Goal: Task Accomplishment & Management: Manage account settings

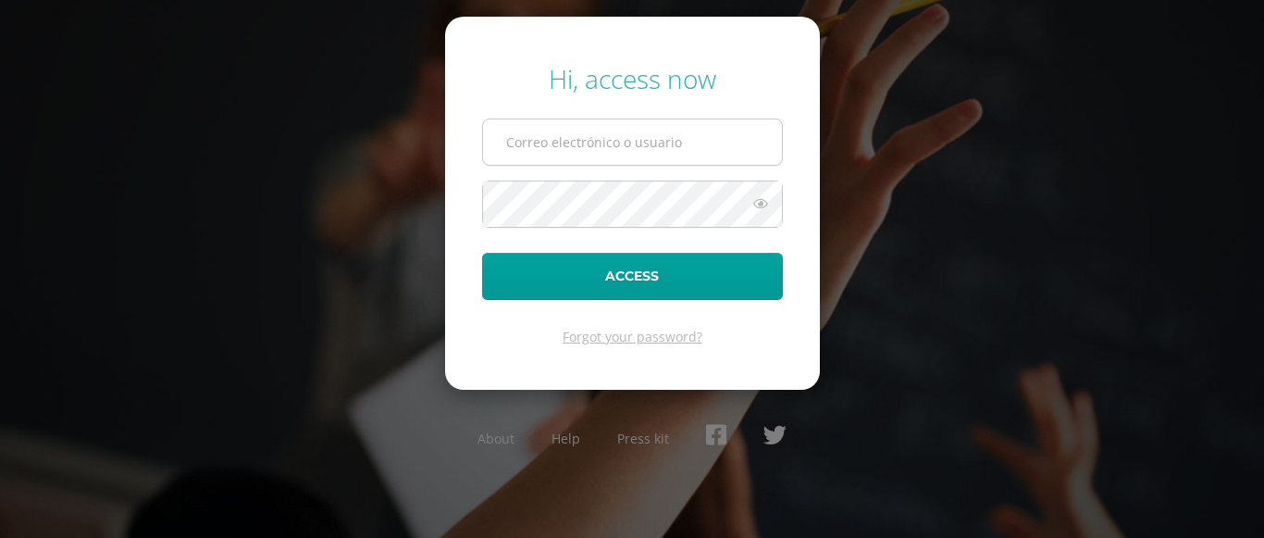
click at [599, 143] on input "text" at bounding box center [632, 141] width 299 height 45
type input "gzelaya@colegiost.edu.gt"
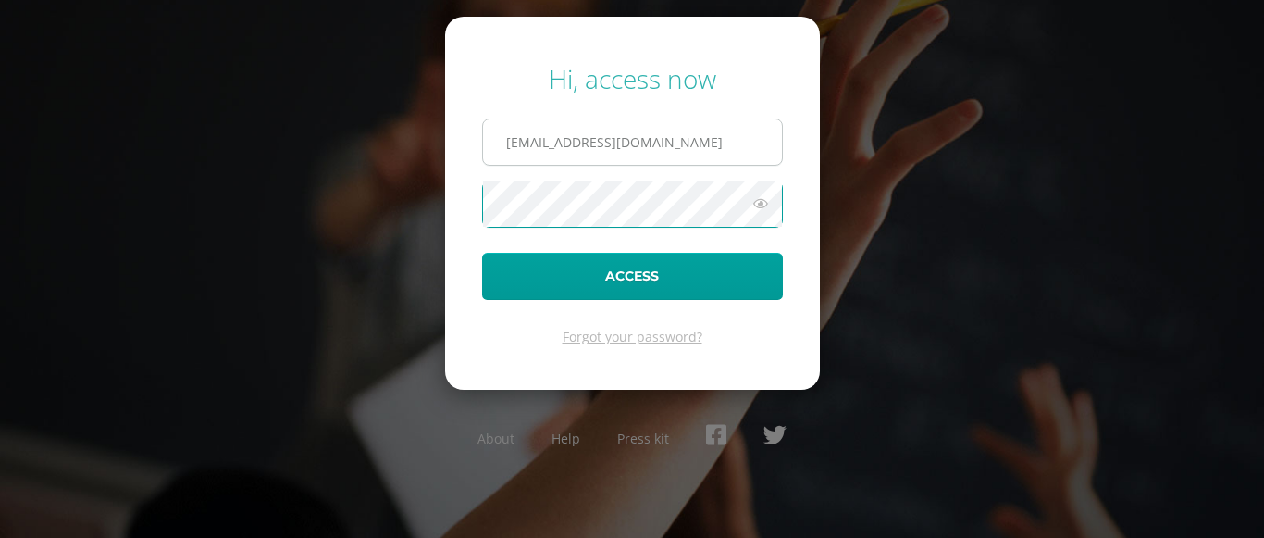
click at [482, 253] on button "Access" at bounding box center [632, 276] width 301 height 47
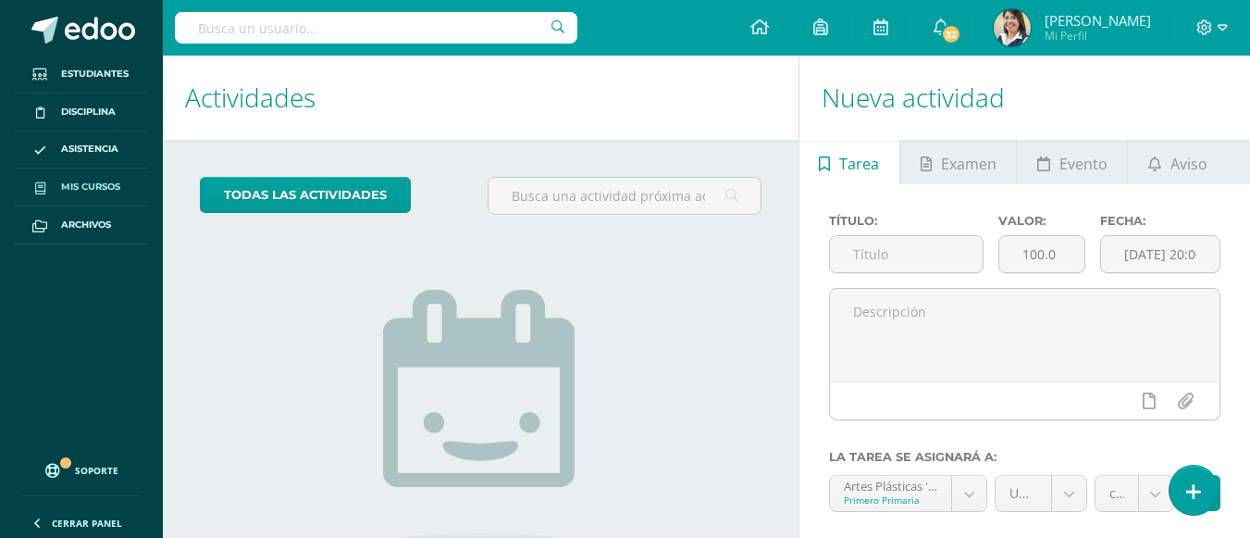
click at [92, 188] on span "Mis cursos" at bounding box center [90, 187] width 59 height 15
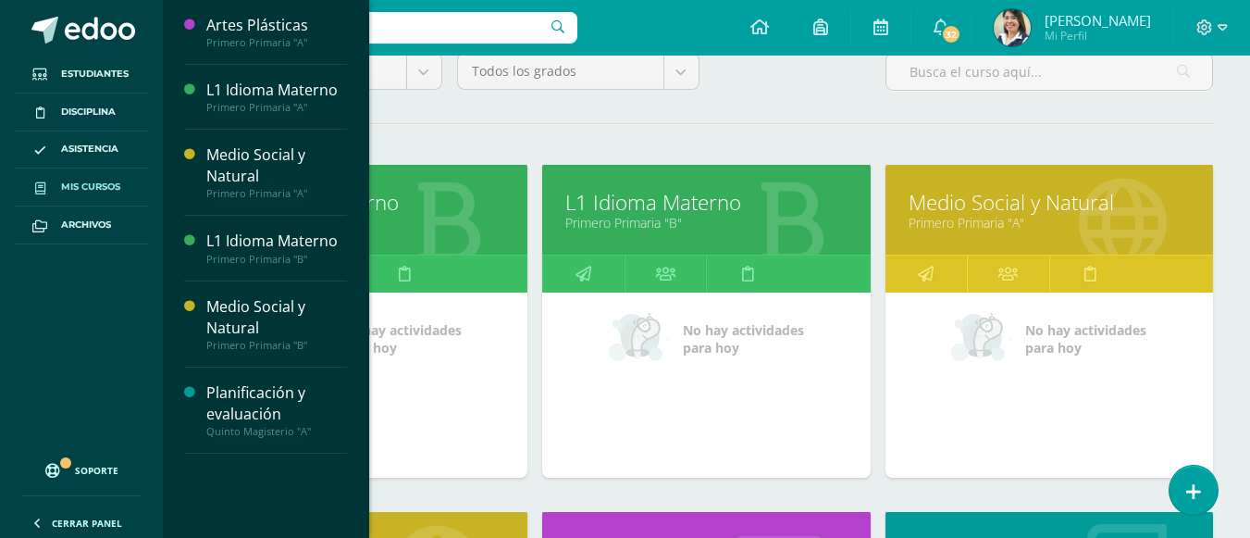
scroll to position [185, 0]
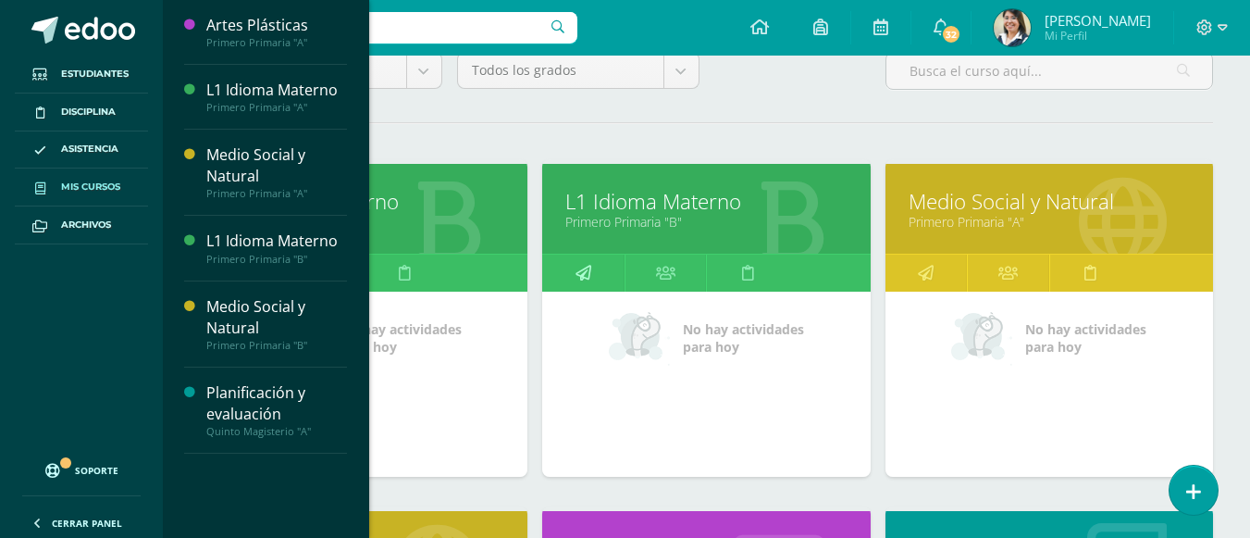
click at [603, 260] on link at bounding box center [583, 273] width 82 height 37
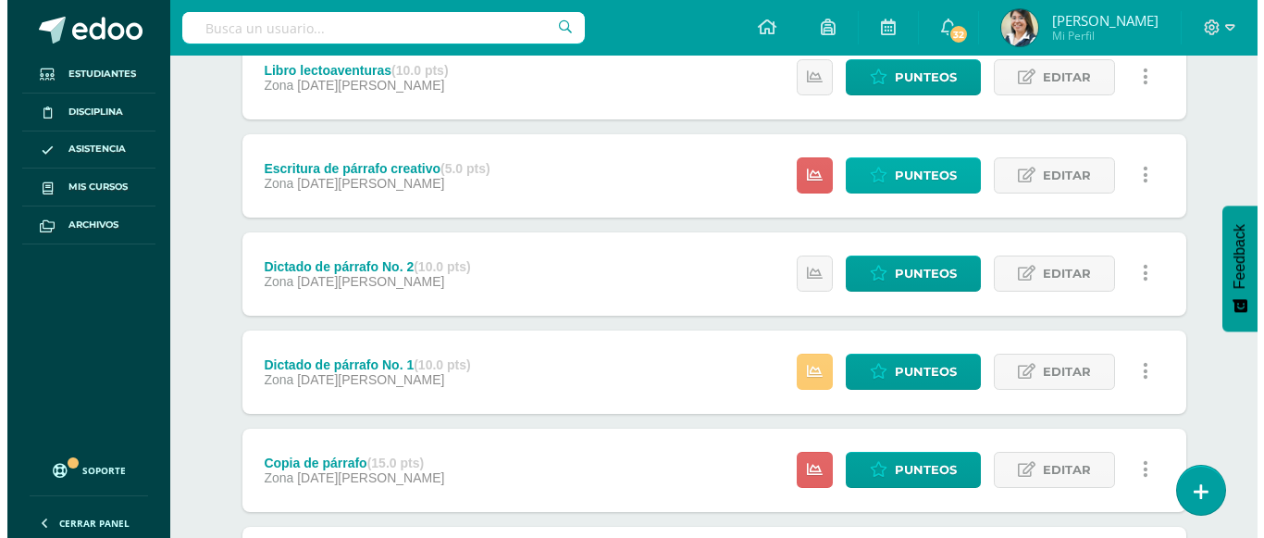
scroll to position [278, 0]
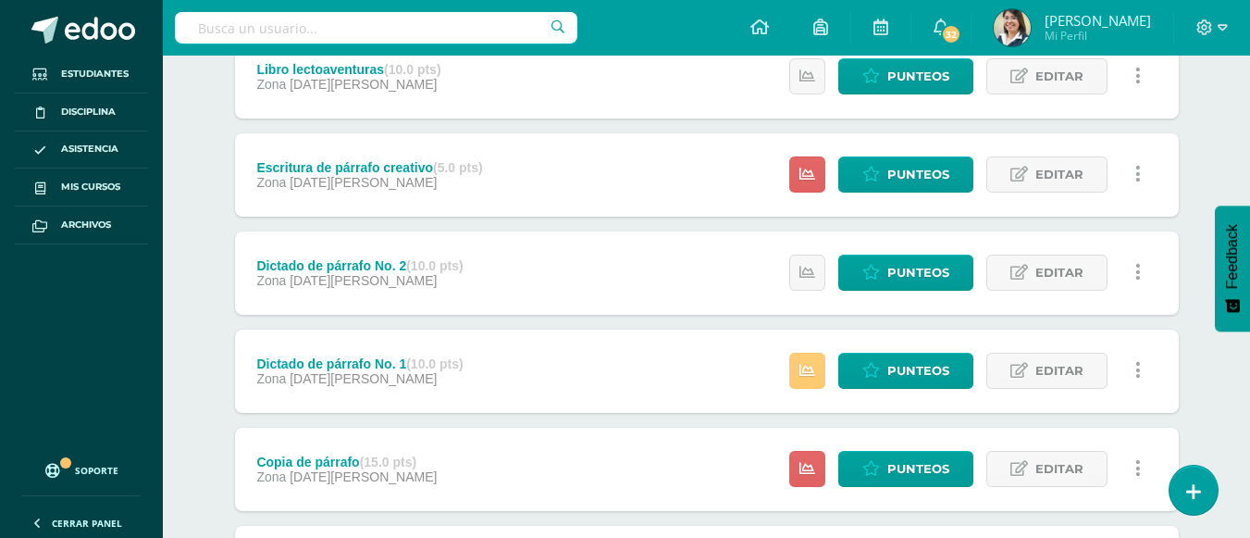
click at [1137, 165] on icon at bounding box center [1139, 174] width 6 height 20
click at [1140, 169] on link at bounding box center [1139, 174] width 36 height 36
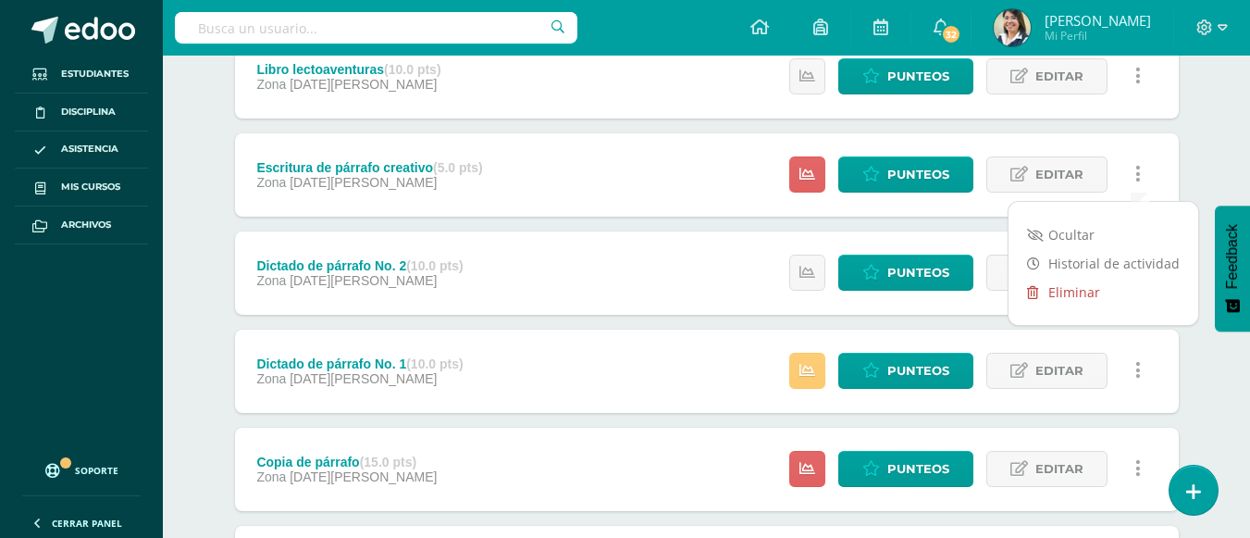
click at [1091, 289] on link "Eliminar" at bounding box center [1104, 292] width 190 height 29
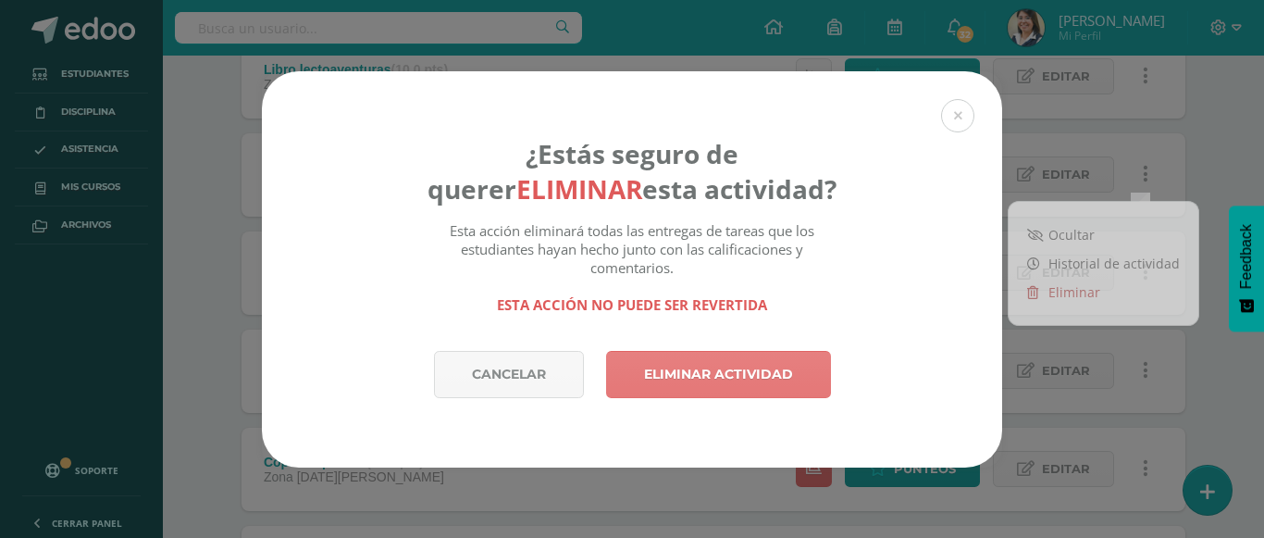
click at [723, 364] on link "Eliminar actividad" at bounding box center [718, 374] width 225 height 47
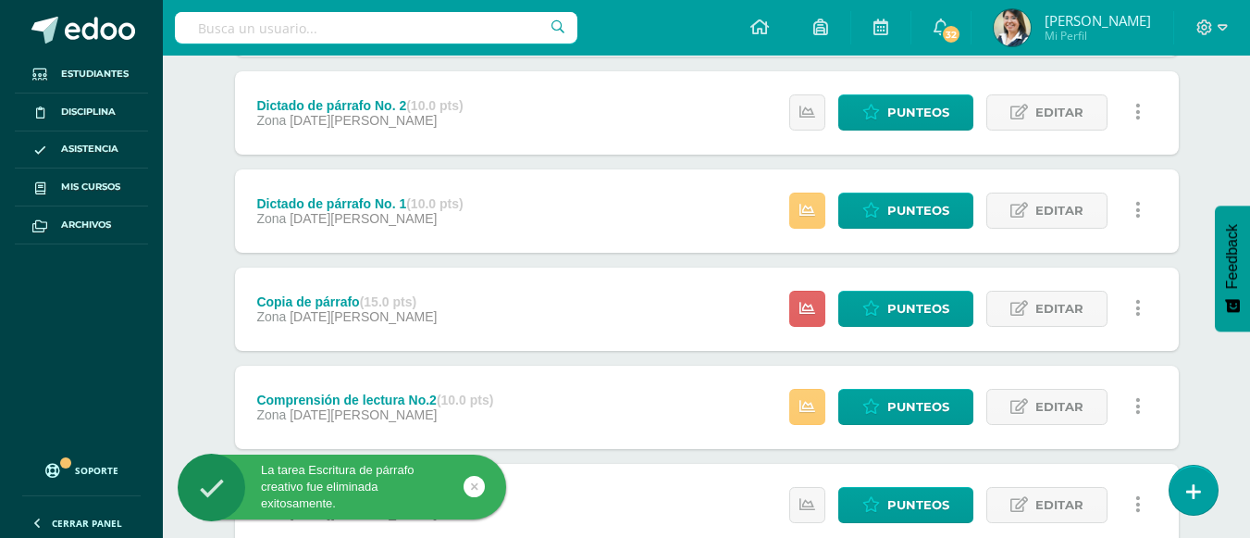
scroll to position [370, 0]
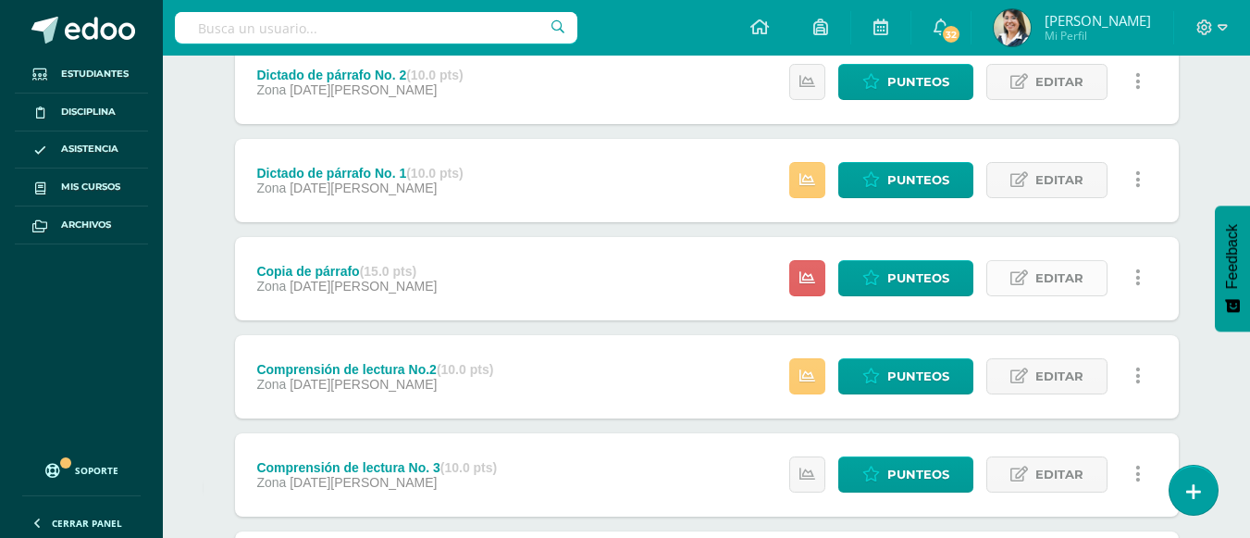
click at [1015, 272] on icon at bounding box center [1020, 278] width 18 height 16
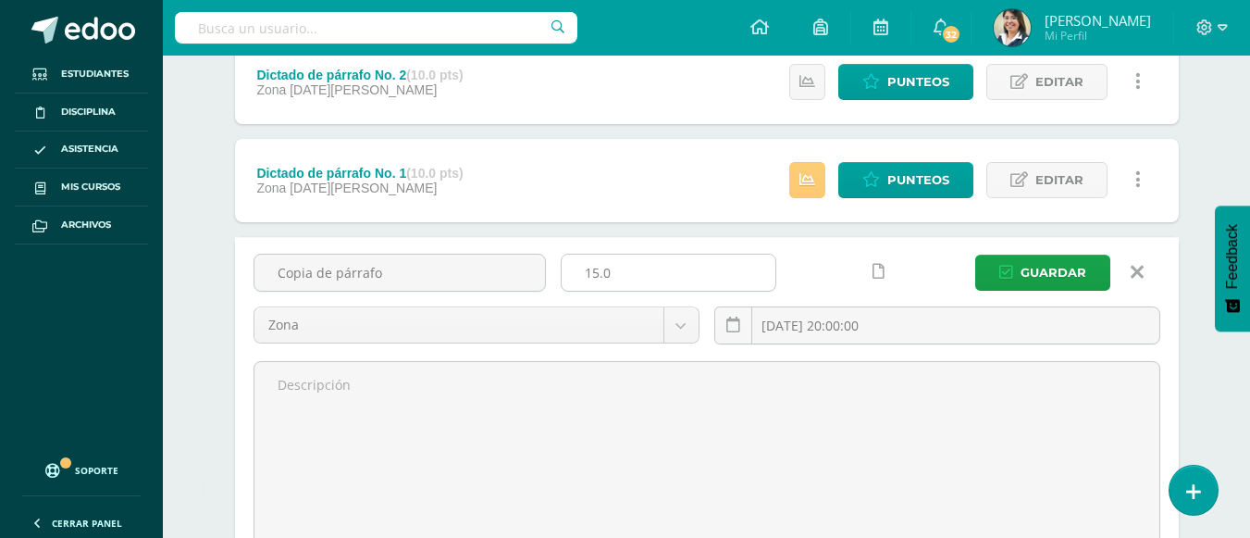
click at [636, 284] on input "15.0" at bounding box center [669, 273] width 214 height 36
type input "1"
type input "20"
click at [975, 255] on button "Guardar" at bounding box center [1042, 273] width 135 height 36
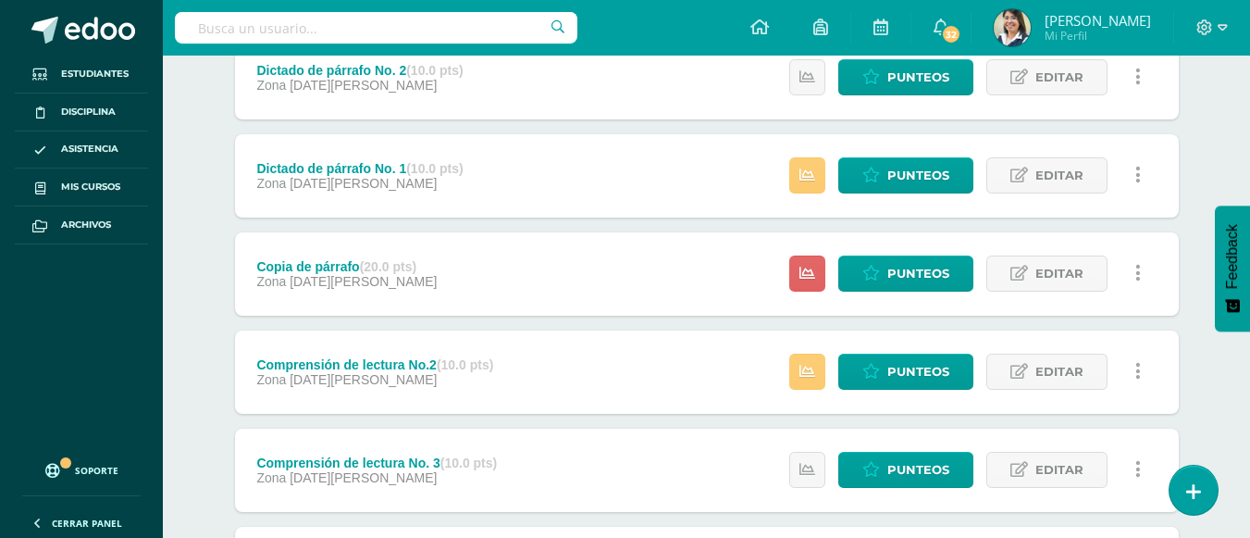
scroll to position [463, 0]
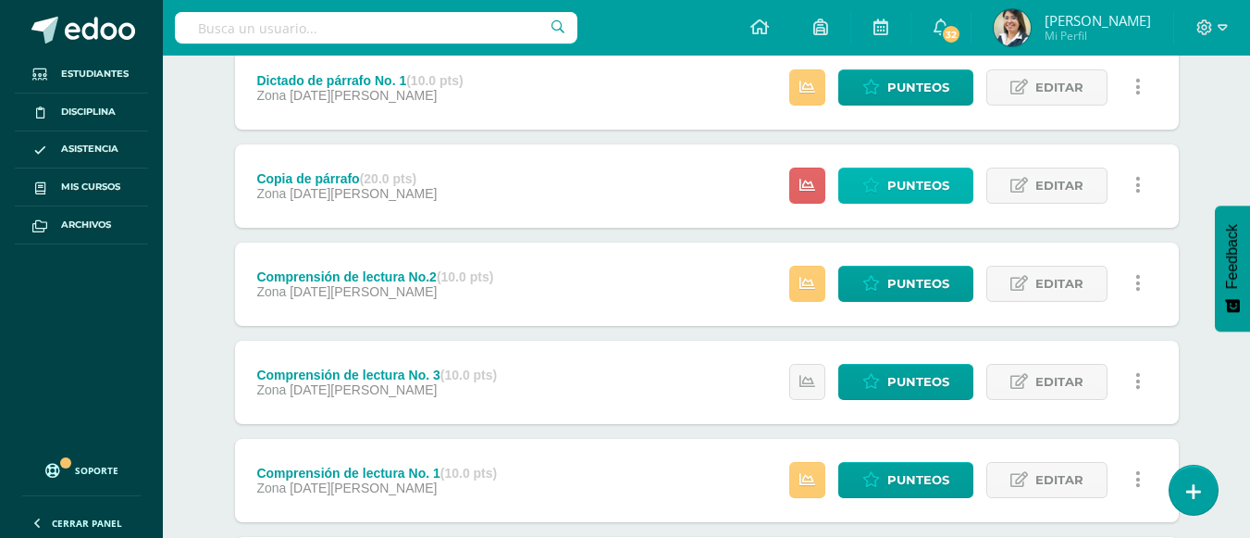
click at [874, 186] on icon at bounding box center [872, 186] width 18 height 16
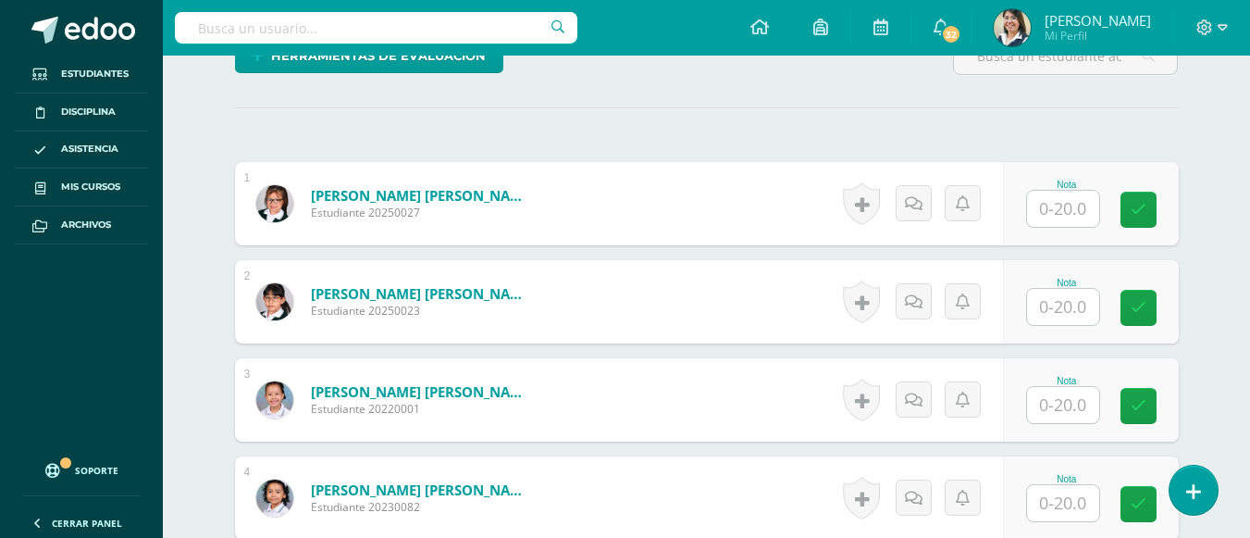
scroll to position [482, 0]
click at [1096, 209] on input "text" at bounding box center [1063, 208] width 72 height 36
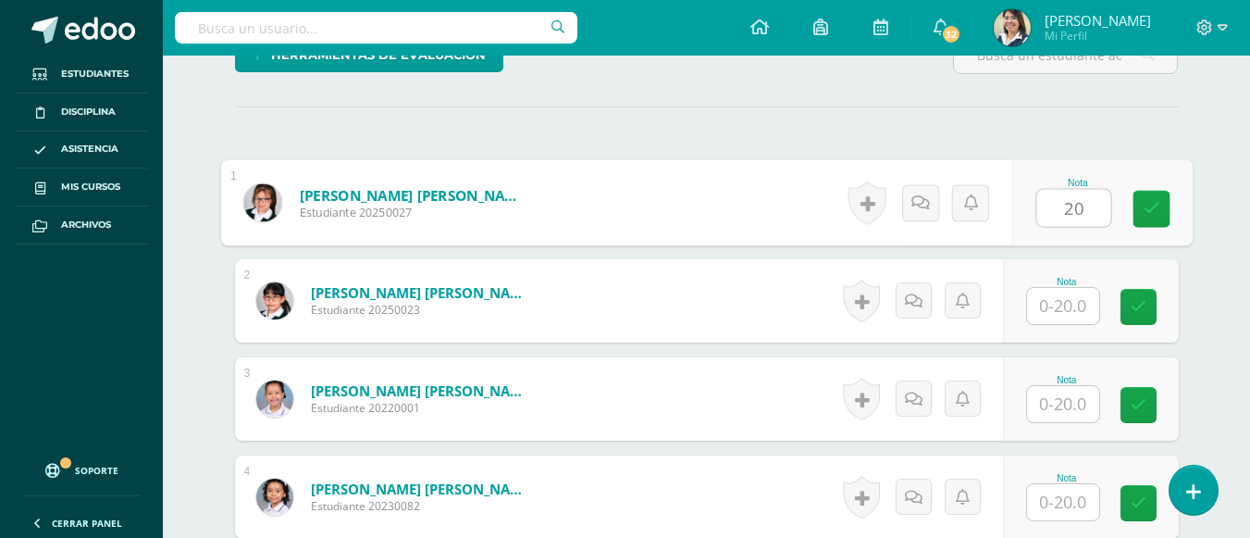
type input "20"
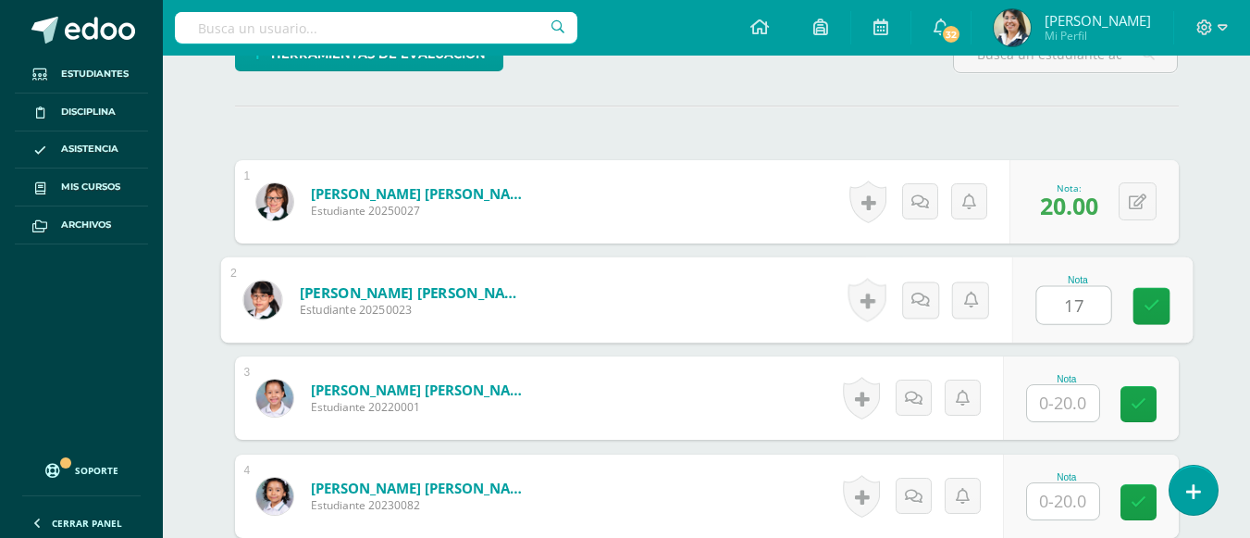
type input "17"
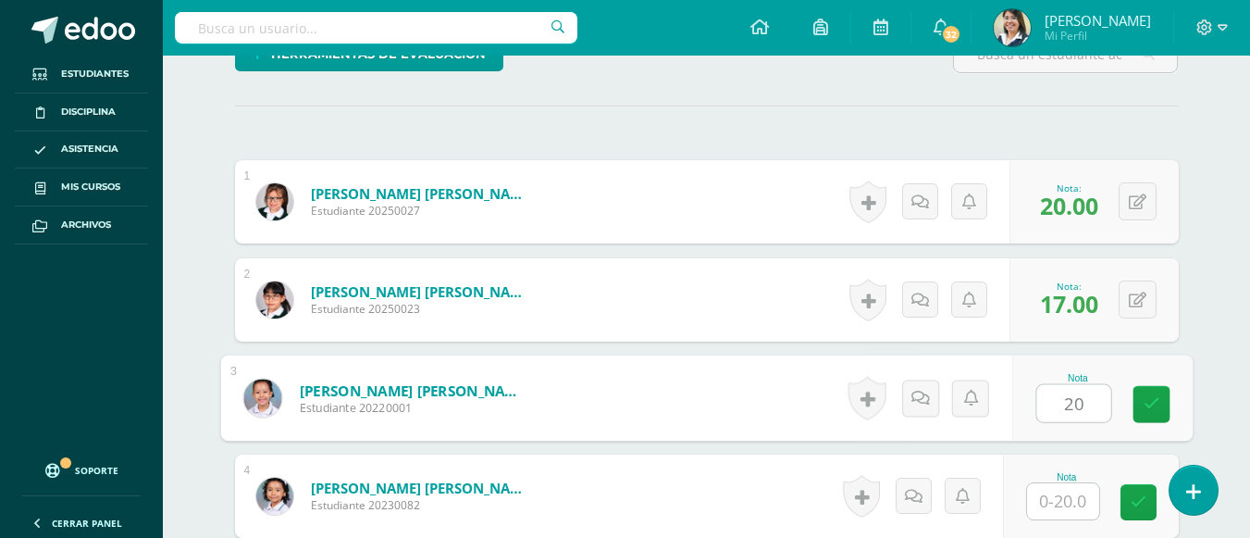
type input "20"
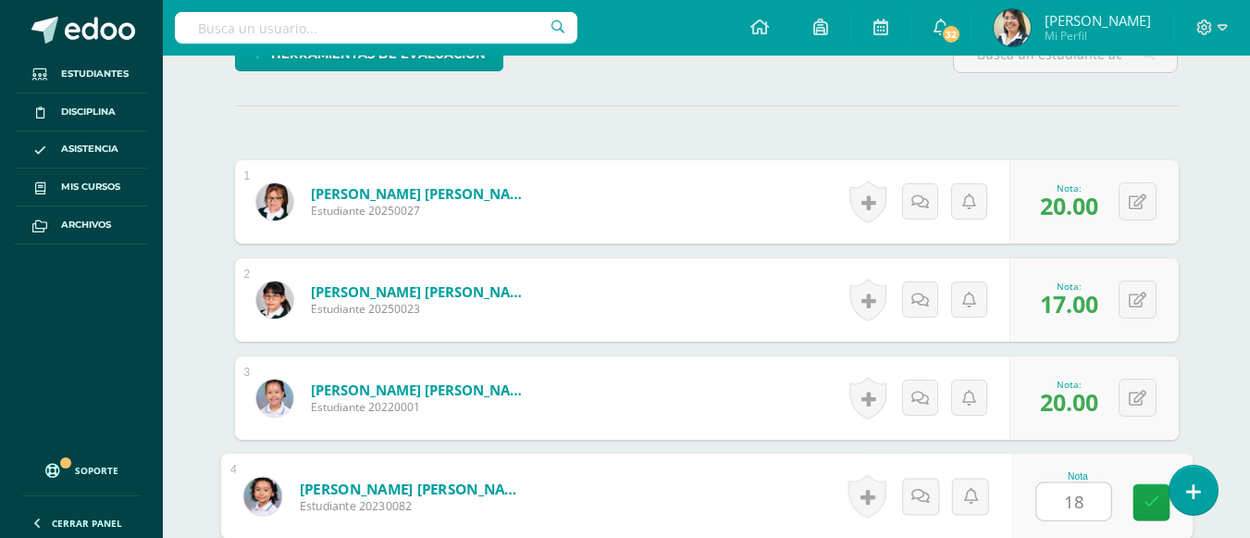
type input "18"
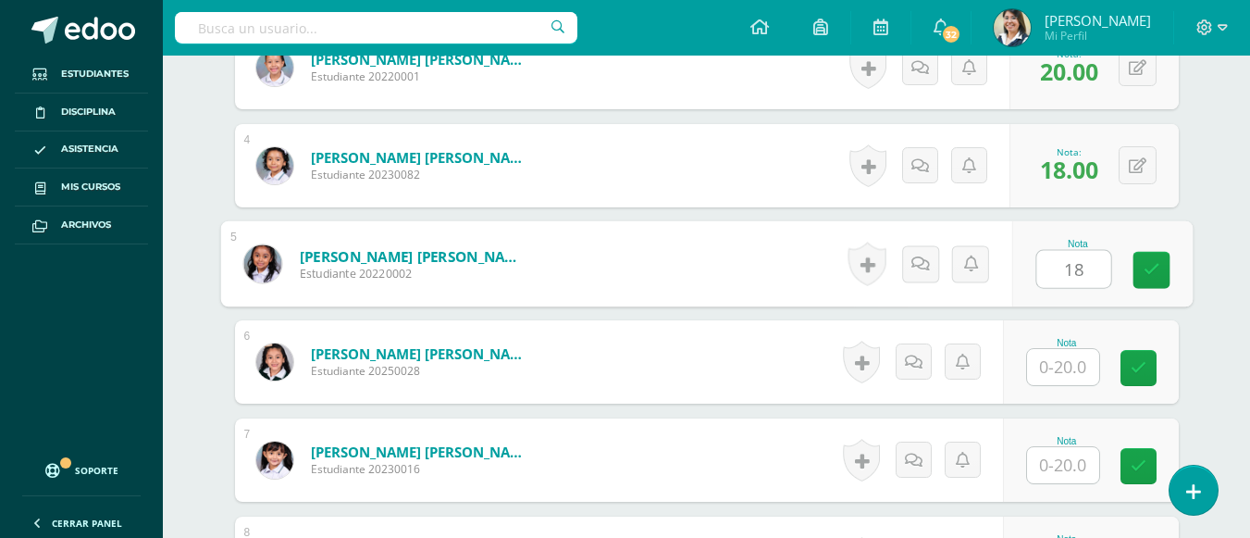
type input "18"
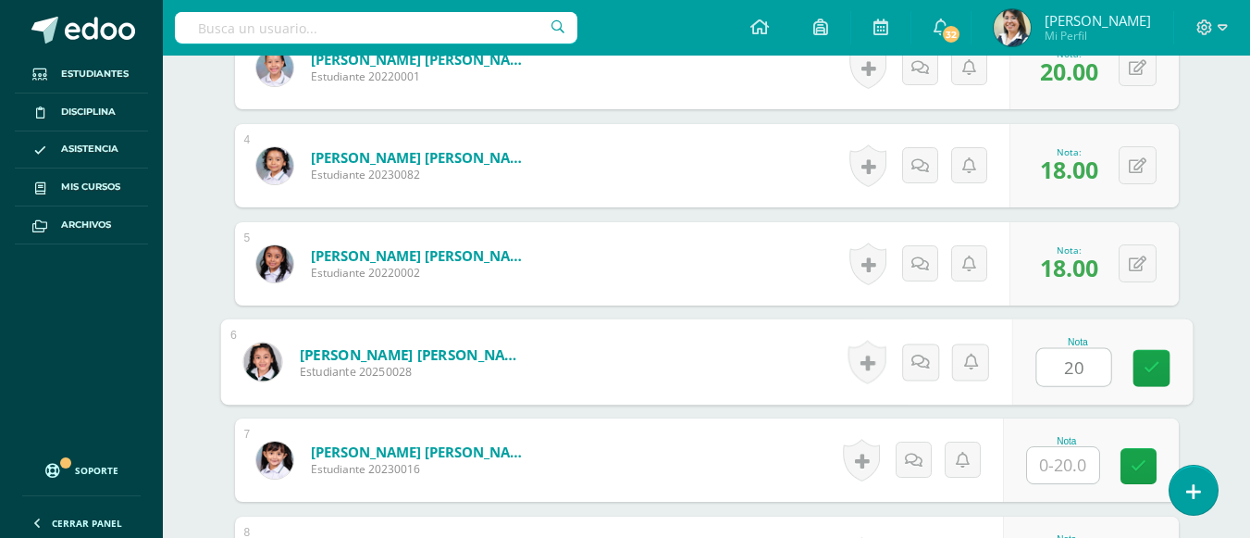
type input "20"
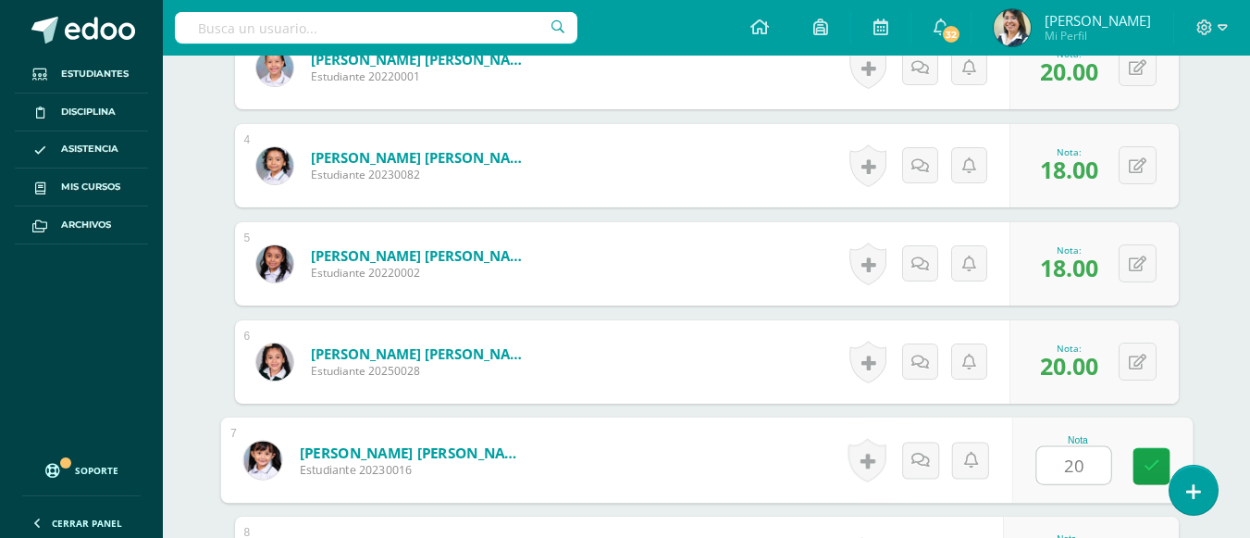
type input "20"
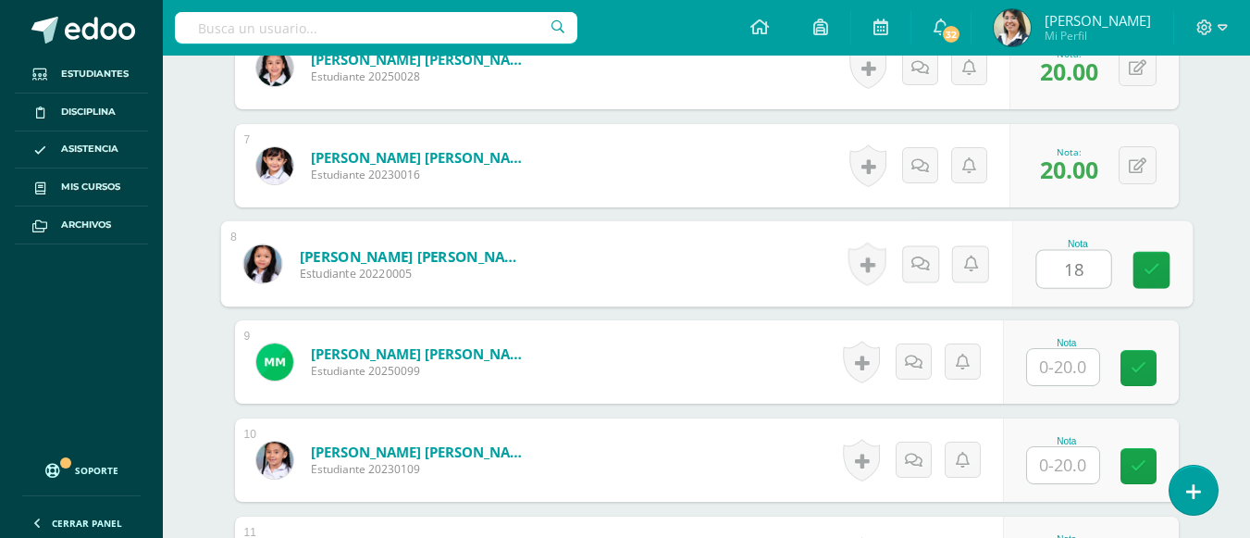
type input "18"
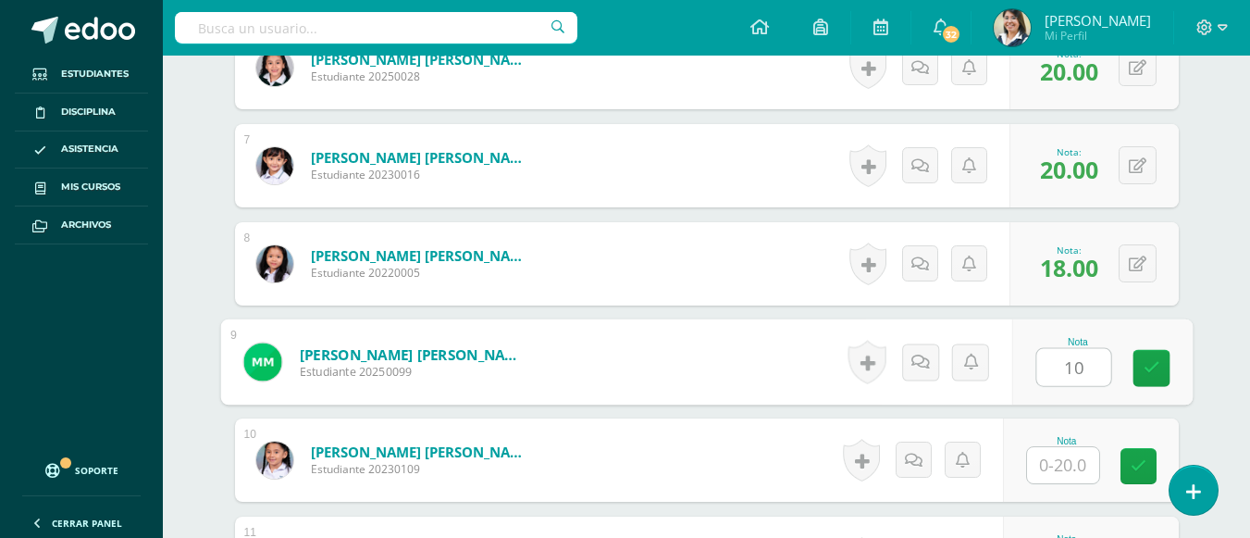
type input "10"
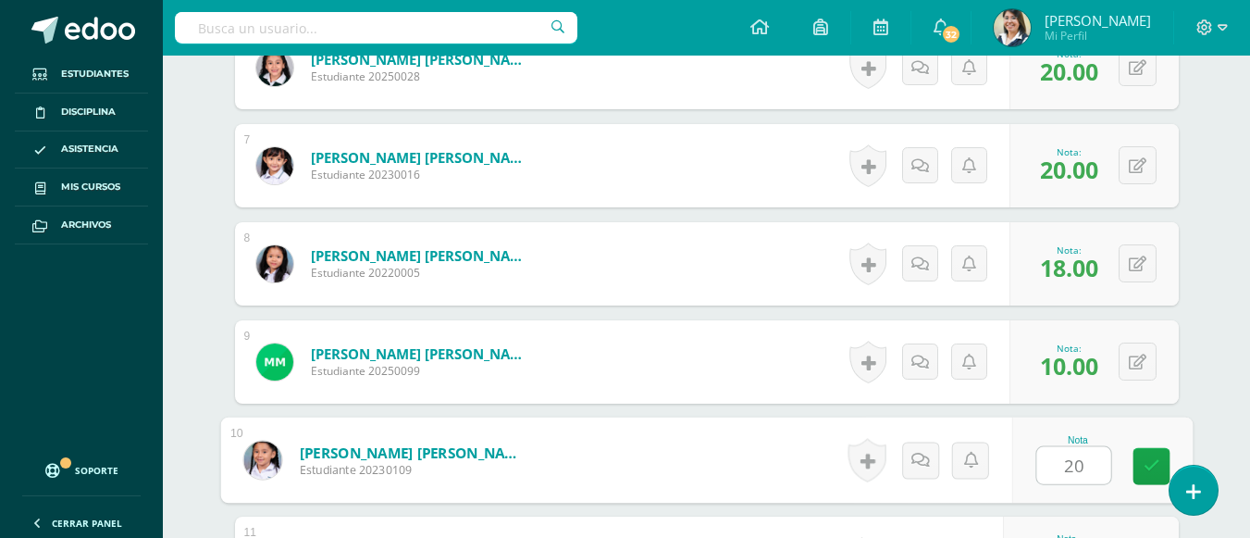
type input "20"
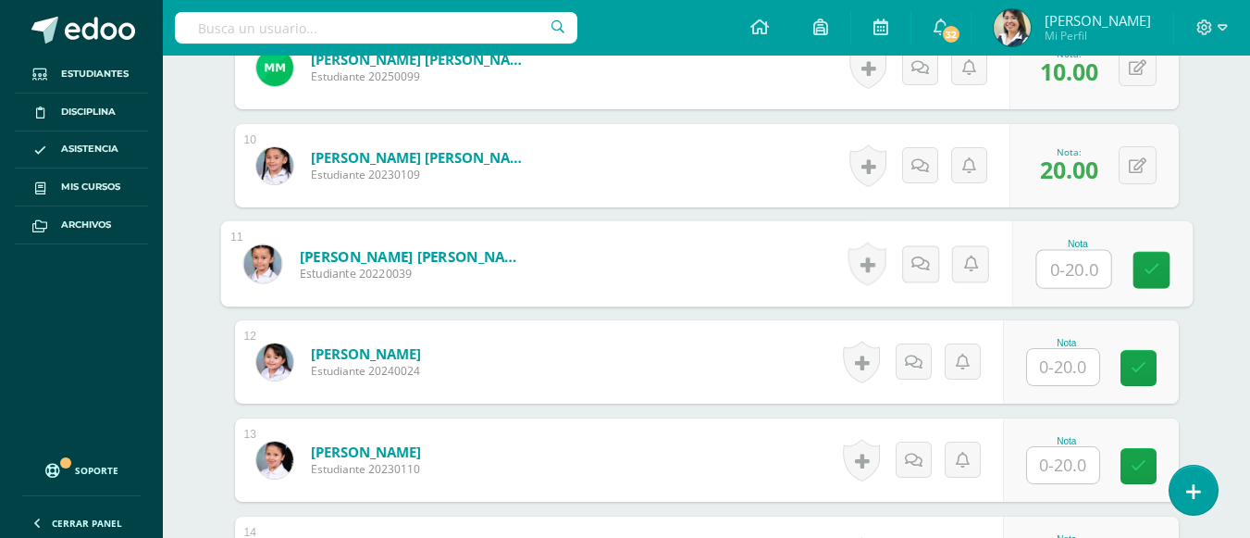
scroll to position [1495, 0]
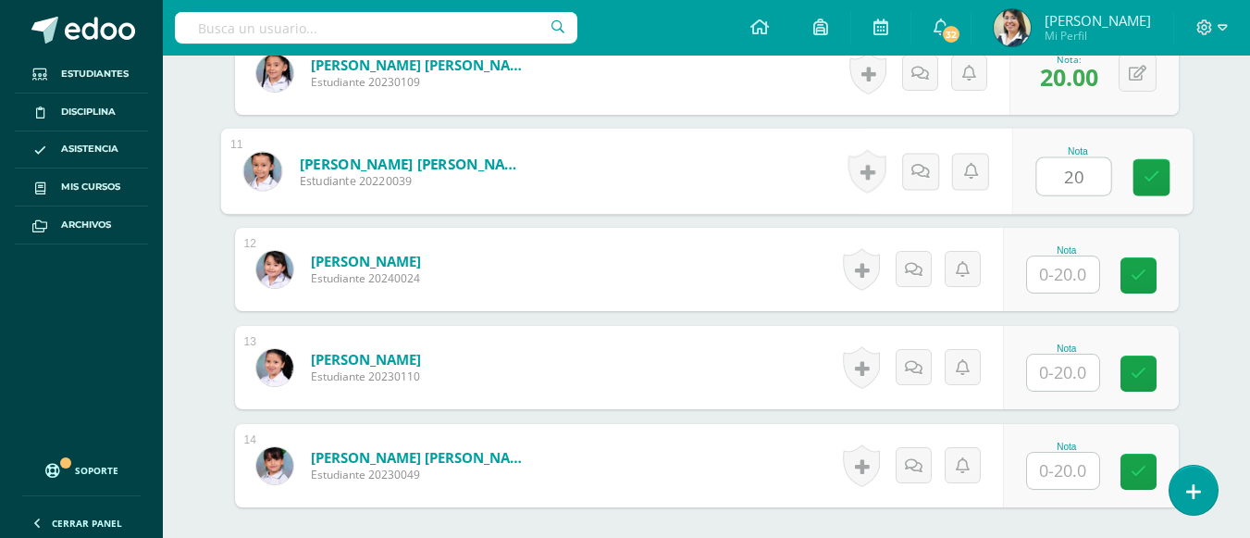
type input "20"
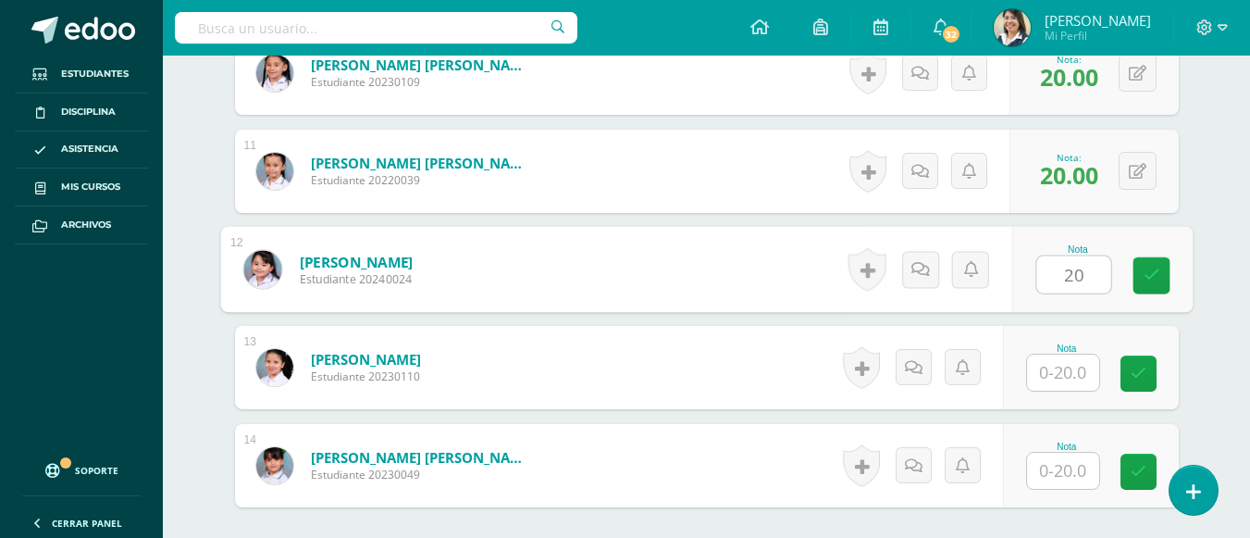
type input "20"
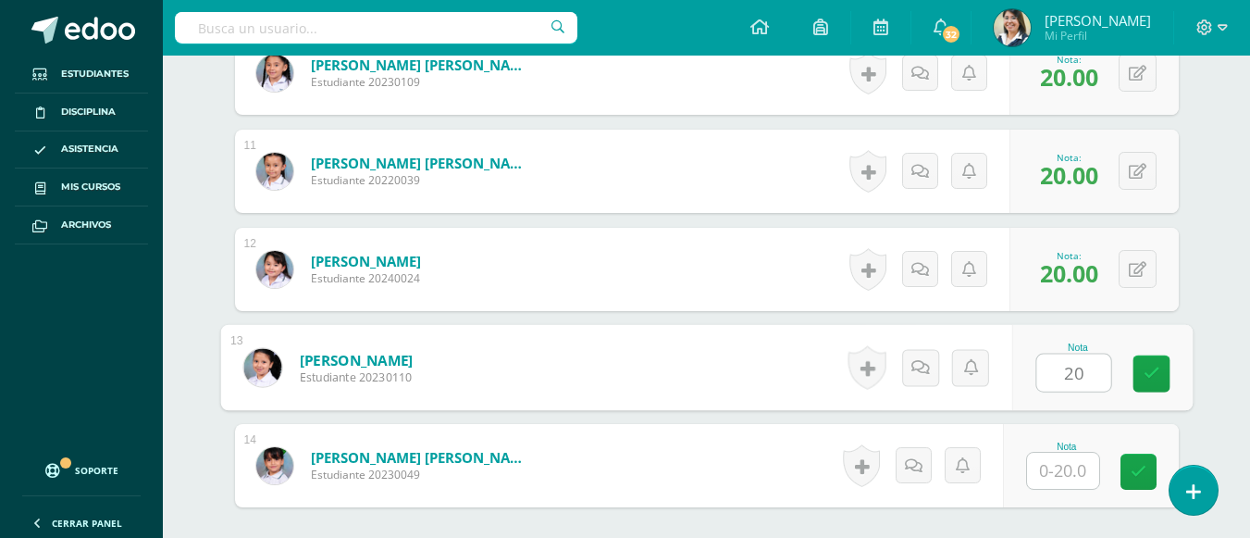
type input "20"
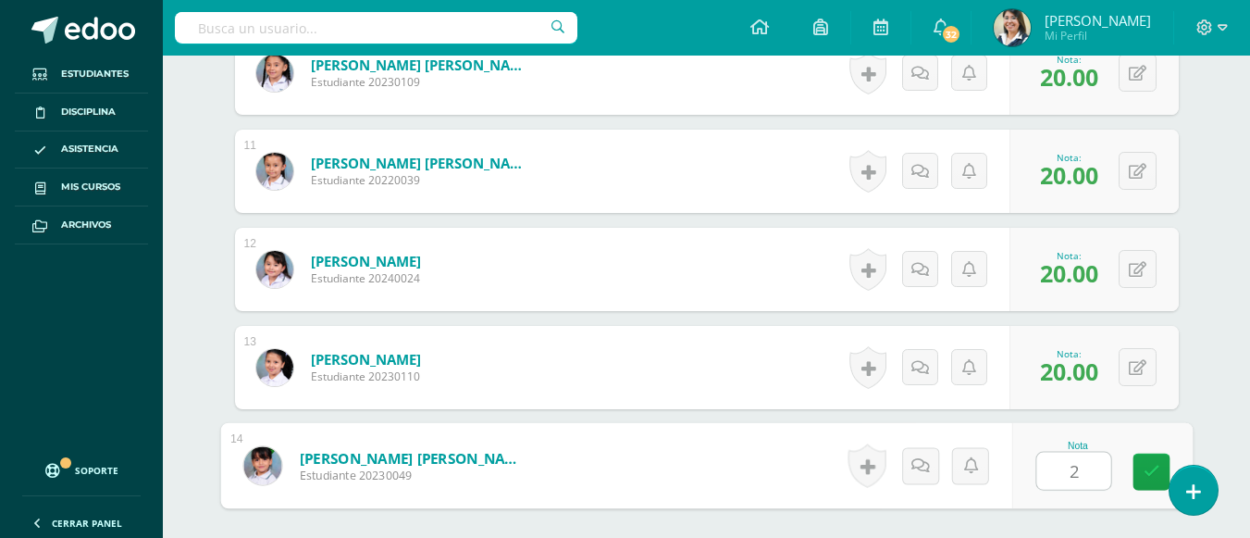
type input "20"
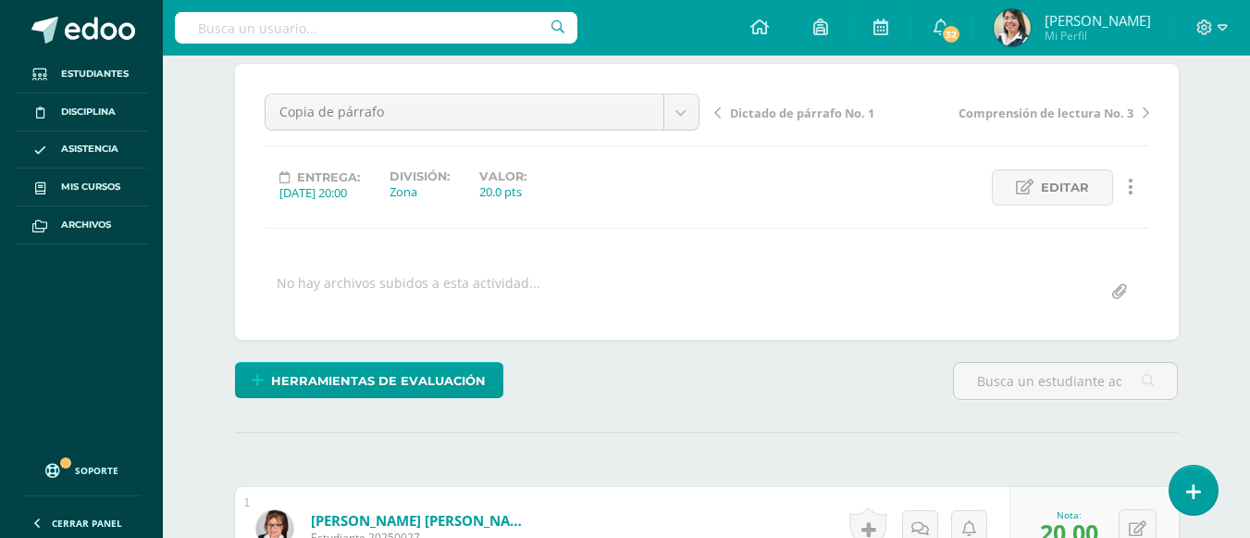
scroll to position [0, 0]
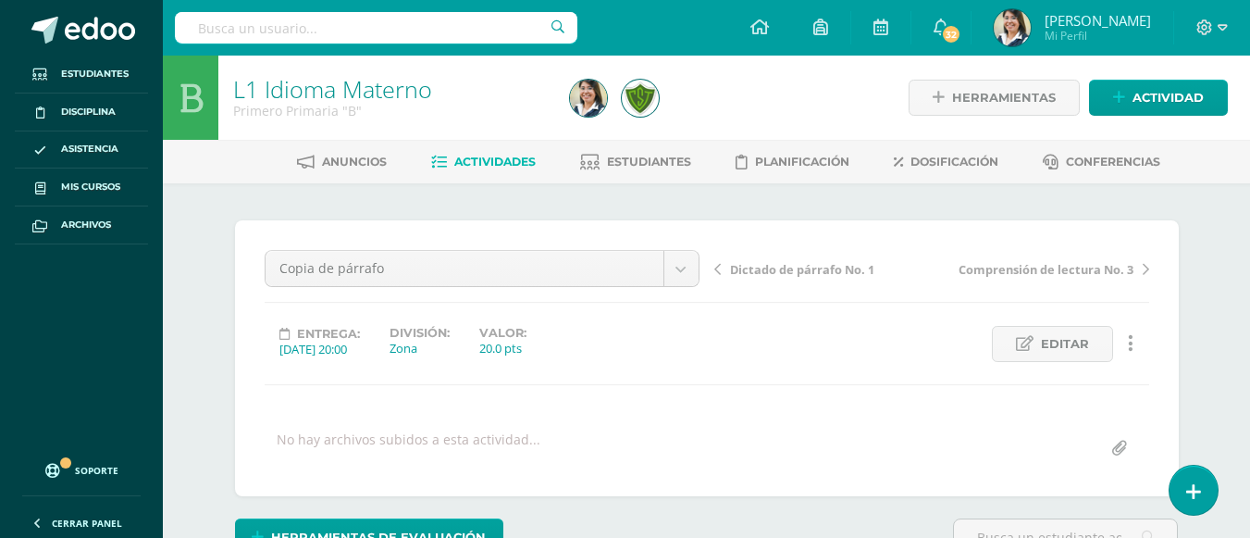
click at [494, 156] on span "Actividades" at bounding box center [494, 162] width 81 height 14
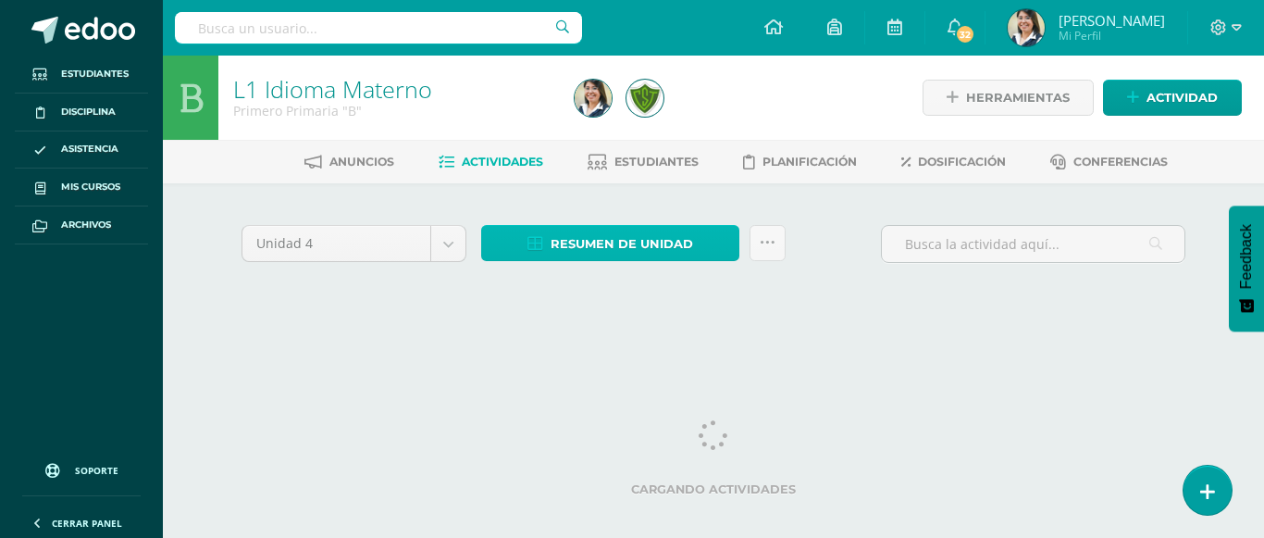
click at [581, 258] on span "Resumen de unidad" at bounding box center [622, 244] width 143 height 34
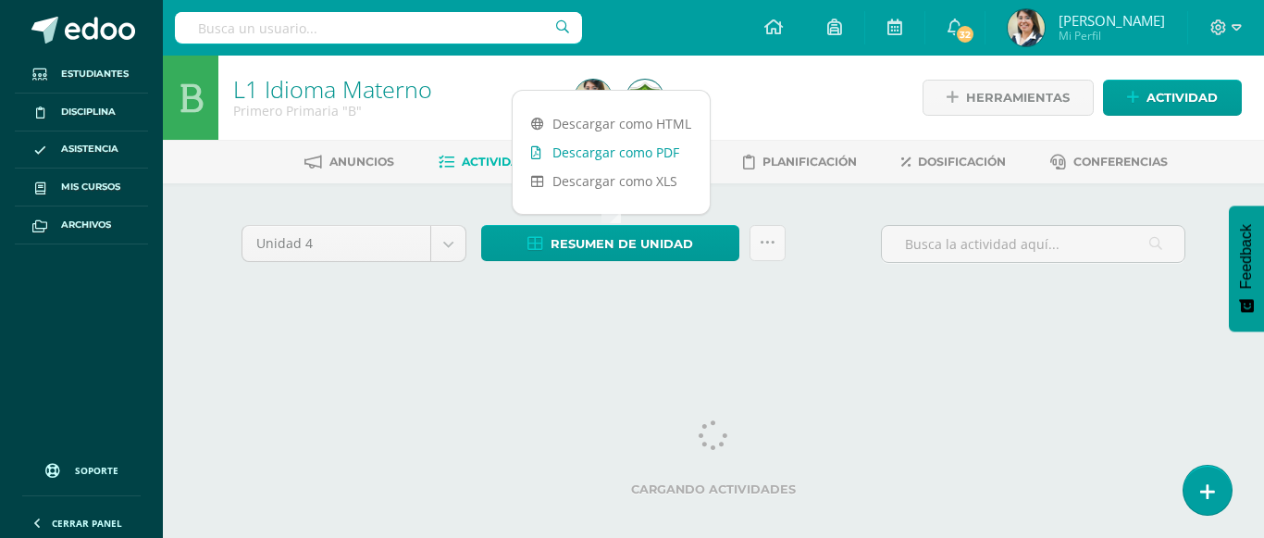
click at [641, 149] on link "Descargar como PDF" at bounding box center [611, 152] width 197 height 29
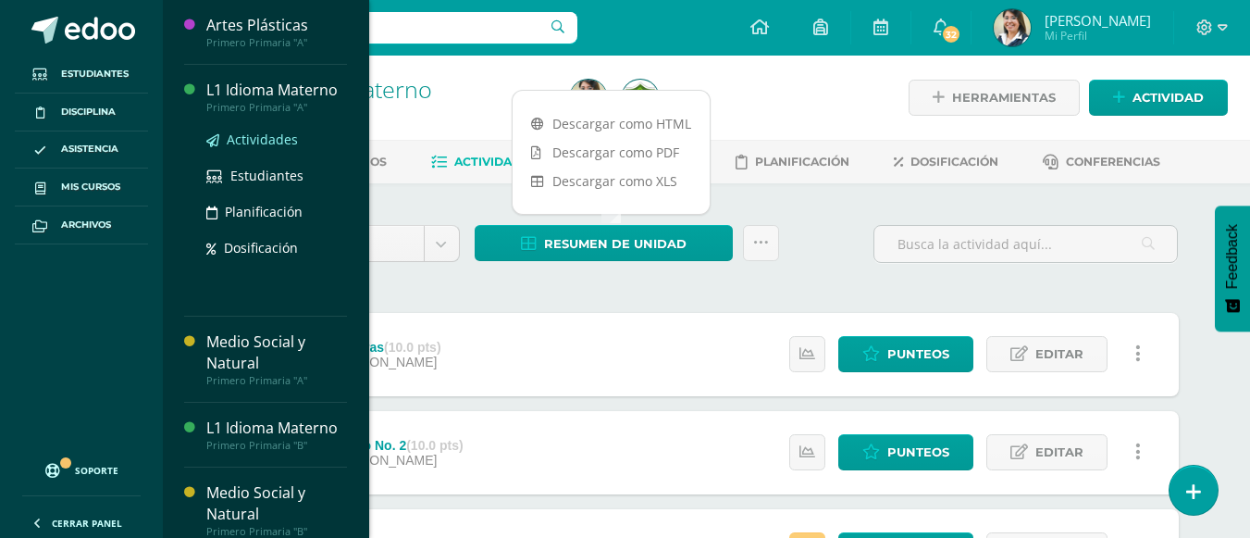
click at [287, 135] on span "Actividades" at bounding box center [262, 139] width 71 height 18
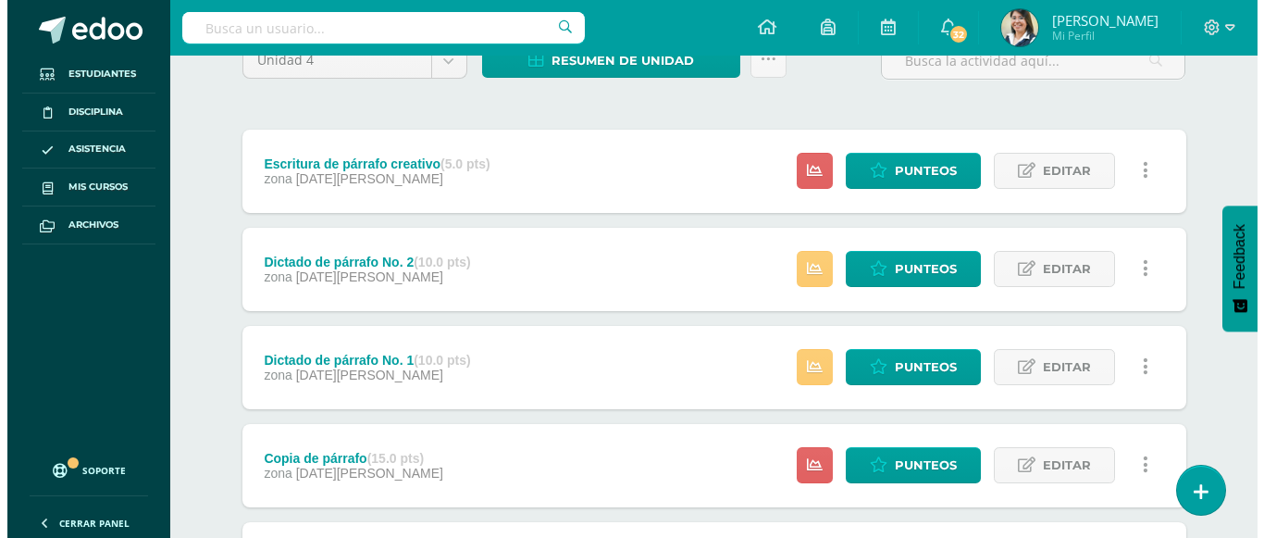
scroll to position [185, 0]
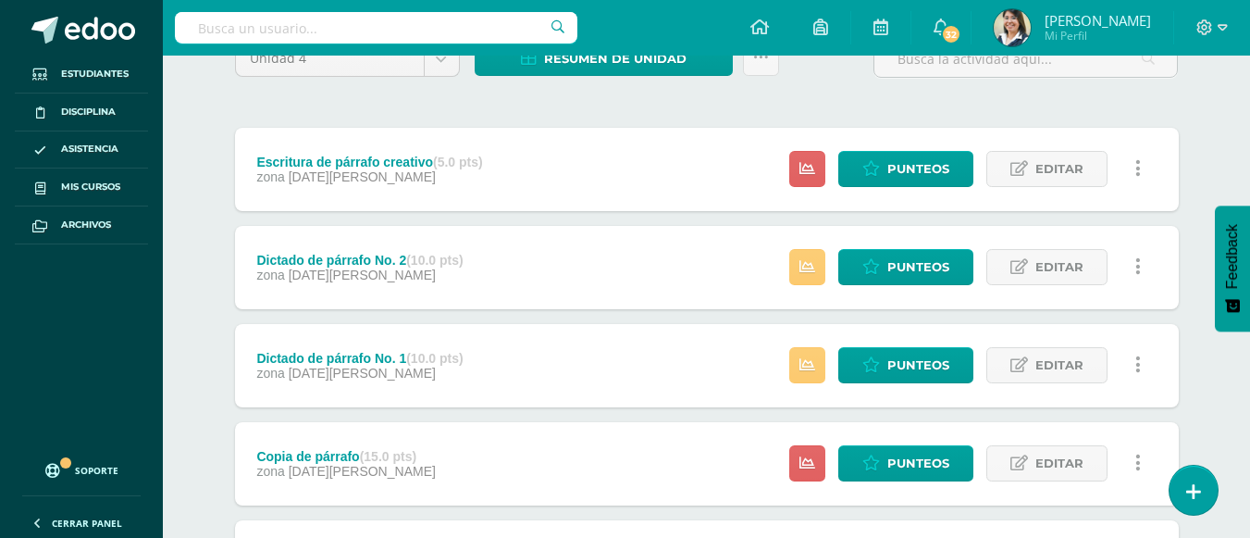
click at [1137, 164] on icon at bounding box center [1139, 168] width 6 height 20
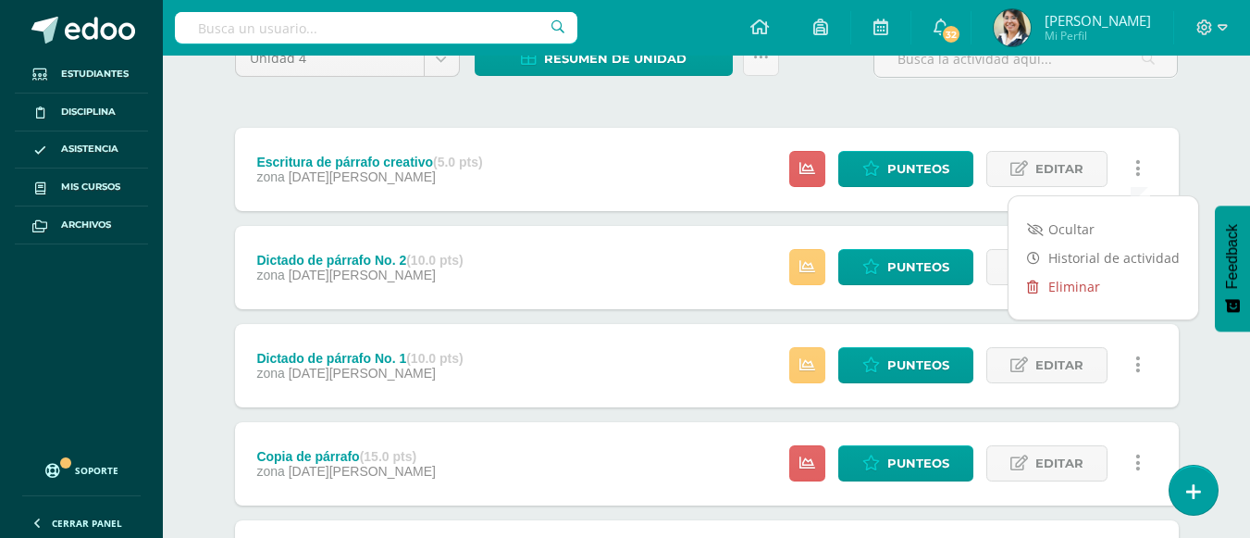
click at [1082, 284] on link "Eliminar" at bounding box center [1104, 286] width 190 height 29
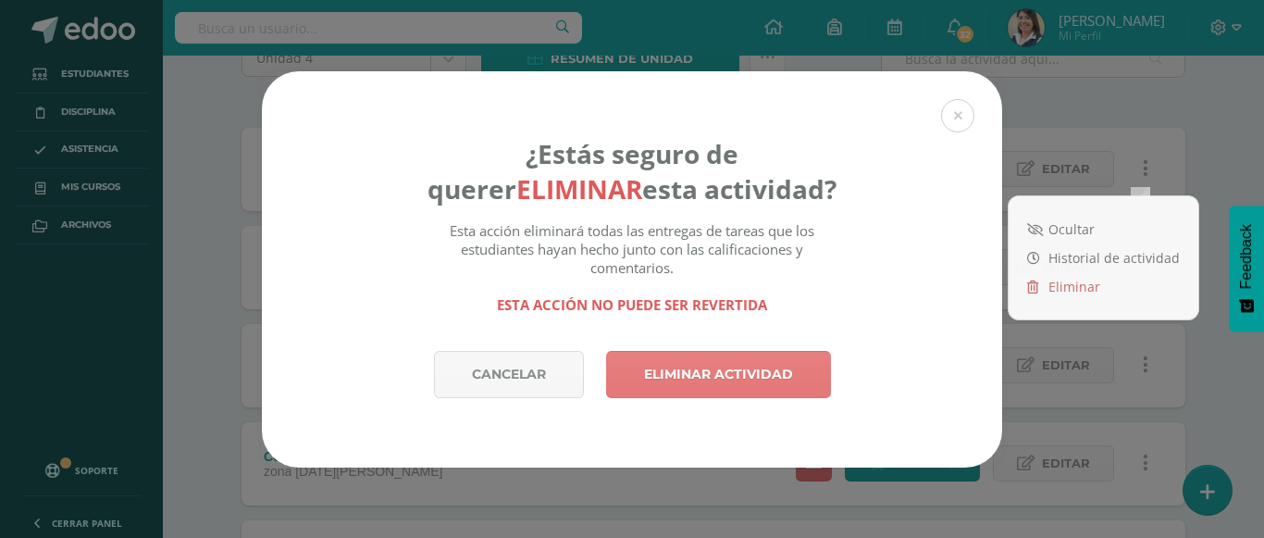
click at [746, 379] on link "Eliminar actividad" at bounding box center [718, 374] width 225 height 47
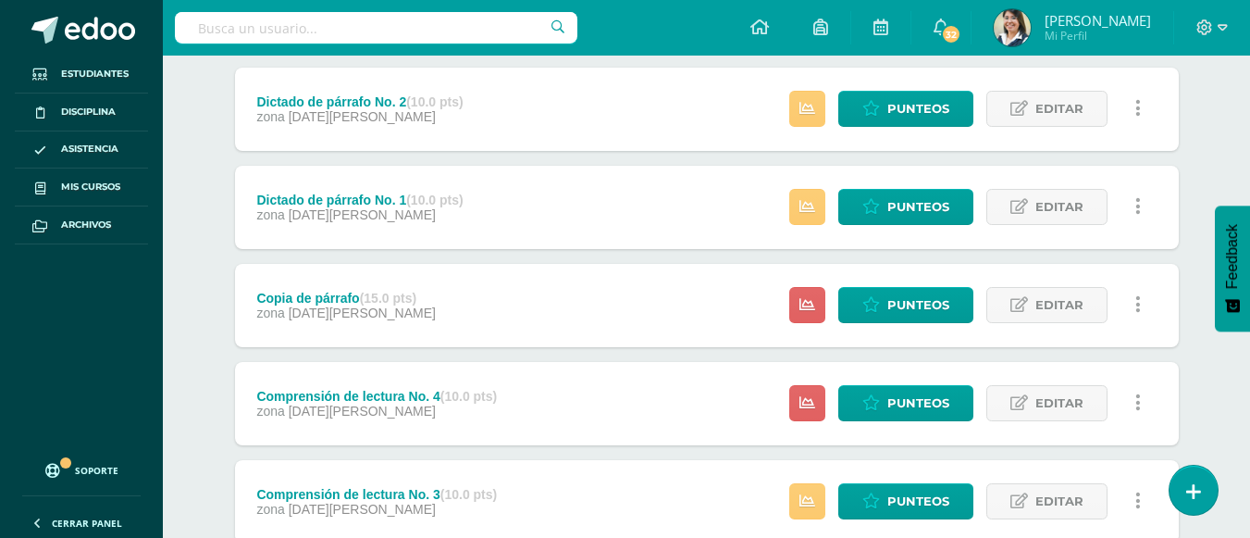
scroll to position [278, 0]
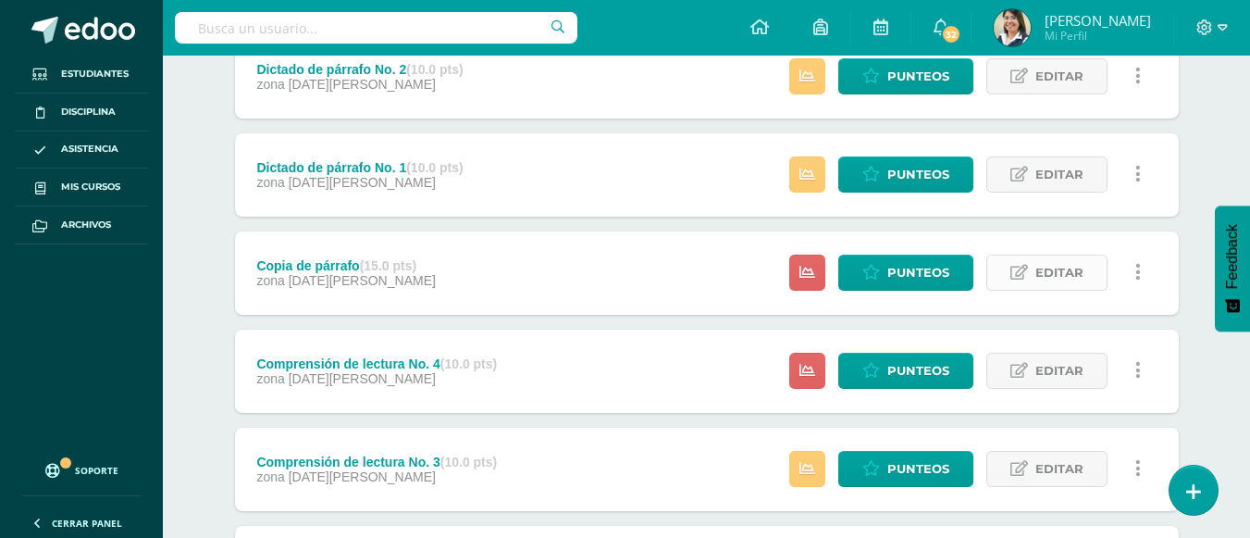
click at [1021, 280] on icon at bounding box center [1020, 273] width 18 height 16
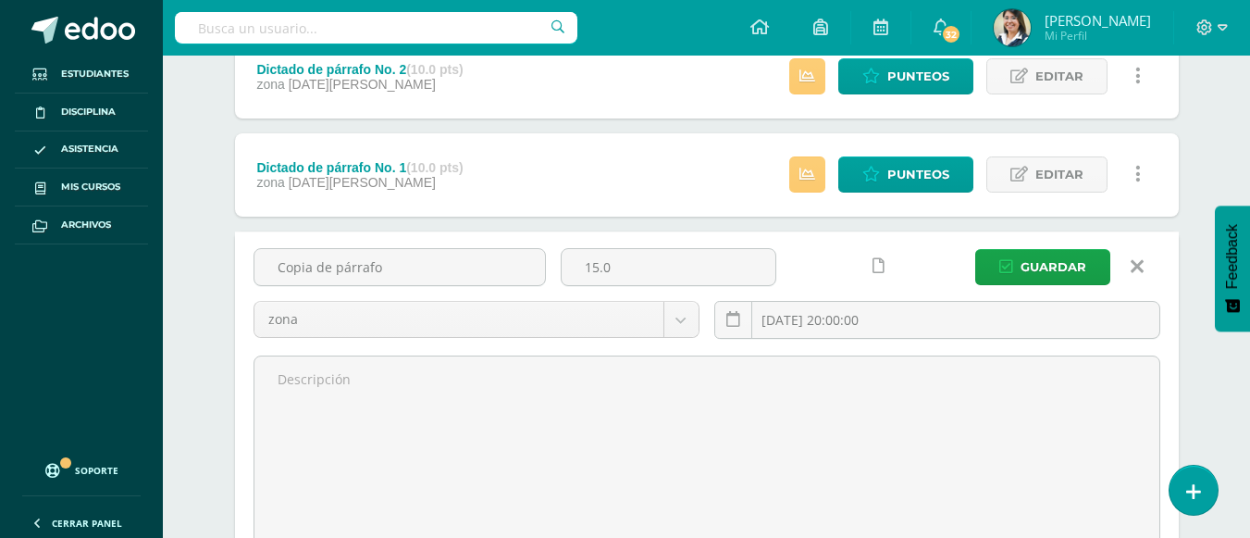
drag, startPoint x: 640, startPoint y: 284, endPoint x: 510, endPoint y: 242, distance: 136.1
click at [510, 242] on div "Copia de párrafo 15.0 zona zona cierre [DATE] 20:00:00 [GEOGRAPHIC_DATA]" at bounding box center [707, 405] width 944 height 348
type input "20"
click at [975, 249] on button "Guardar" at bounding box center [1042, 267] width 135 height 36
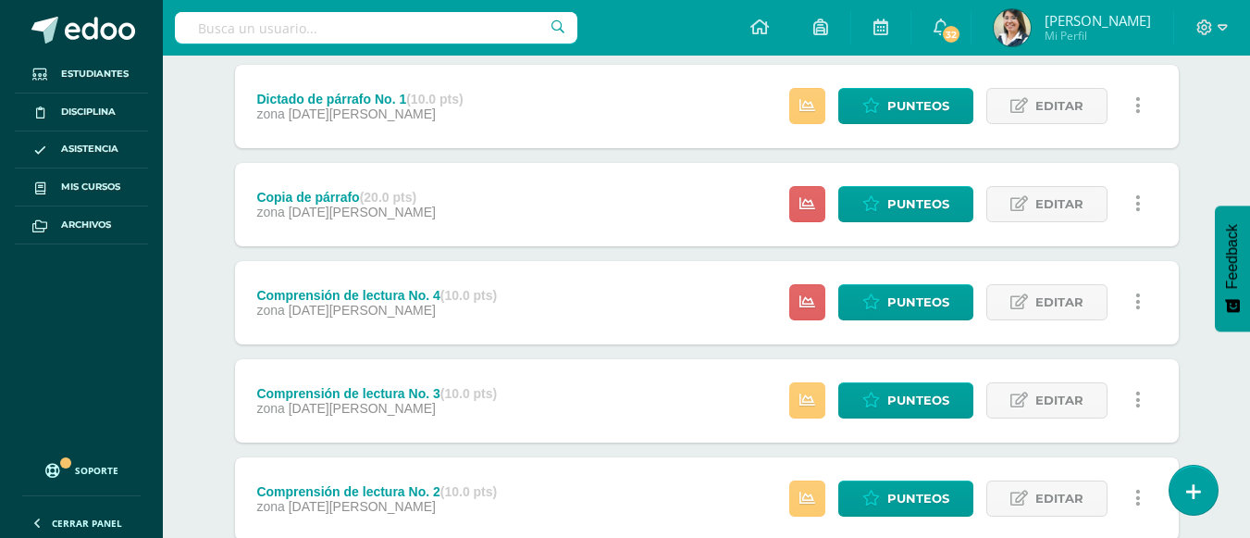
scroll to position [370, 0]
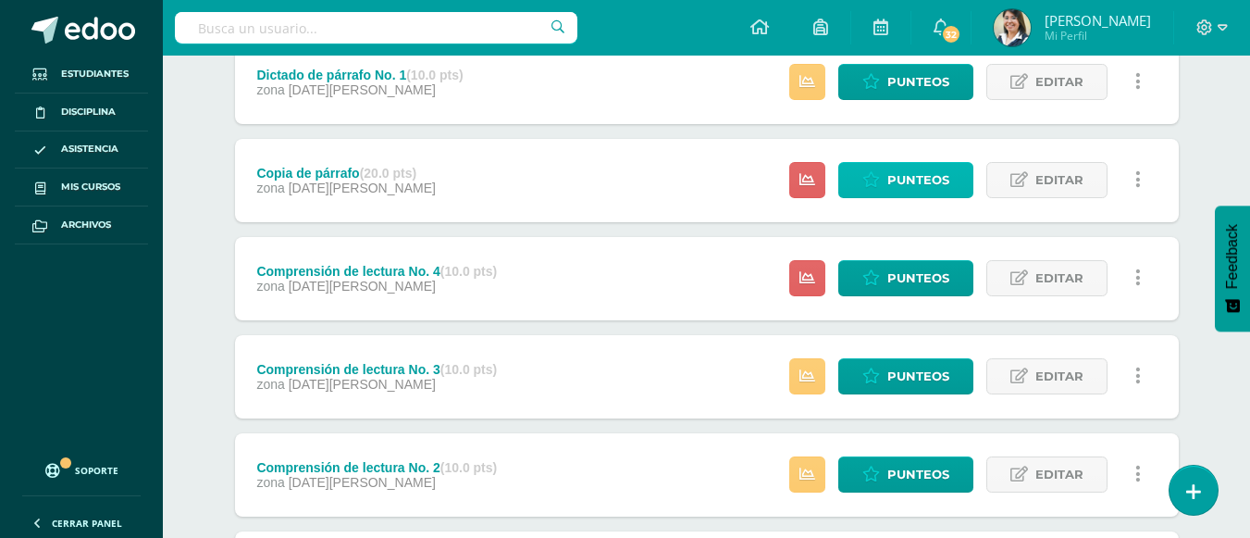
click at [888, 185] on span "Punteos" at bounding box center [919, 180] width 62 height 34
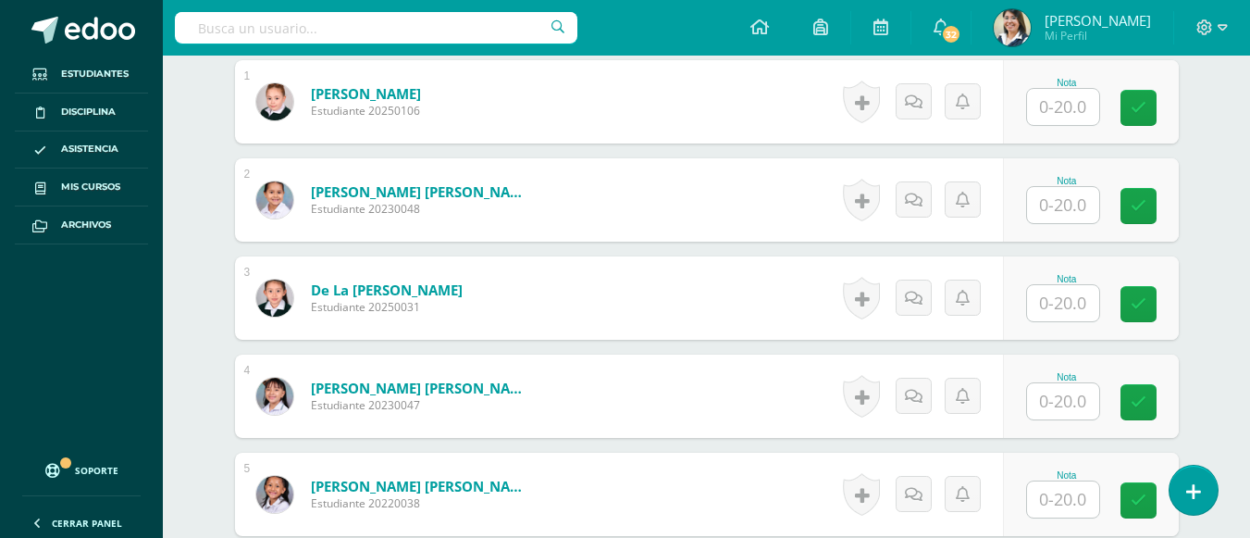
scroll to position [398, 0]
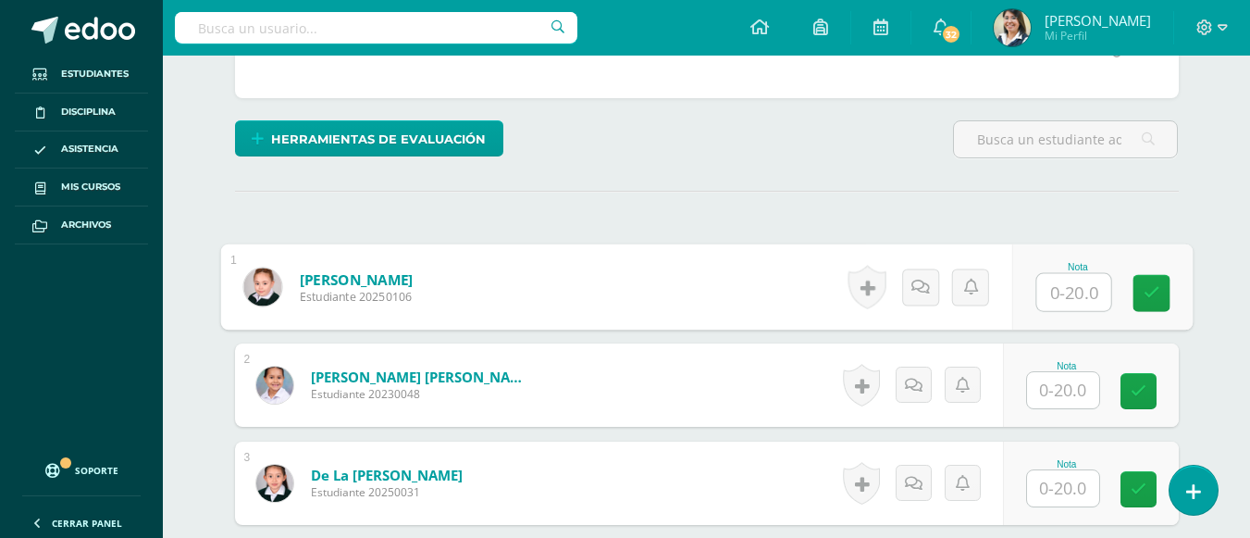
click at [1097, 292] on input "text" at bounding box center [1074, 292] width 74 height 37
type input "20"
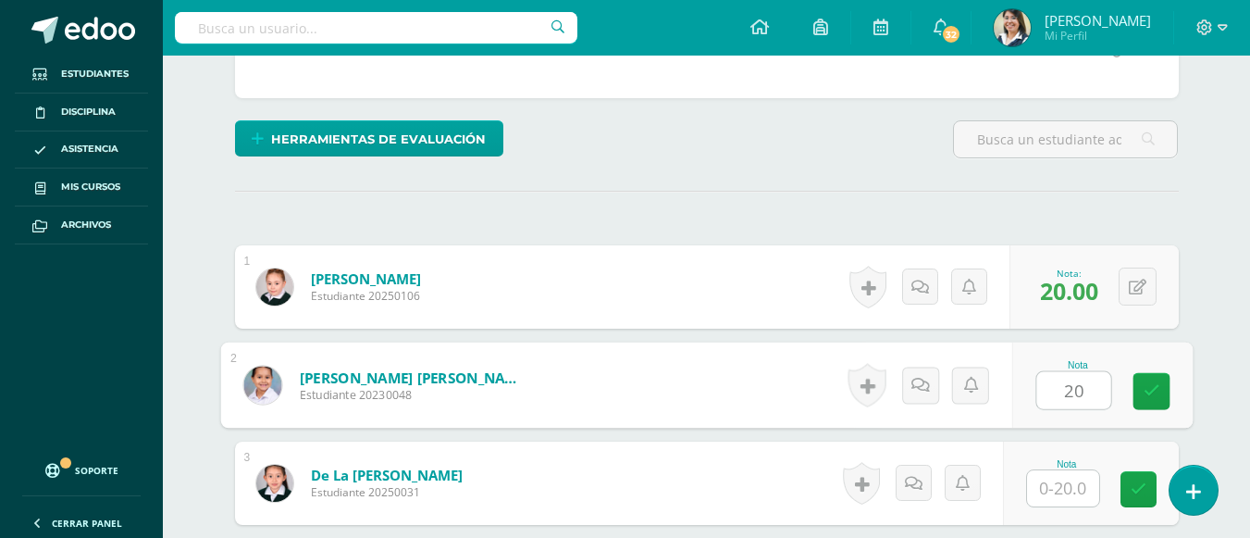
type input "20"
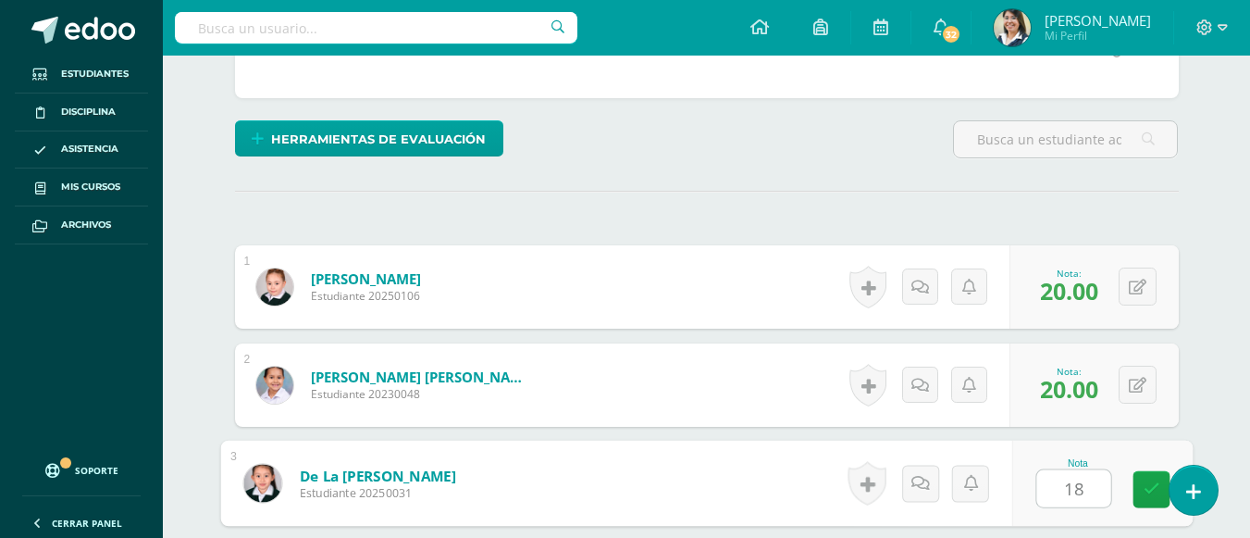
type input "18"
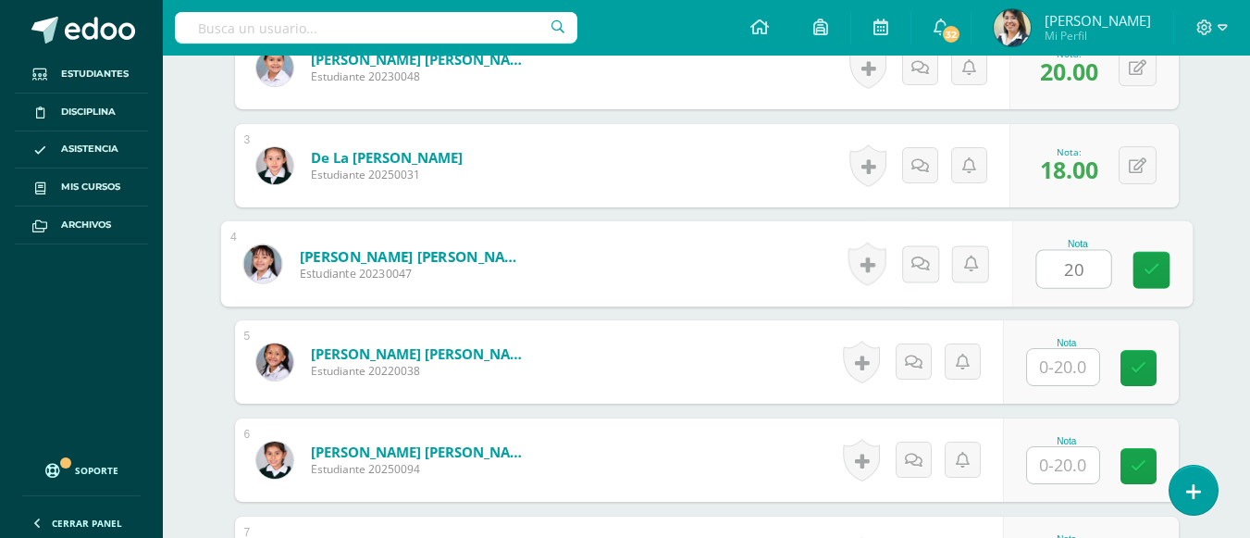
type input "20"
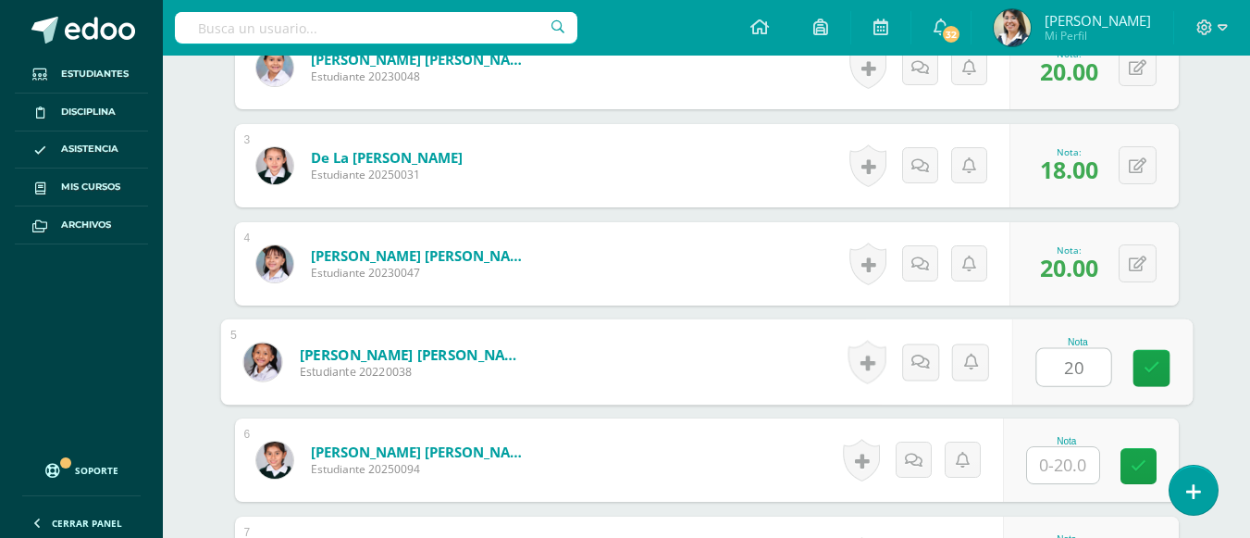
type input "20"
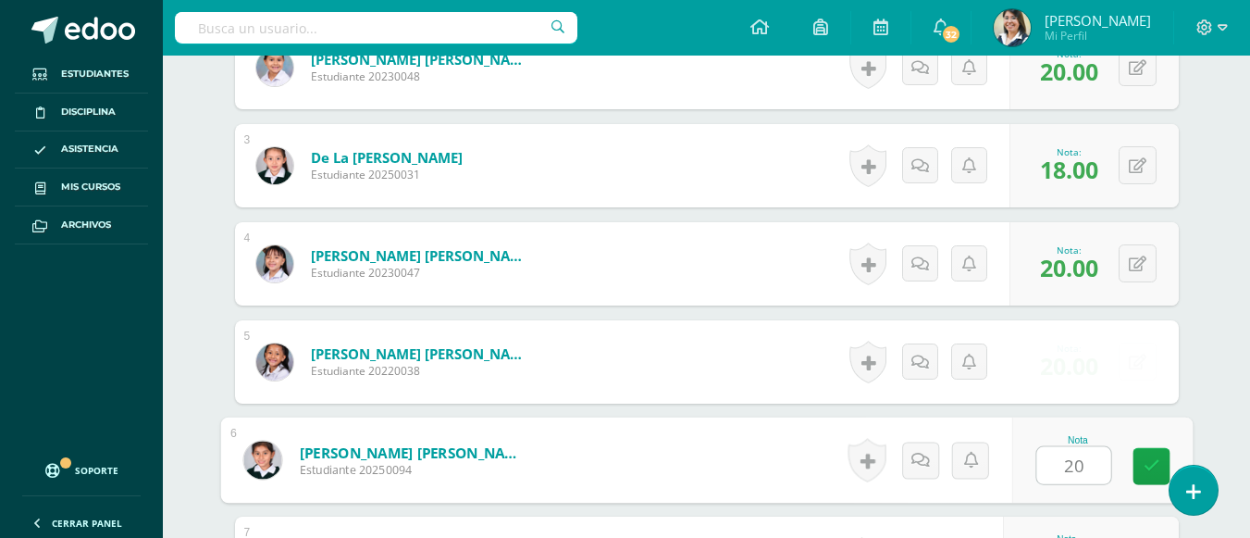
type input "20"
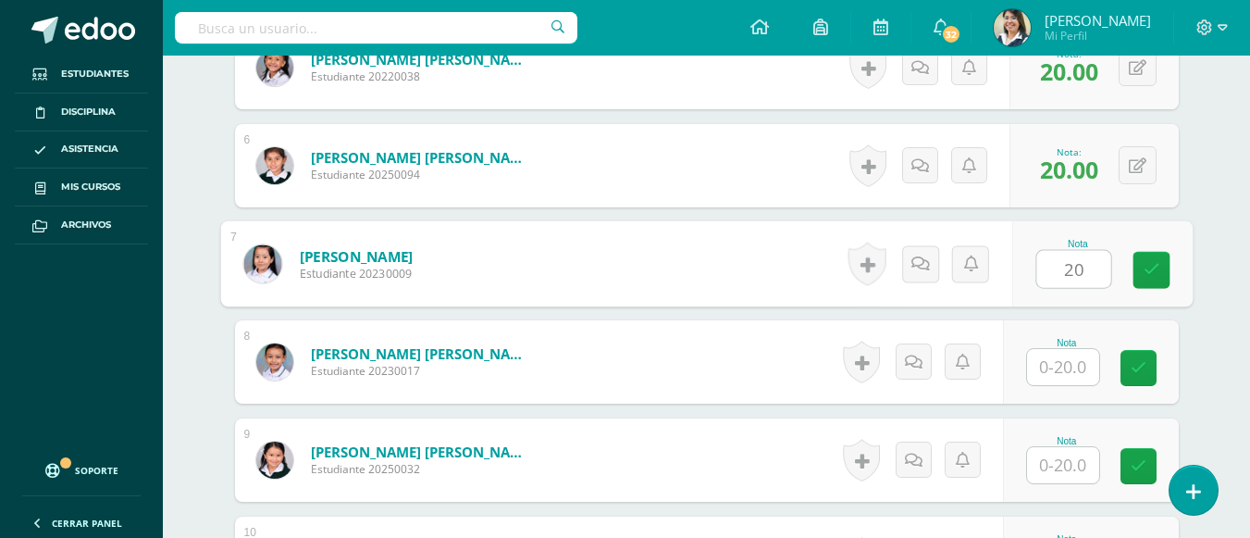
type input "20"
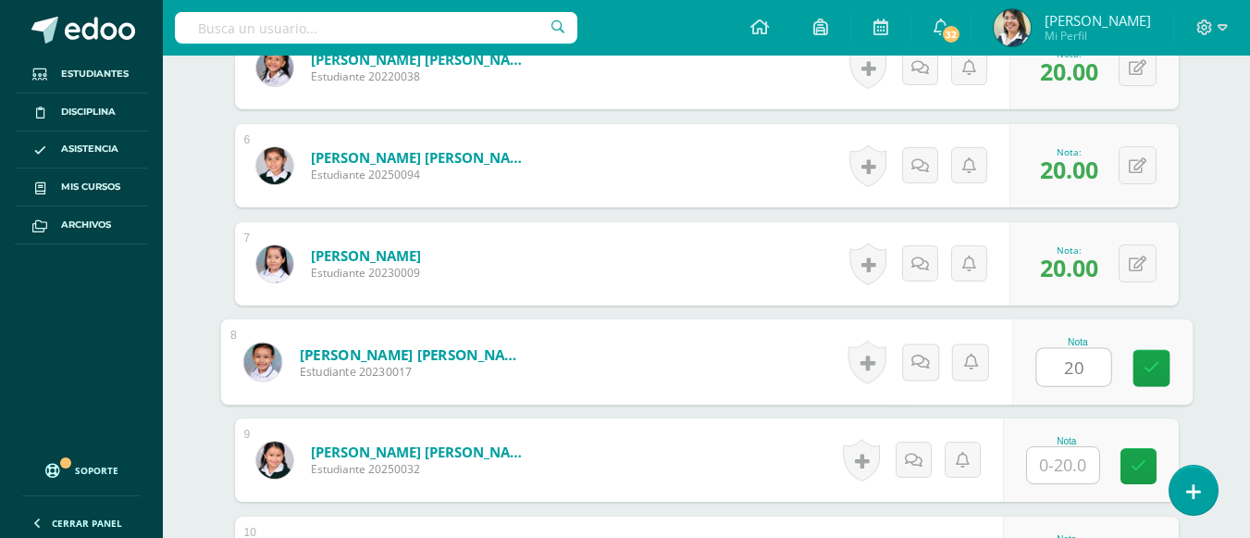
type input "20"
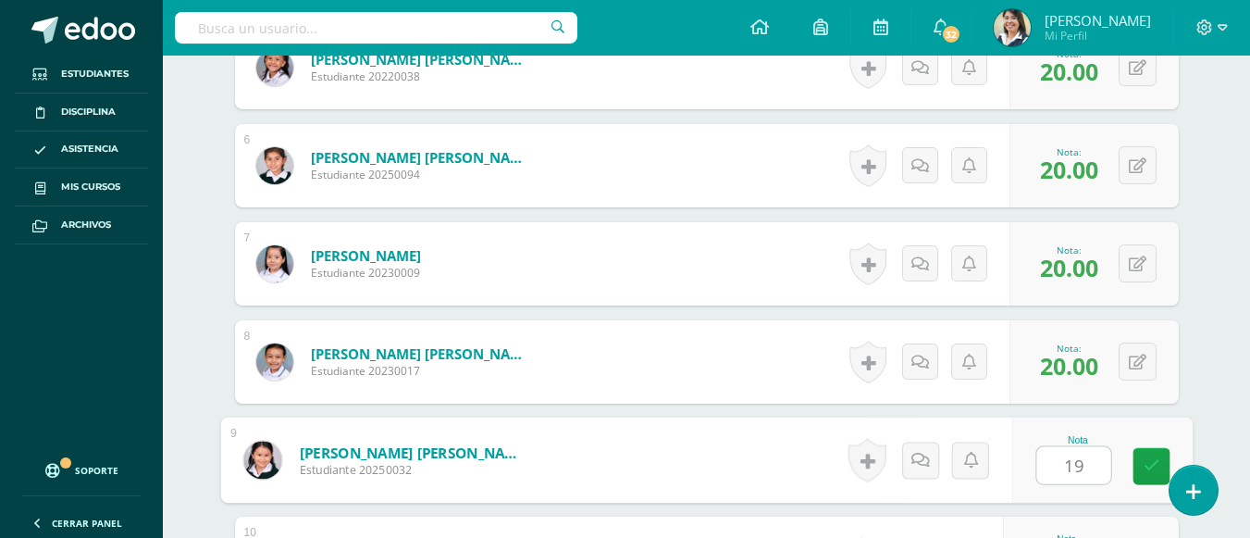
type input "19"
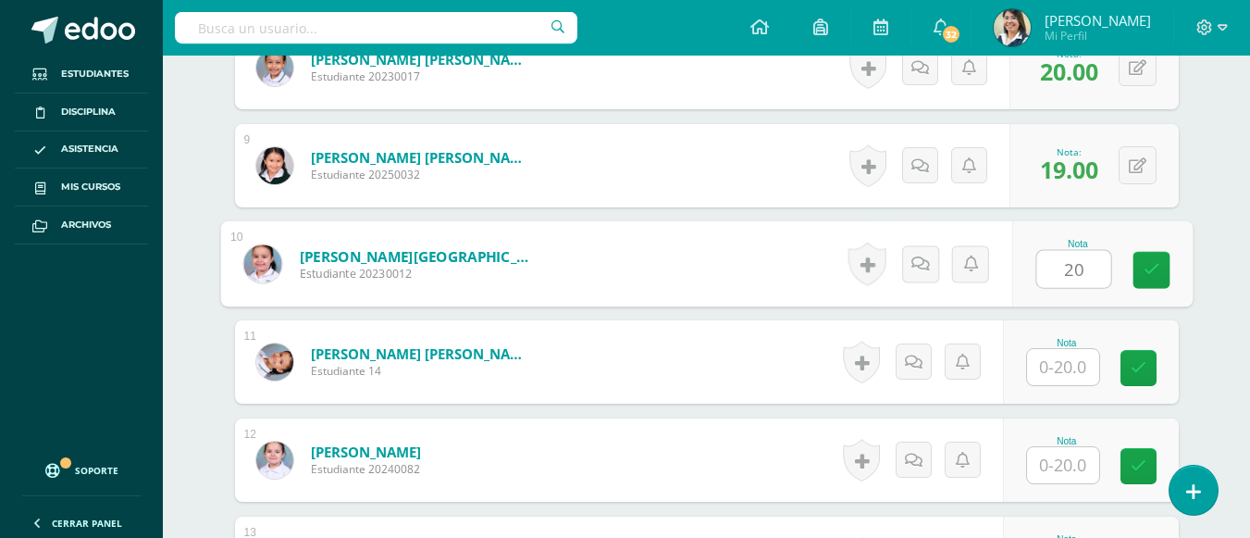
type input "20"
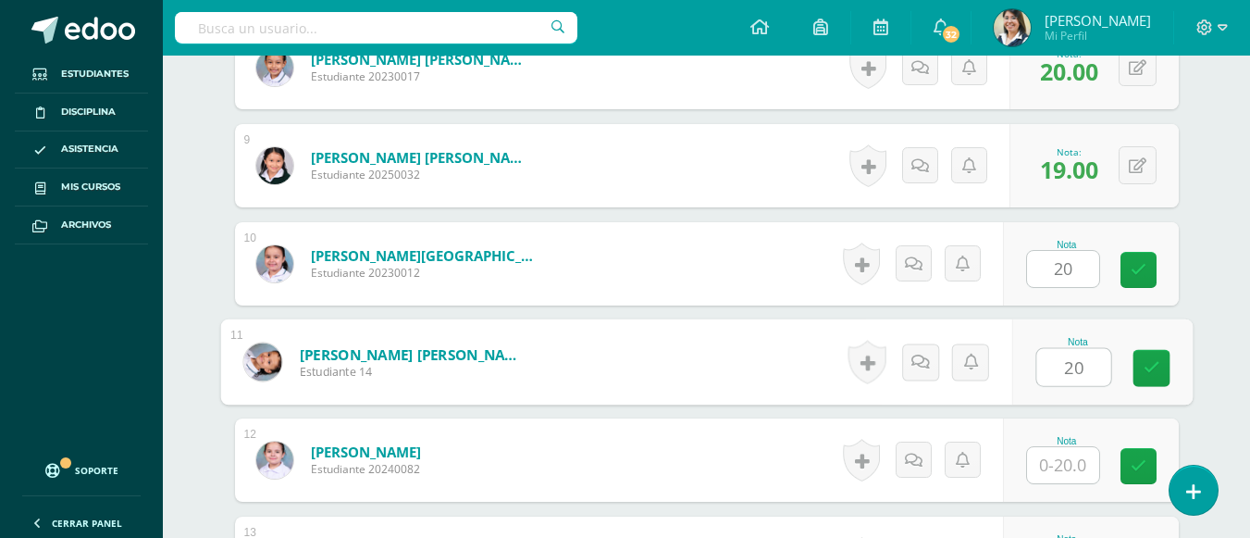
type input "20"
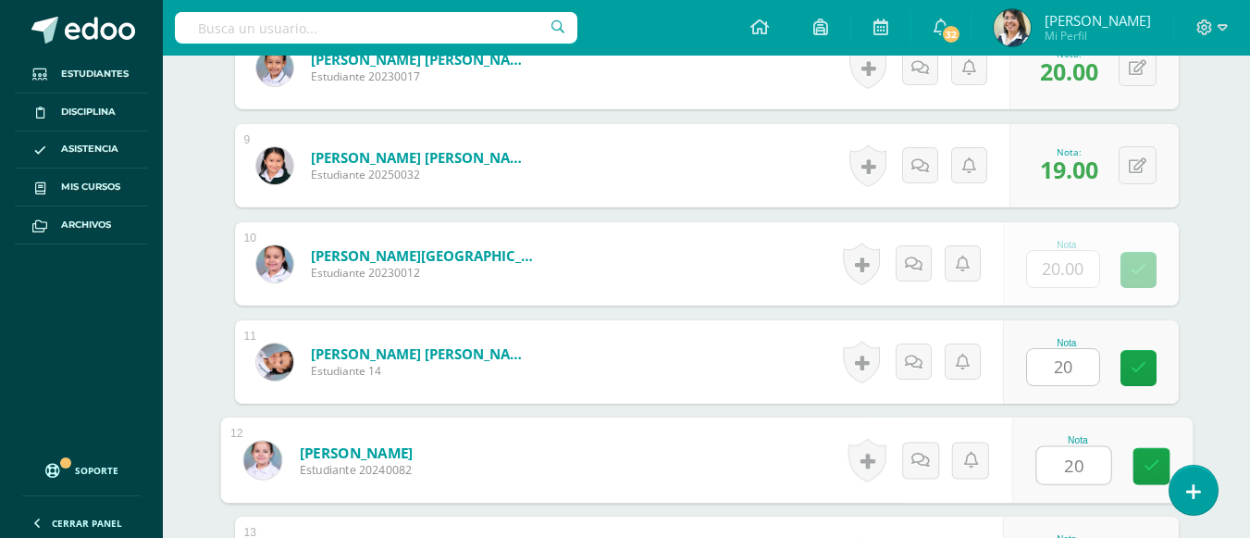
type input "20"
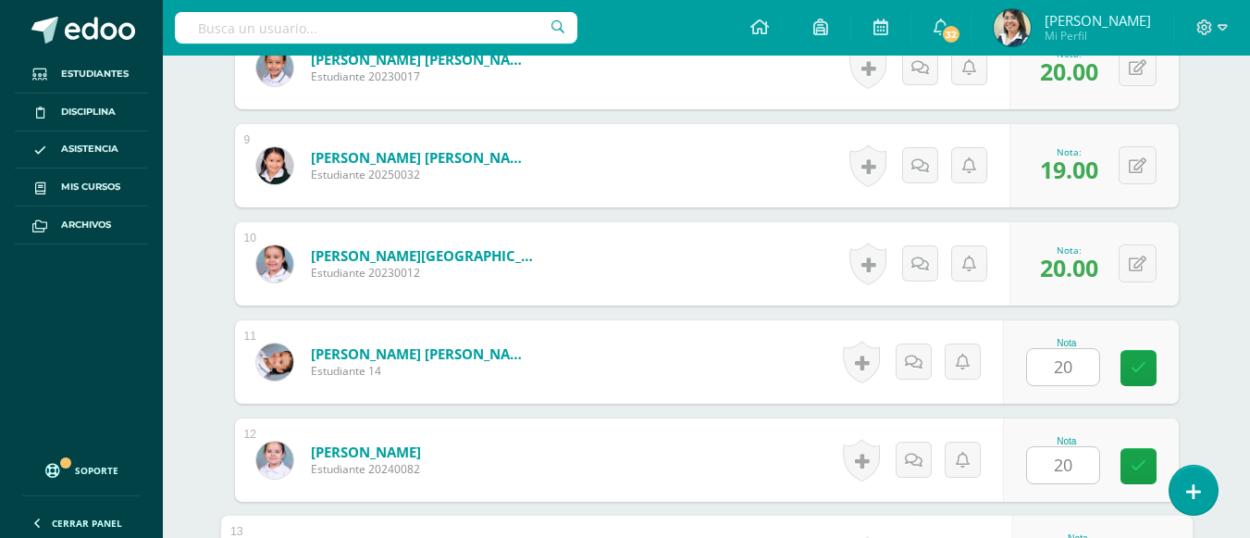
scroll to position [1598, 0]
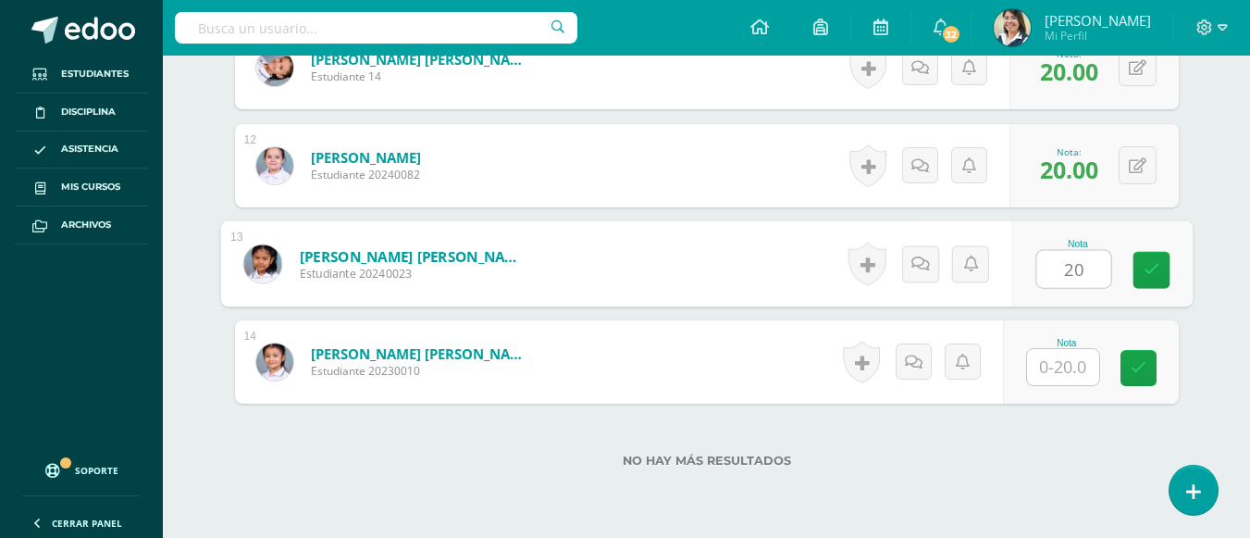
type input "20"
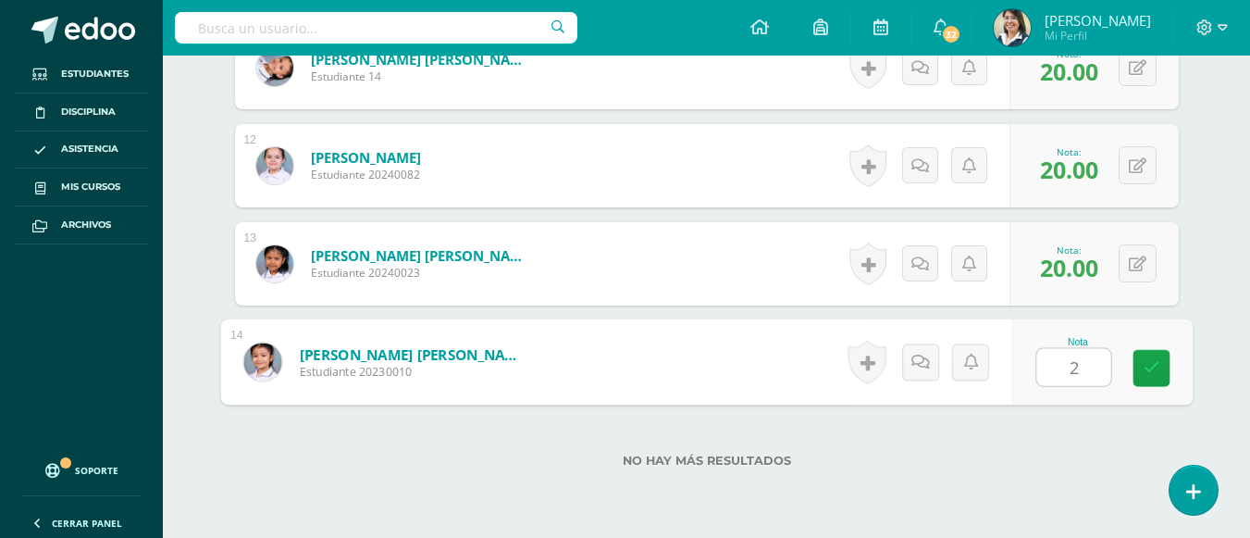
type input "20"
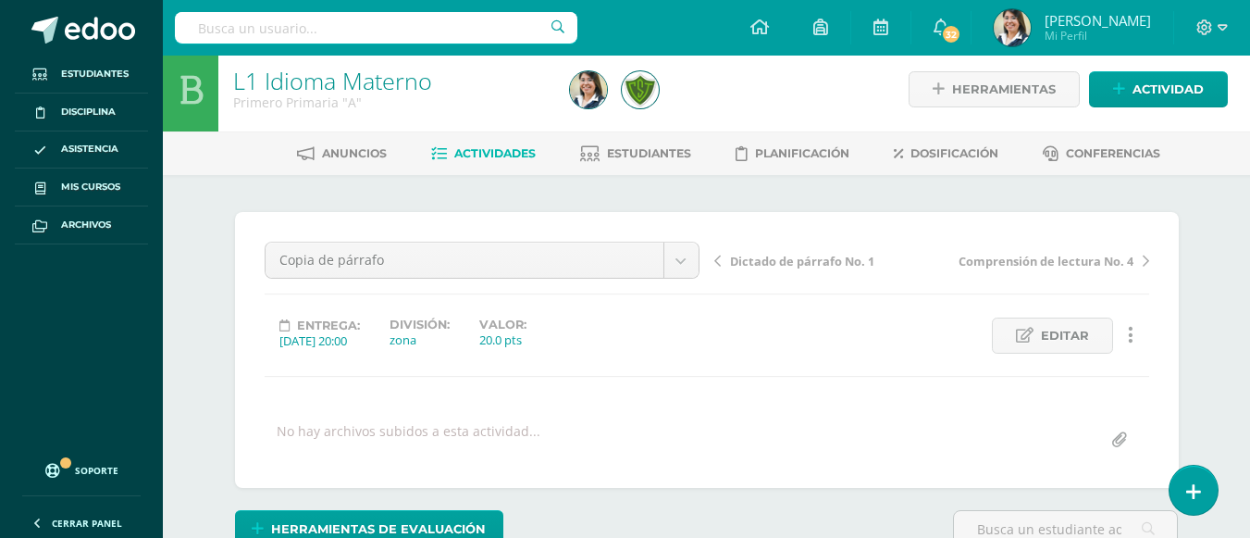
scroll to position [0, 0]
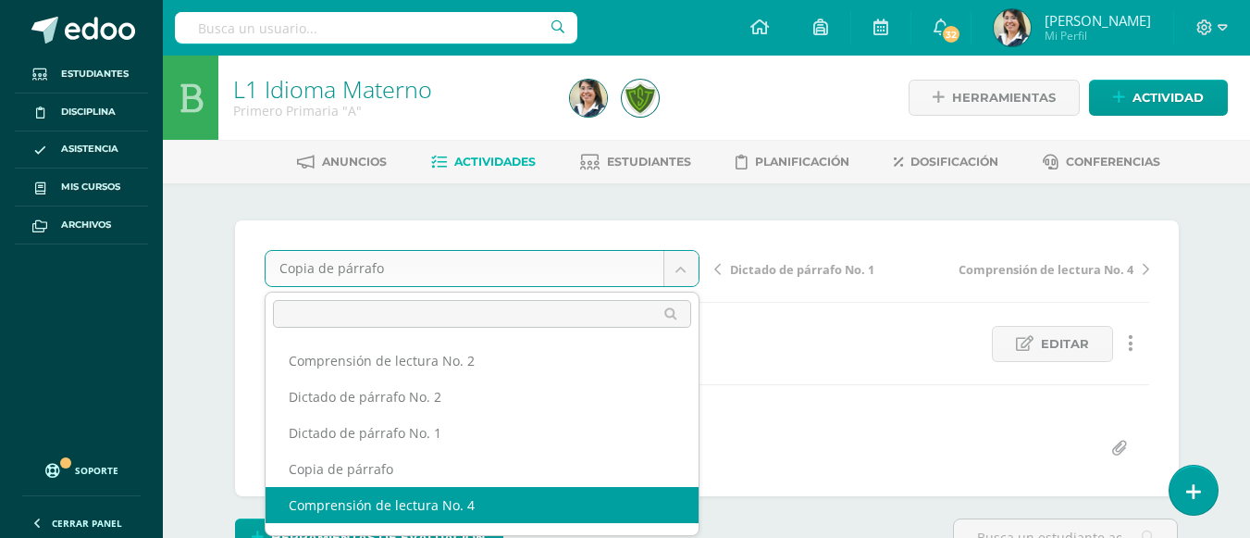
select select "/dashboard/teacher/grade-activity/106259/"
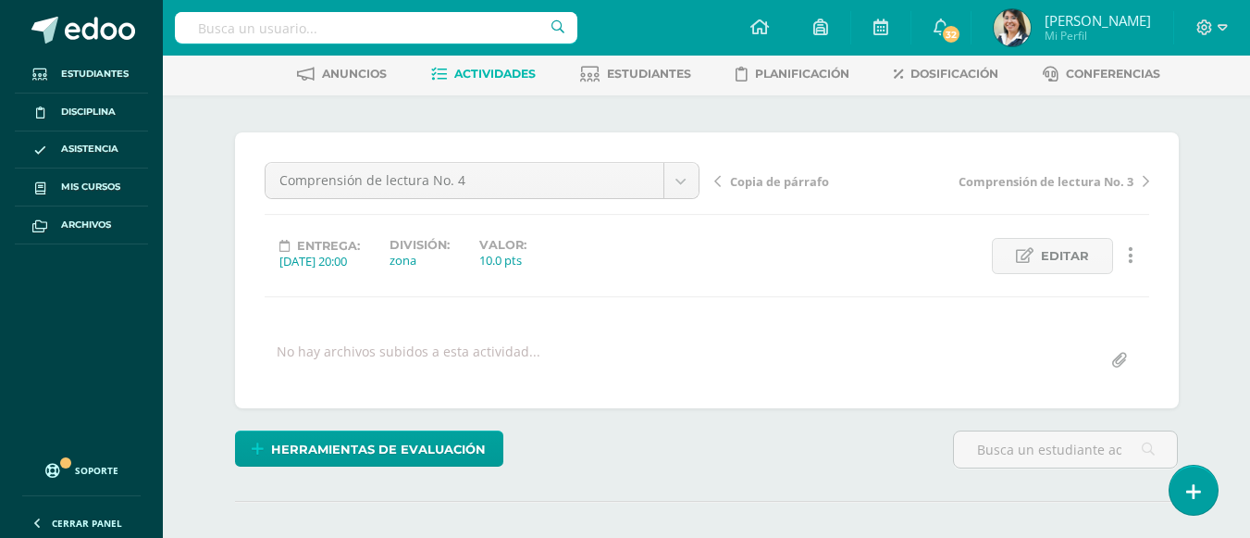
scroll to position [120, 0]
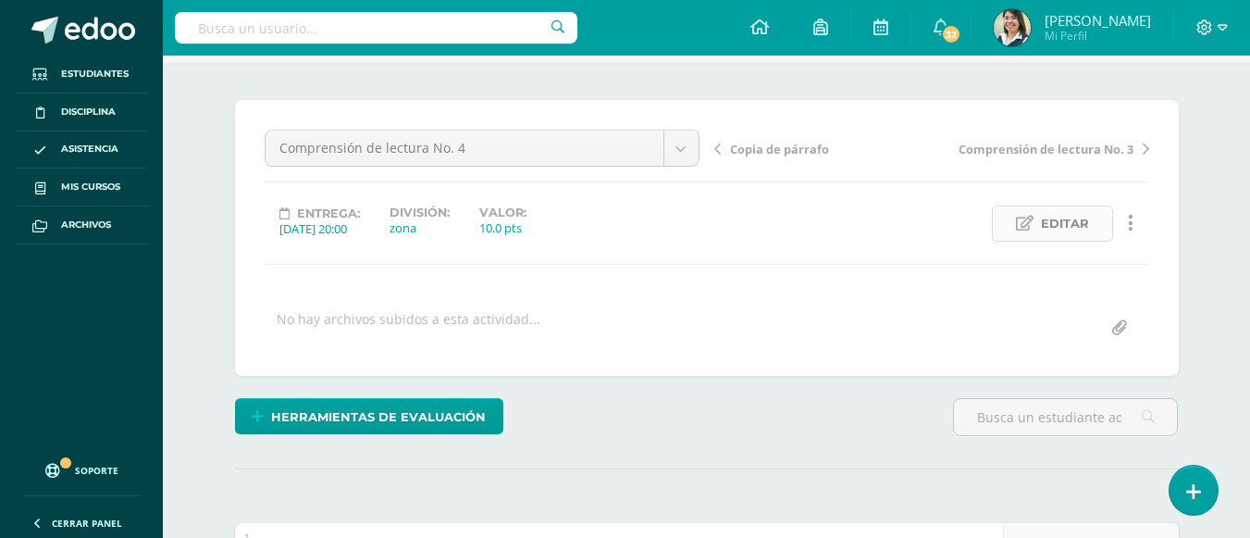
click at [1031, 230] on icon at bounding box center [1025, 224] width 18 height 16
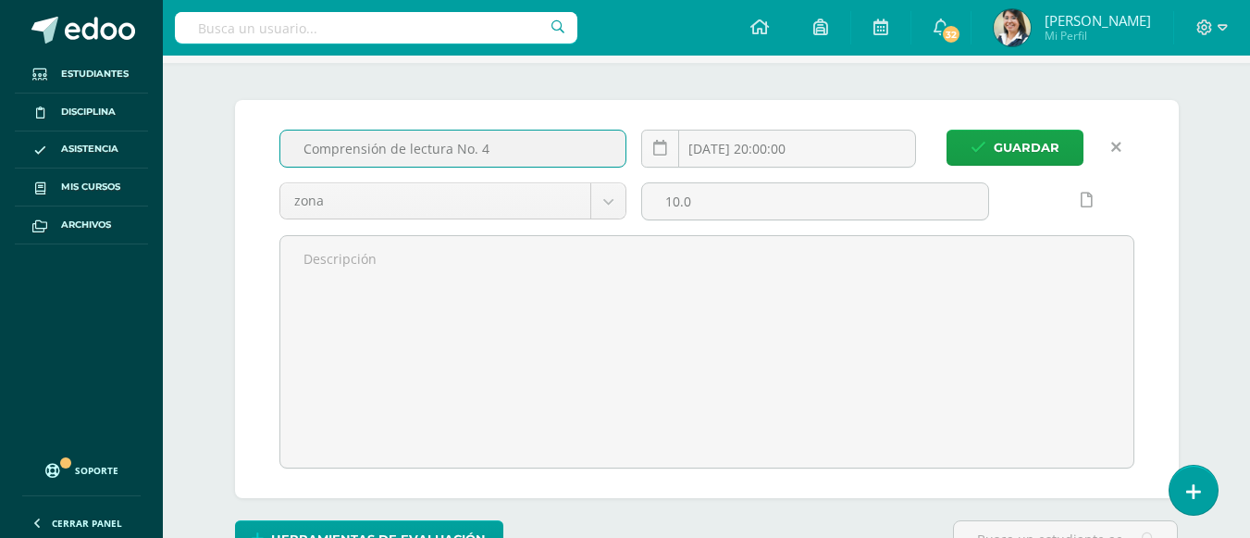
drag, startPoint x: 302, startPoint y: 153, endPoint x: 528, endPoint y: 161, distance: 226.0
click at [528, 161] on input "Comprensión de lectura No. 4" at bounding box center [453, 148] width 346 height 36
type input "Libro Lectoaventuras"
click at [1007, 149] on span "Guardar" at bounding box center [1027, 147] width 66 height 34
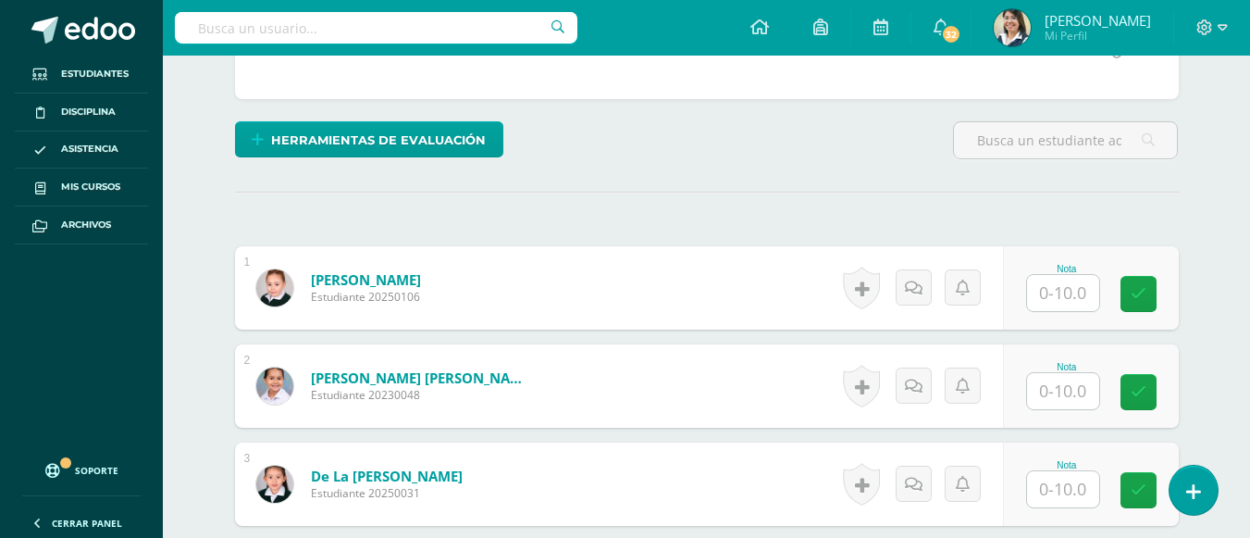
scroll to position [398, 0]
click at [1075, 298] on input "text" at bounding box center [1063, 292] width 72 height 36
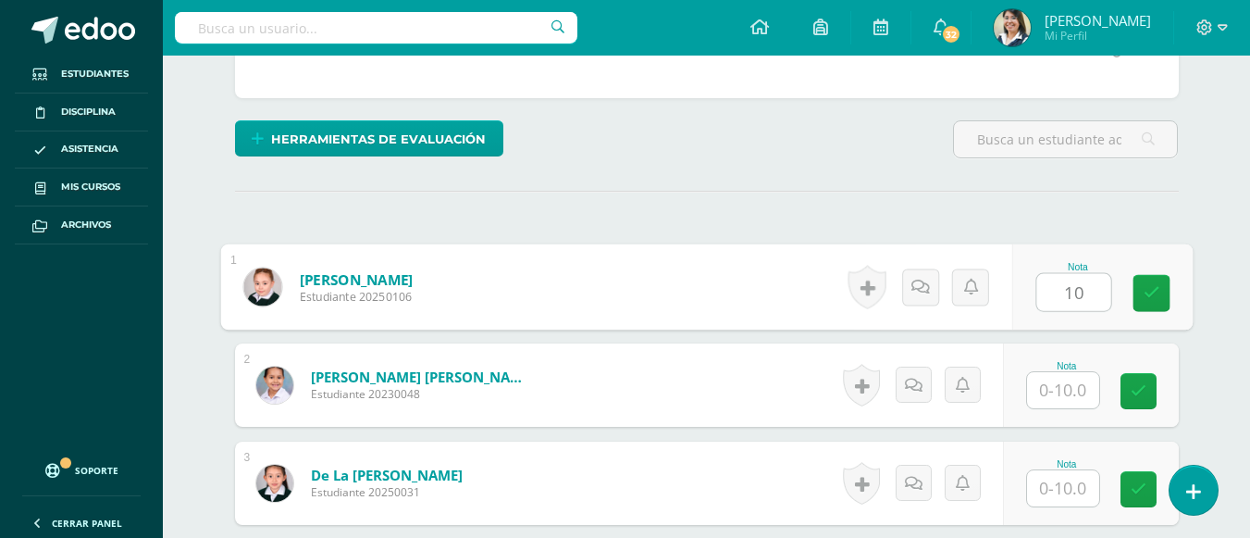
type input "10"
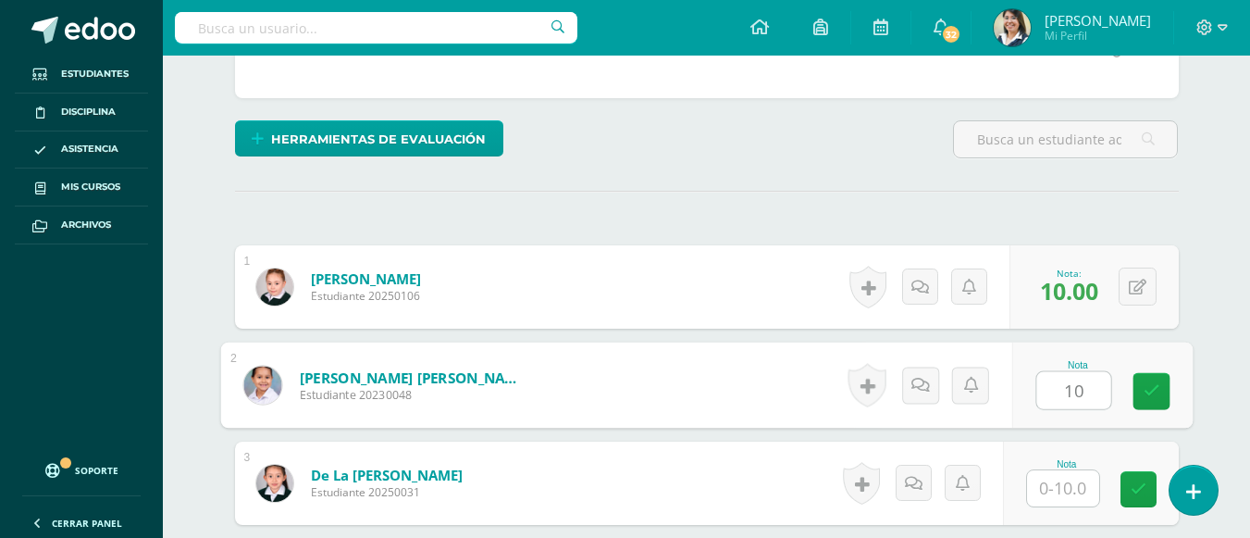
type input "10"
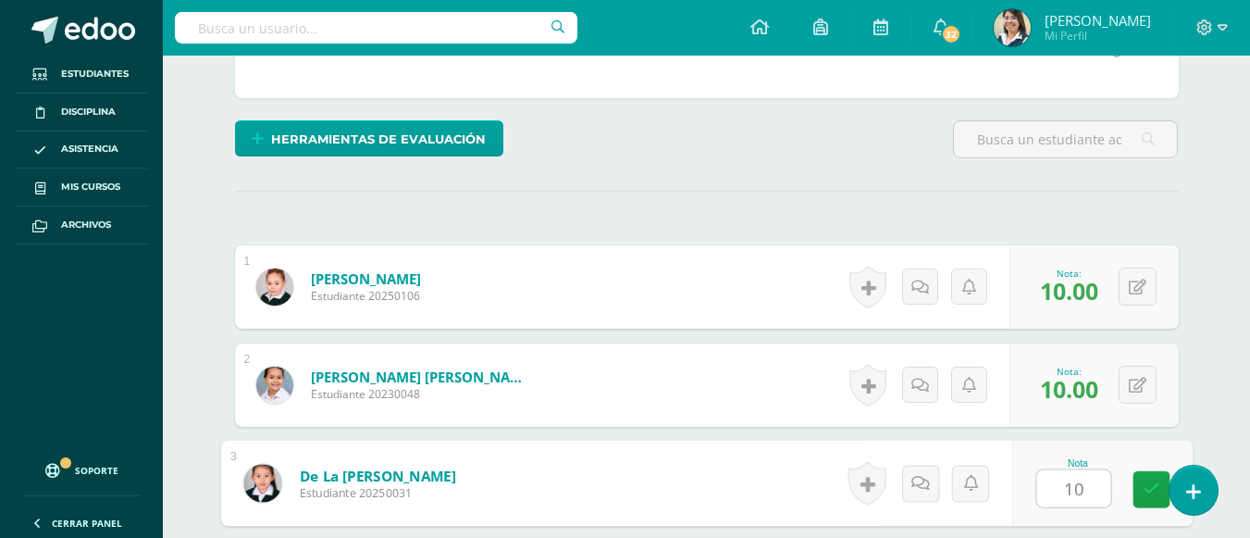
type input "10"
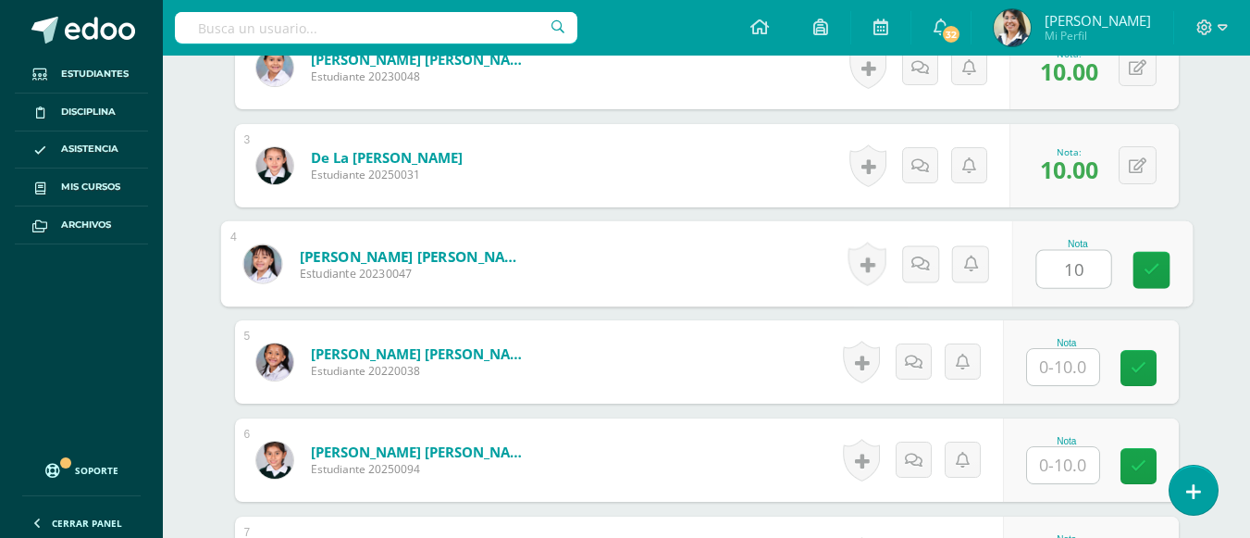
type input "10"
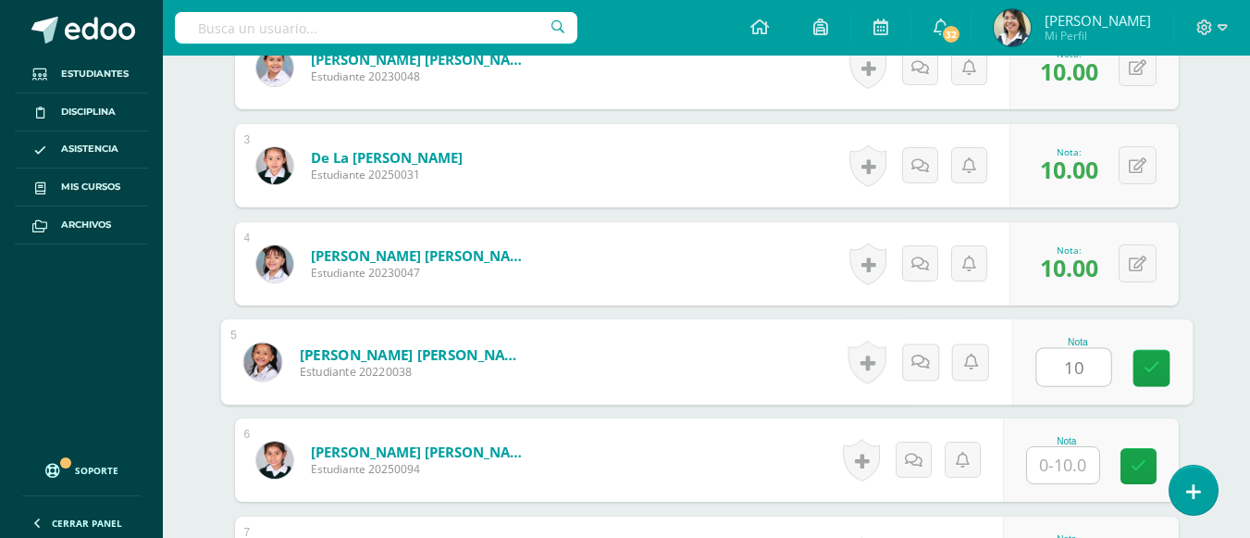
type input "10"
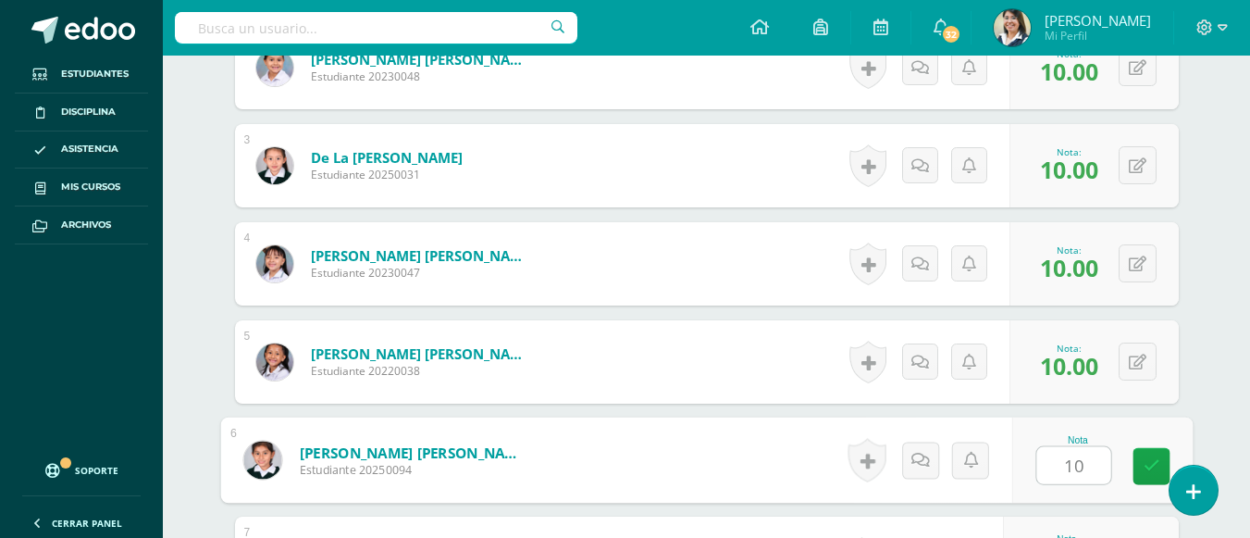
type input "10"
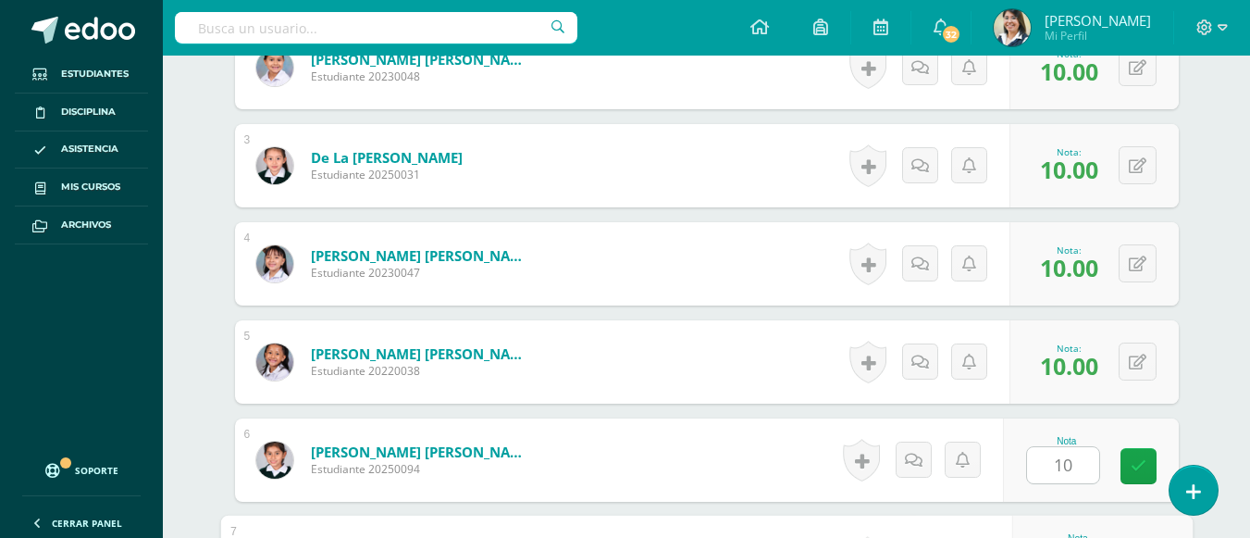
scroll to position [1010, 0]
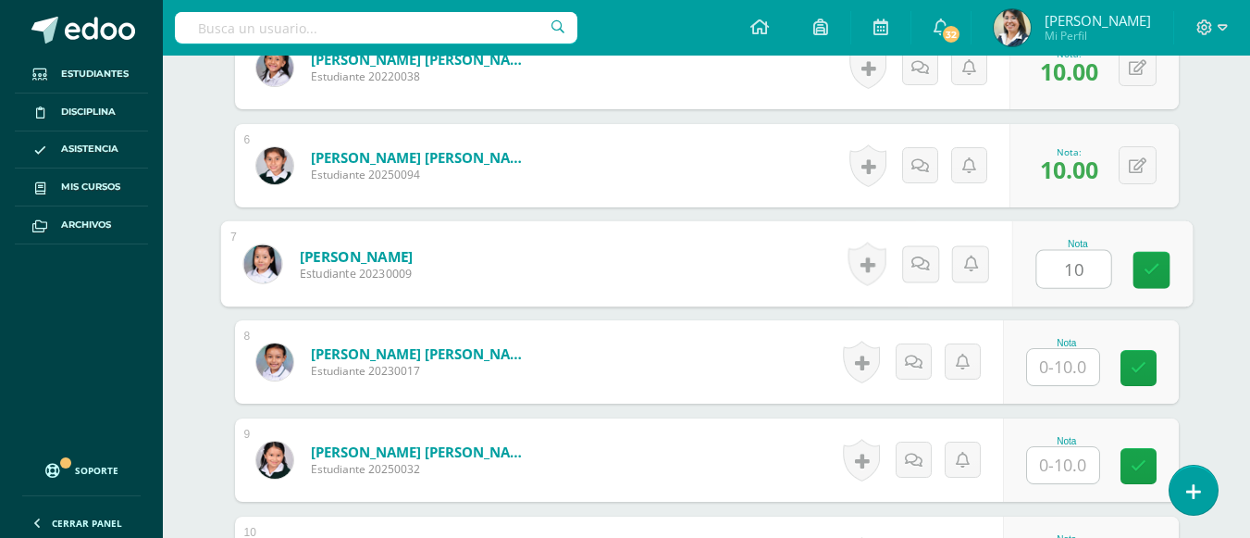
type input "10"
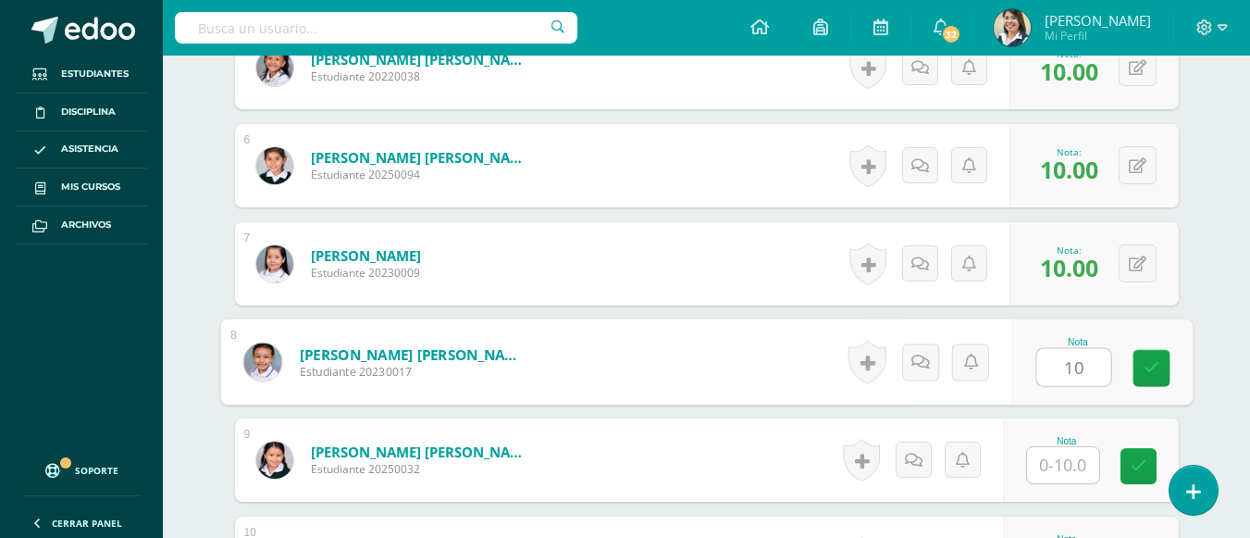
type input "10"
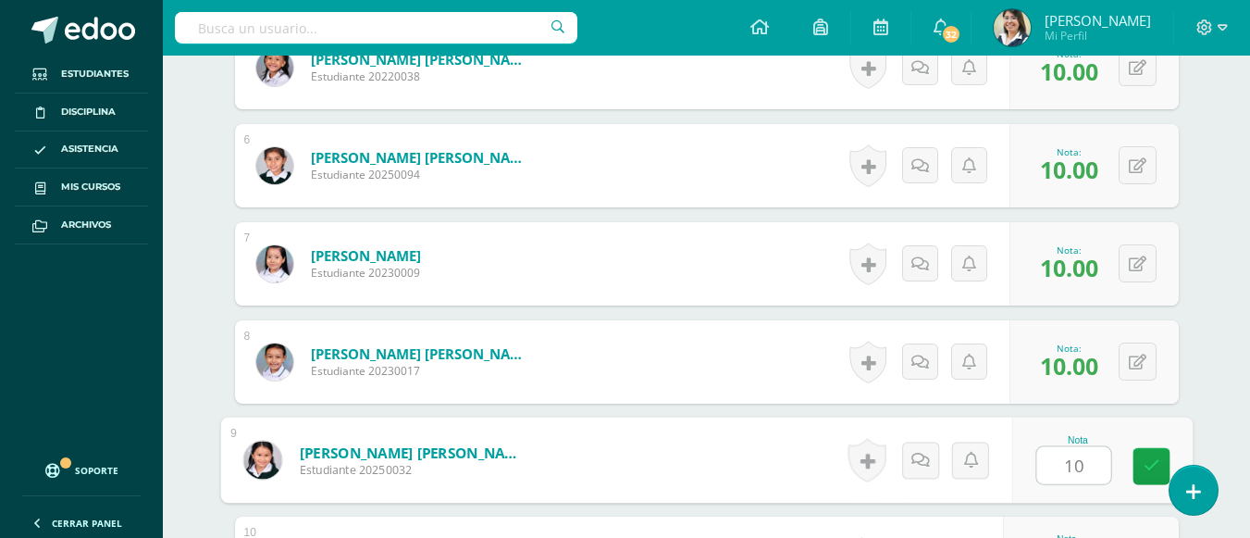
type input "10"
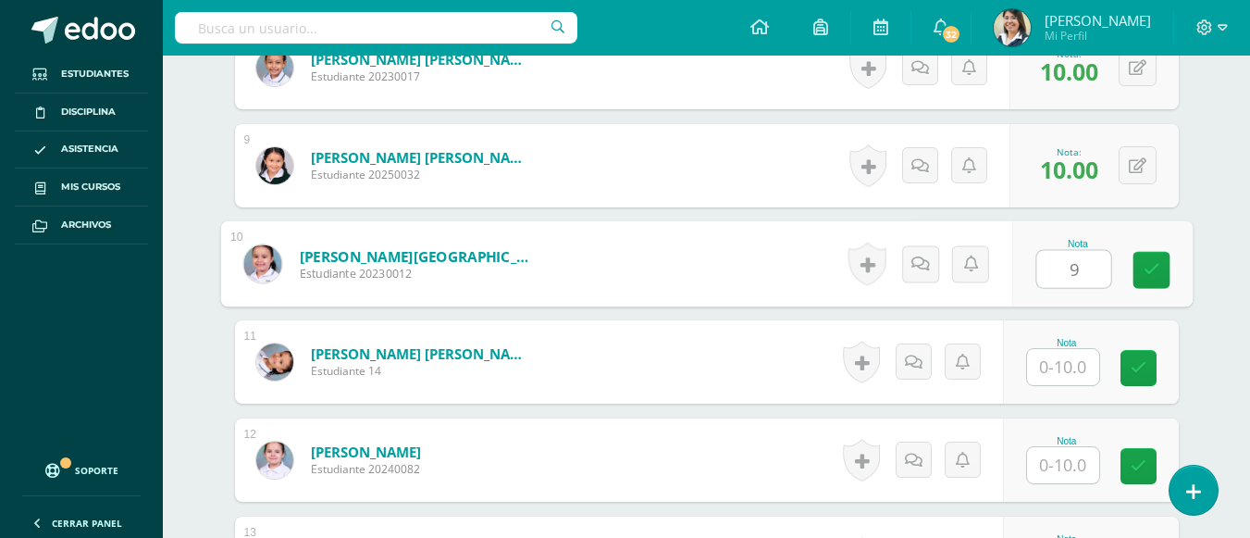
type input "9"
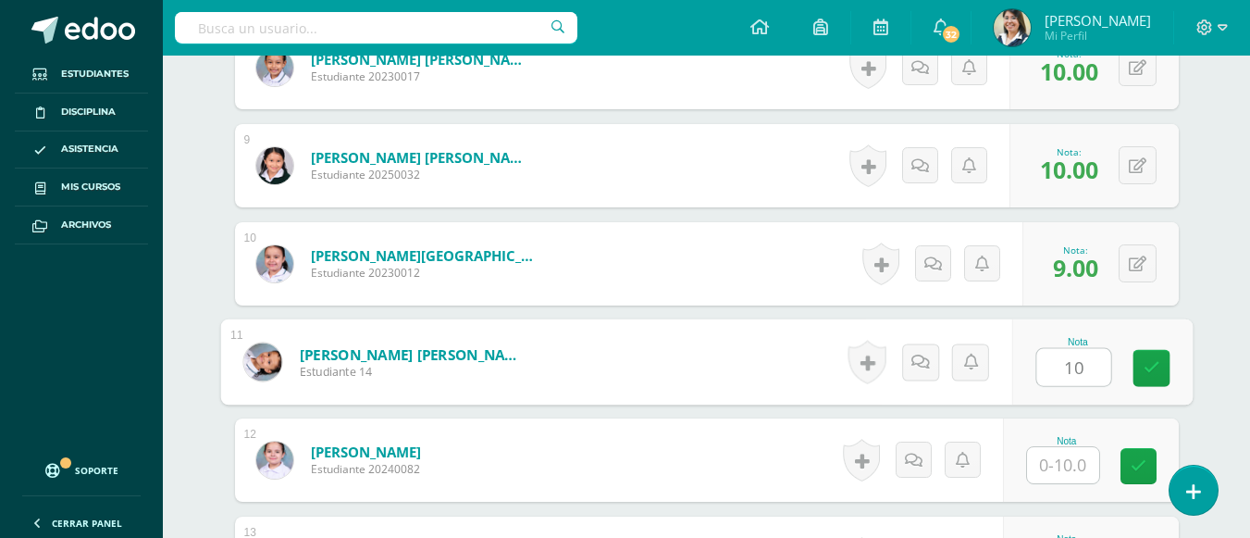
type input "10"
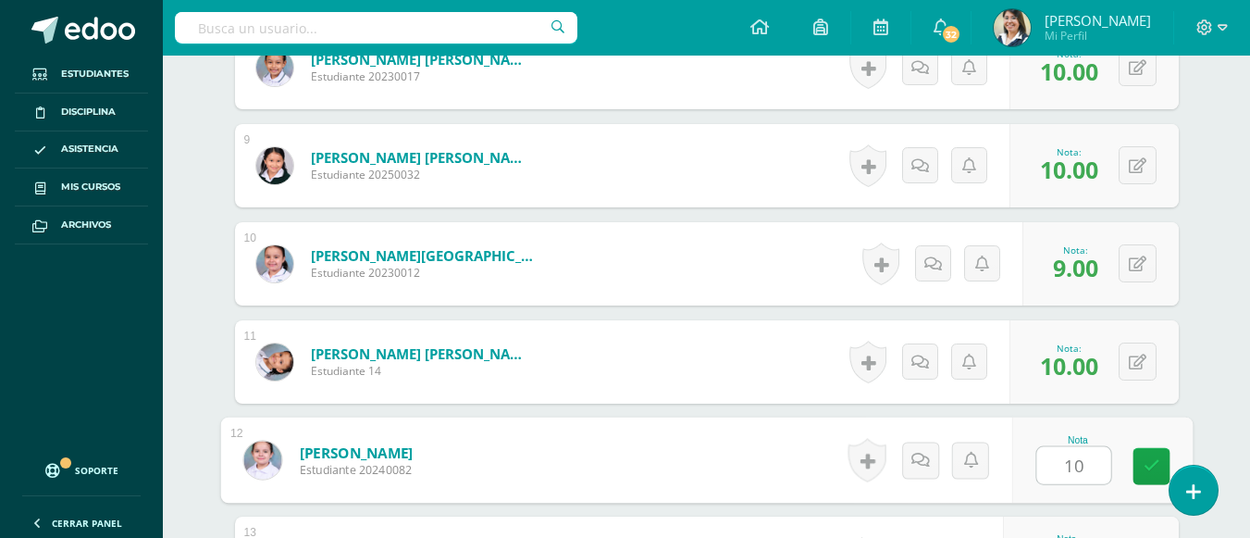
type input "10"
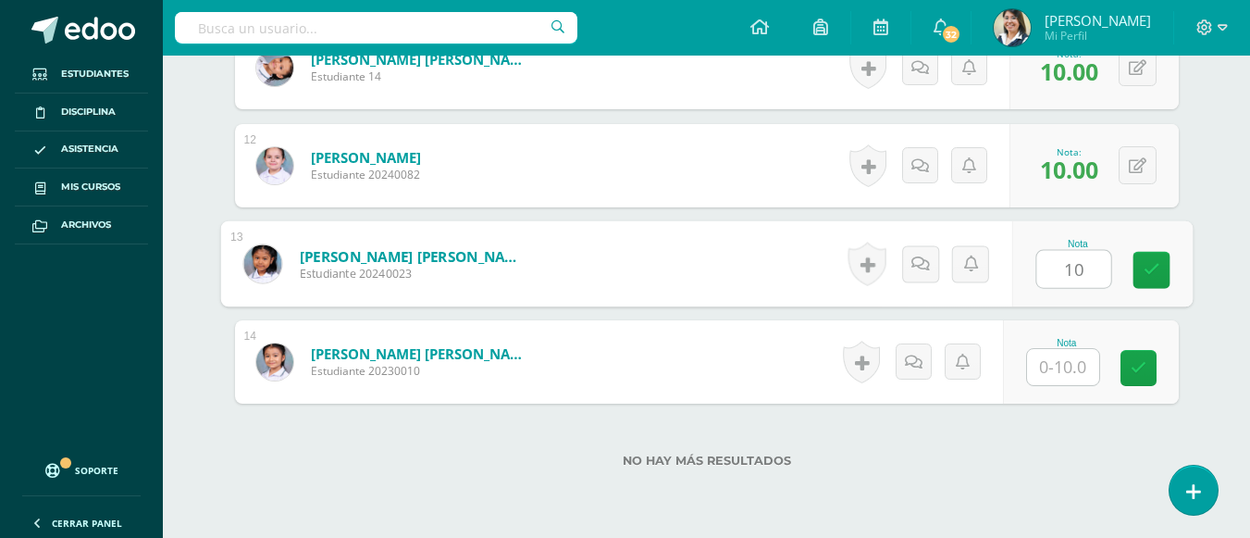
type input "10"
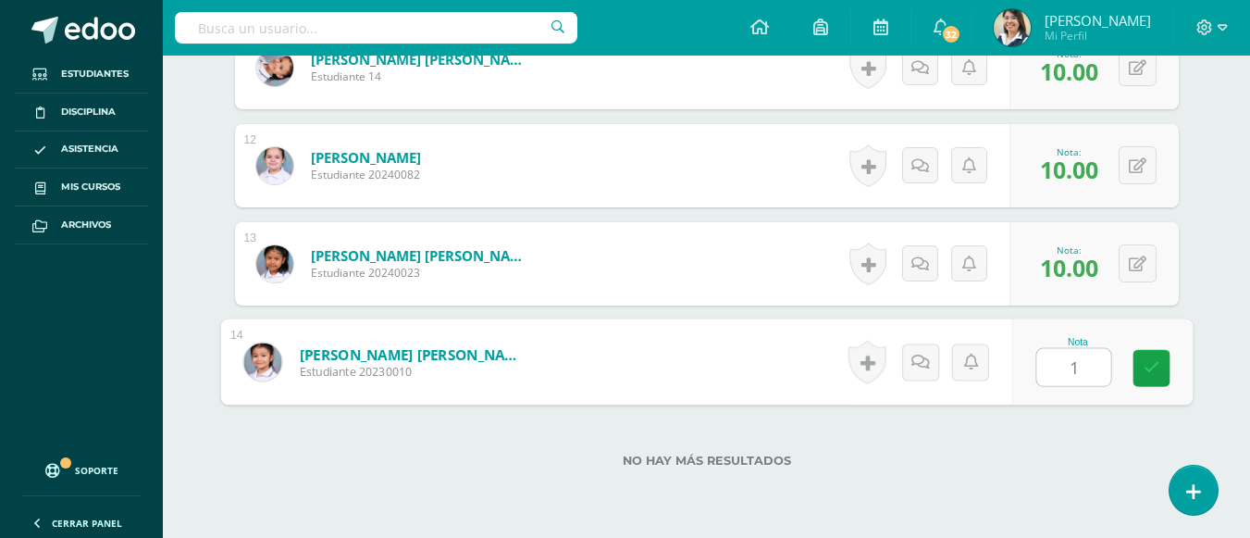
type input "10"
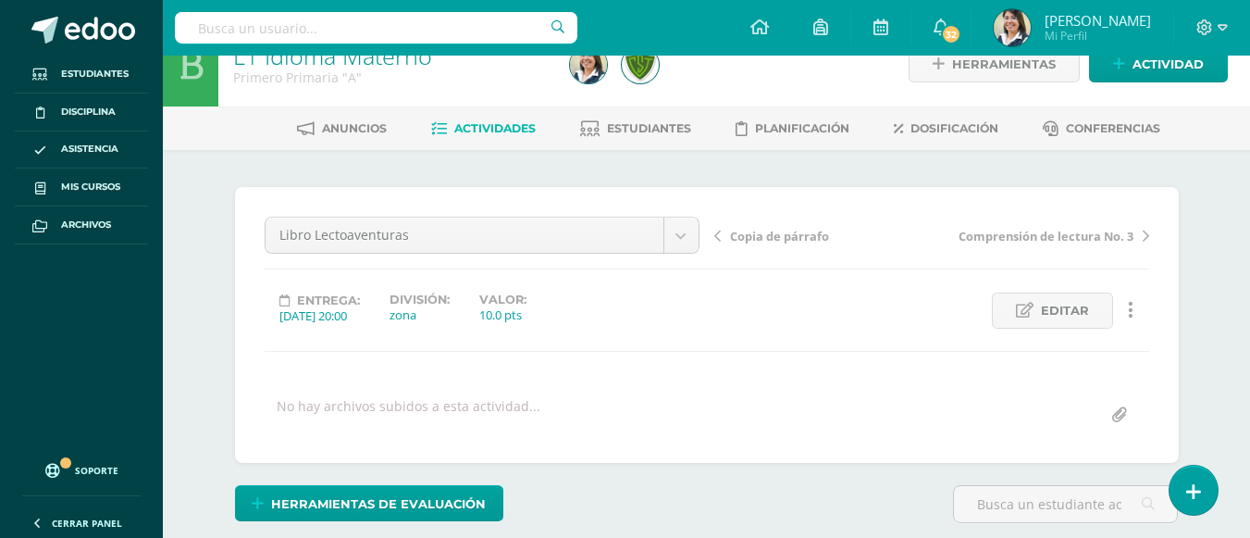
scroll to position [0, 0]
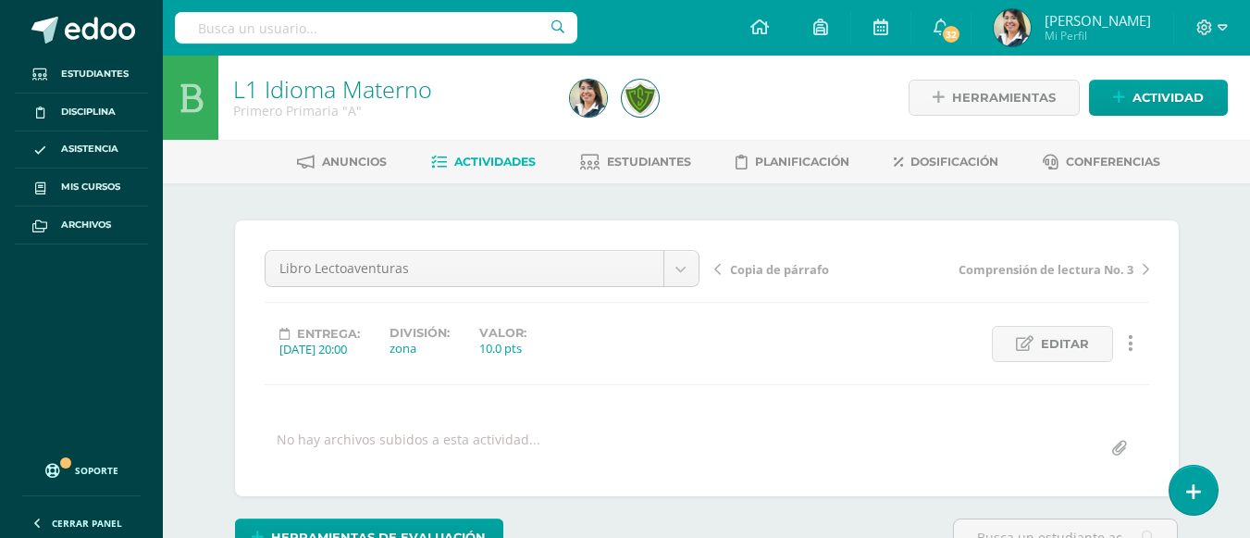
click at [479, 167] on span "Actividades" at bounding box center [494, 162] width 81 height 14
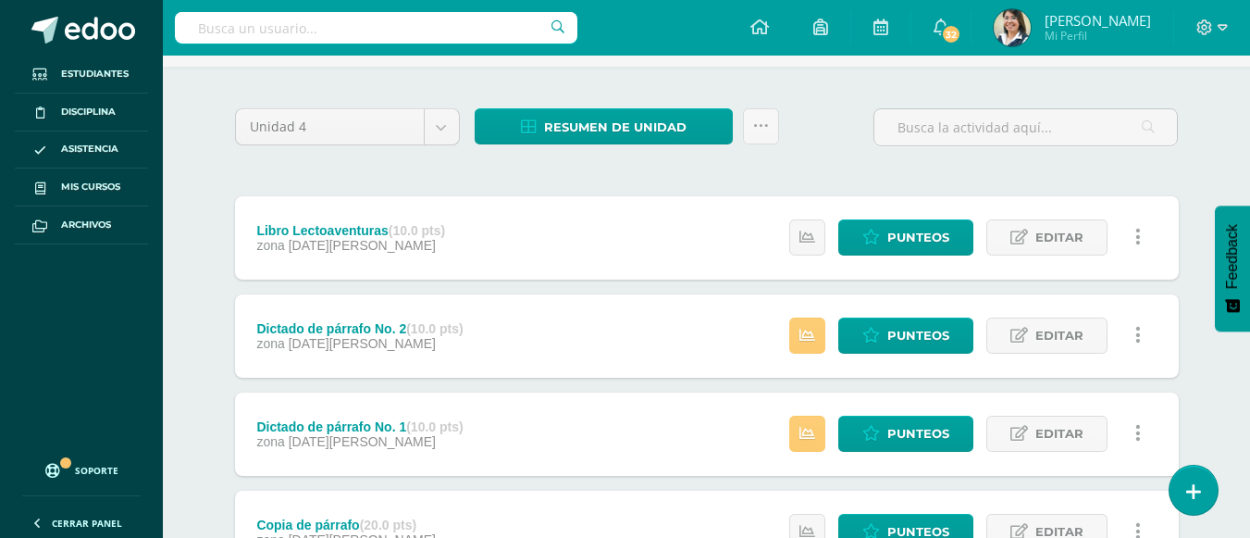
scroll to position [93, 0]
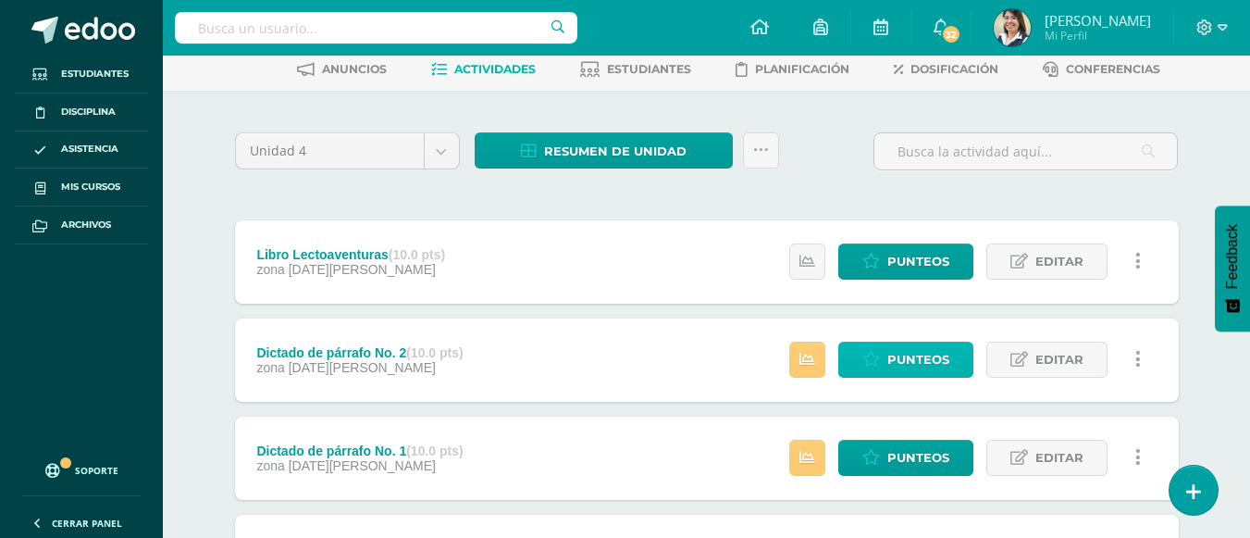
click at [891, 377] on span "Punteos" at bounding box center [919, 359] width 62 height 34
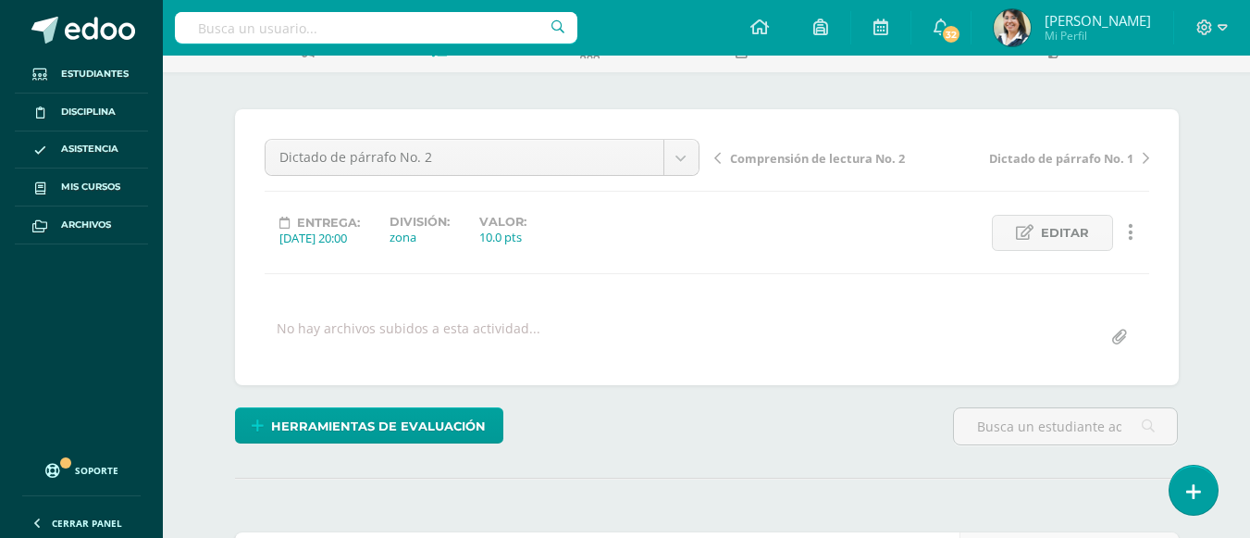
scroll to position [103, 0]
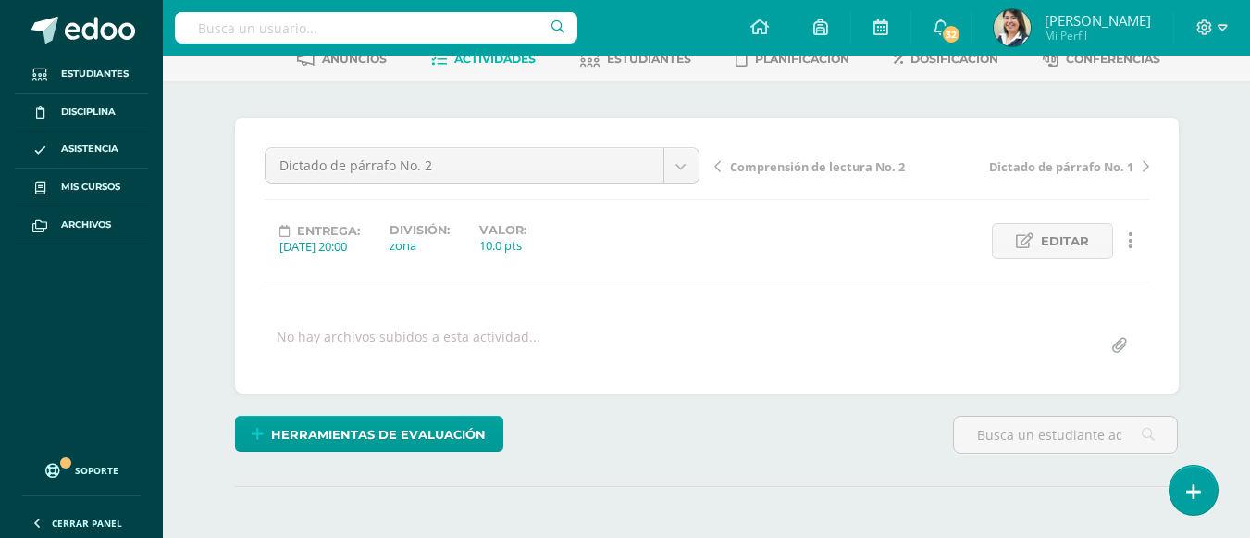
click at [519, 55] on div at bounding box center [376, 28] width 403 height 56
click at [521, 61] on span "Actividades" at bounding box center [494, 59] width 81 height 14
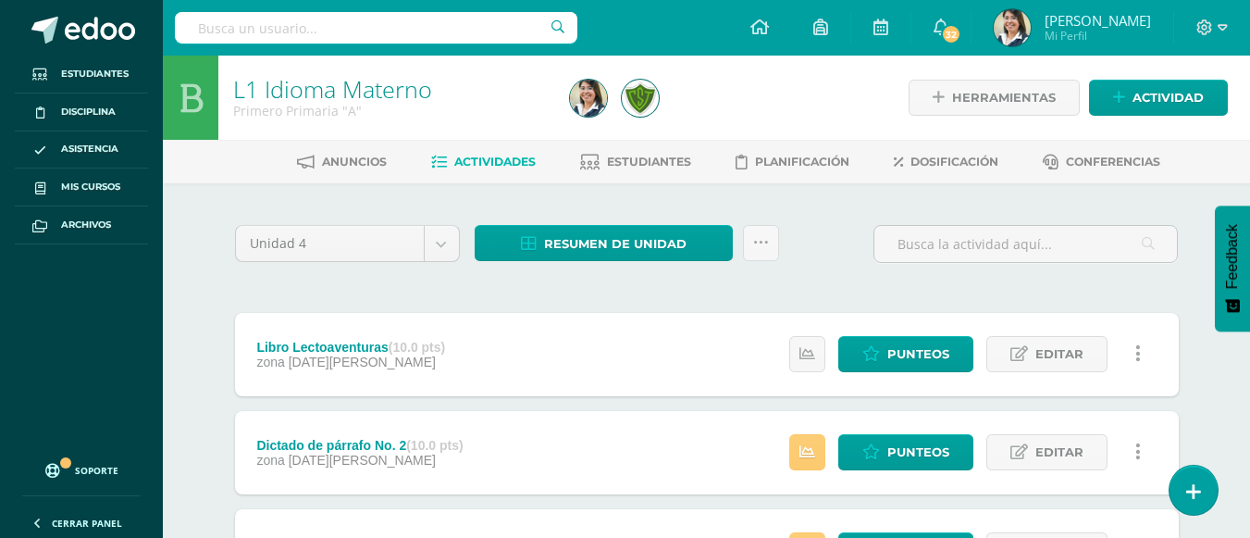
click at [656, 220] on div "Unidad 4 Unidad 1 Unidad 2 Unidad 3 Unidad 4 Resumen de unidad Descargar como H…" at bounding box center [707, 248] width 944 height 57
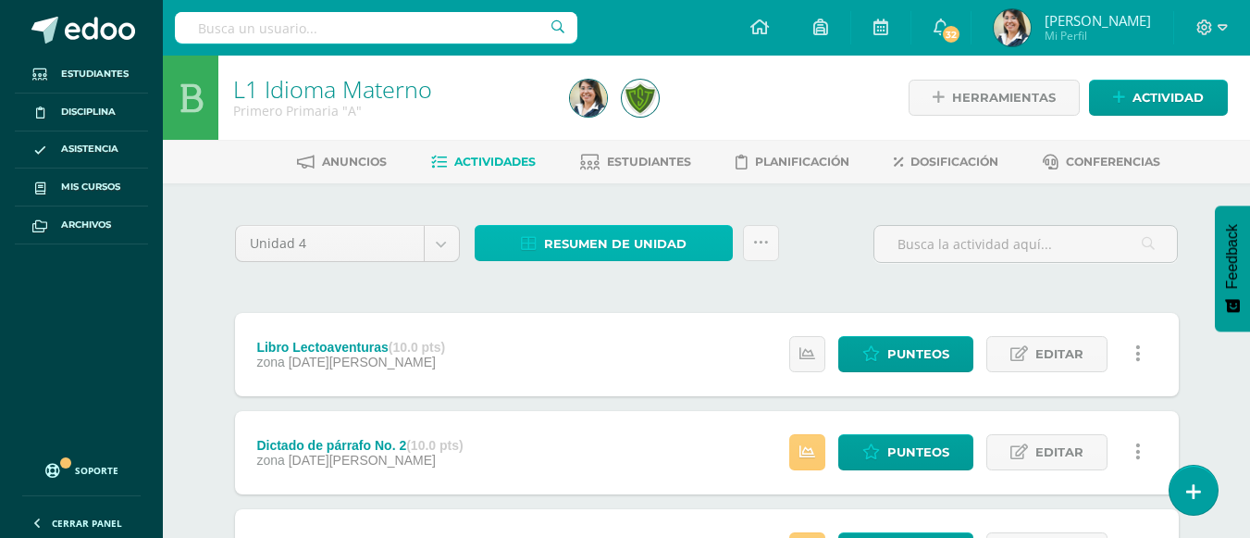
click at [659, 248] on span "Resumen de unidad" at bounding box center [615, 244] width 143 height 34
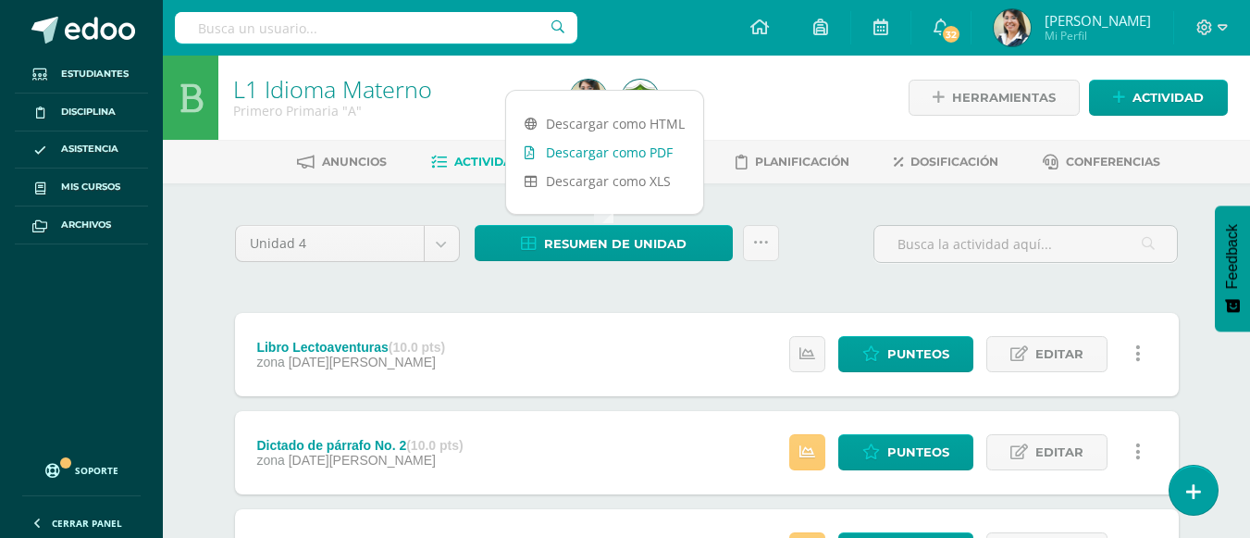
click at [570, 147] on link "Descargar como PDF" at bounding box center [604, 152] width 197 height 29
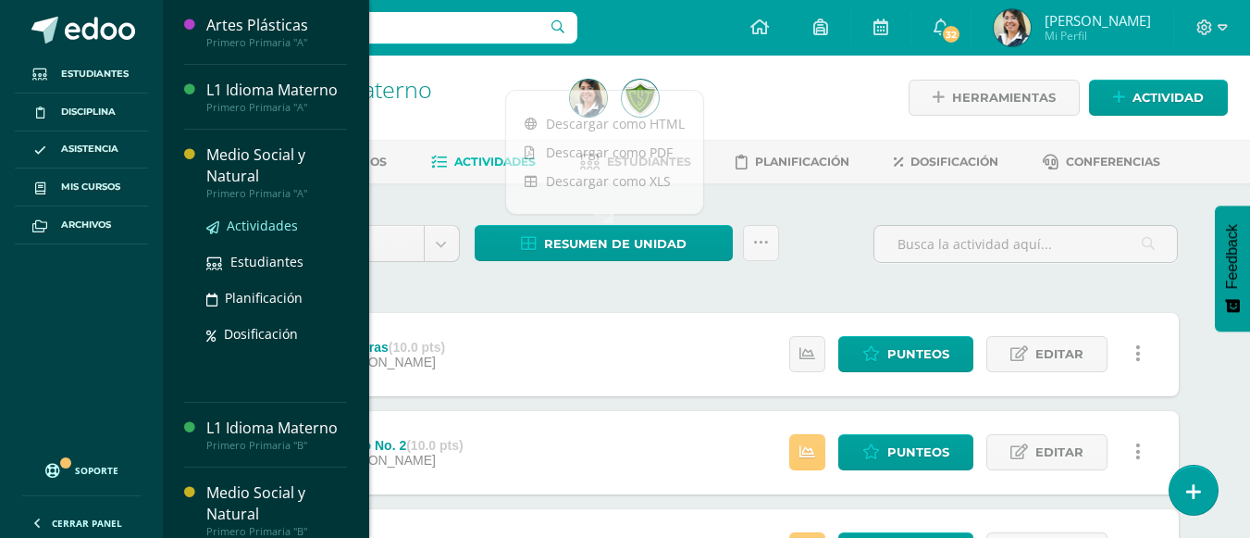
click at [284, 219] on span "Actividades" at bounding box center [262, 226] width 71 height 18
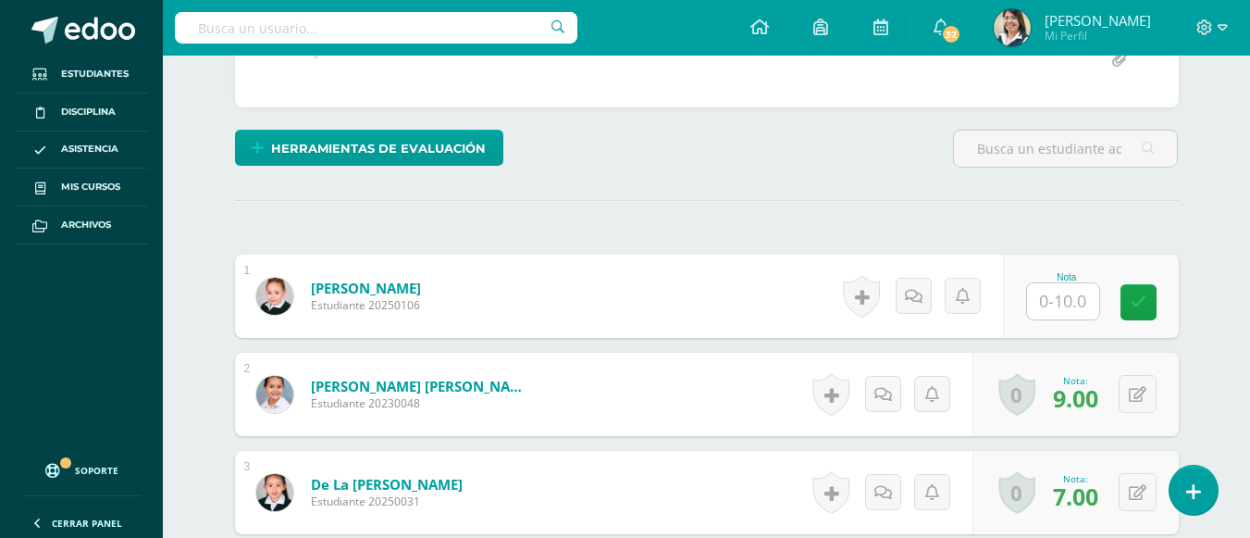
scroll to position [390, 0]
click at [1075, 292] on input "text" at bounding box center [1063, 300] width 72 height 36
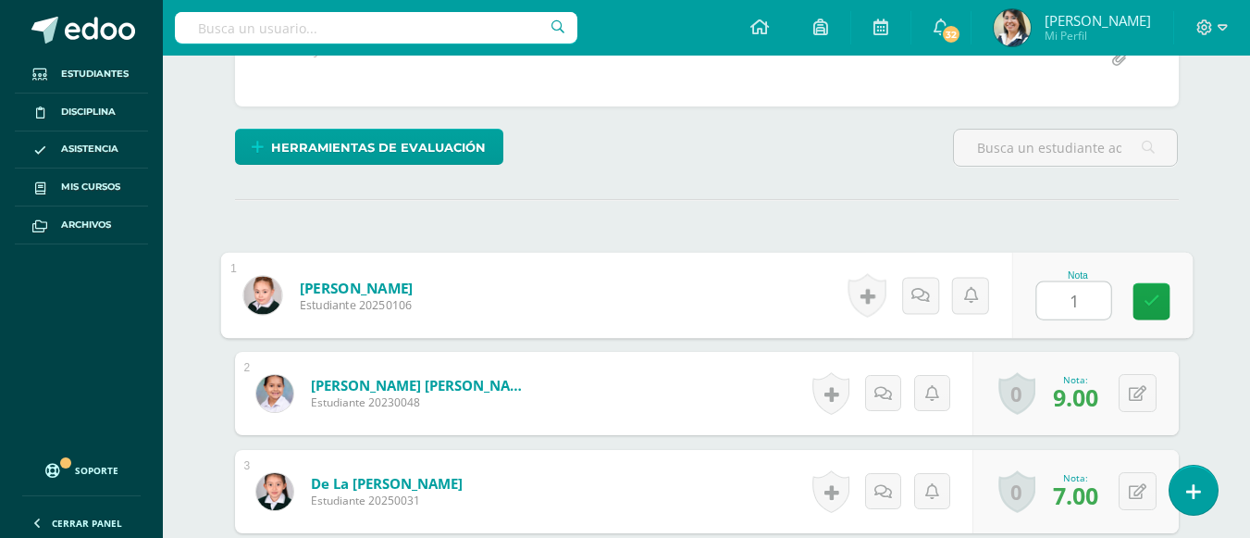
type input "10"
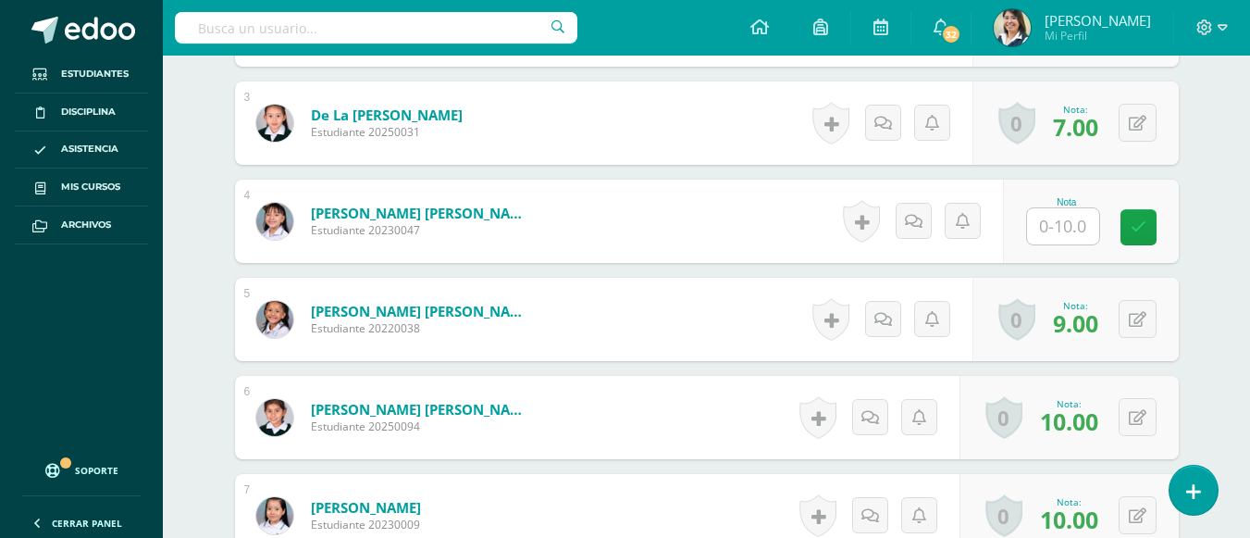
scroll to position [760, 0]
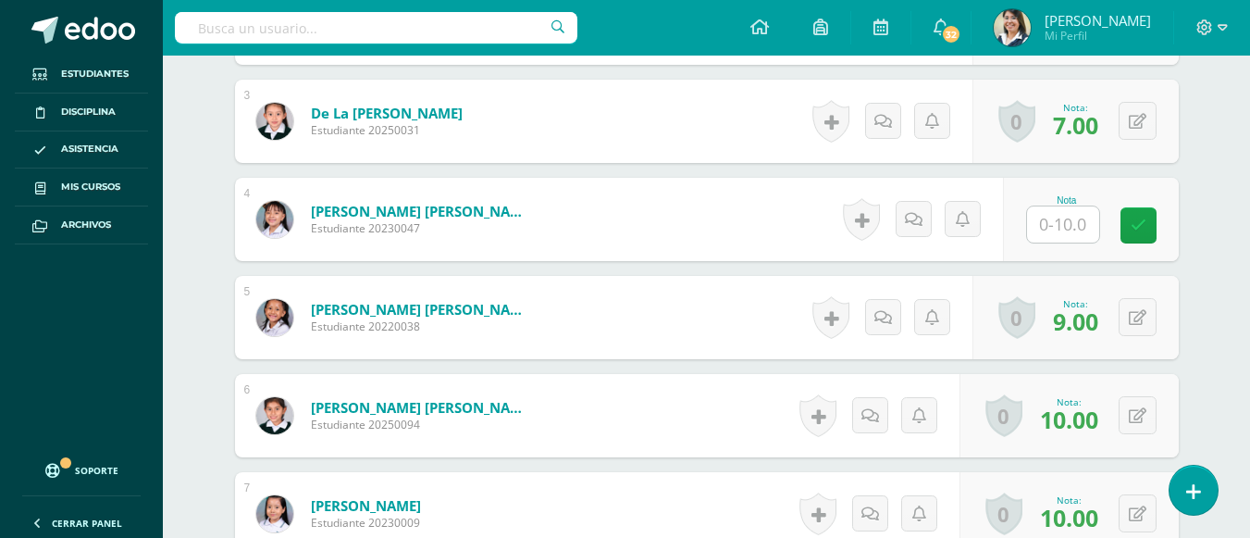
click at [1043, 224] on input "text" at bounding box center [1063, 224] width 72 height 36
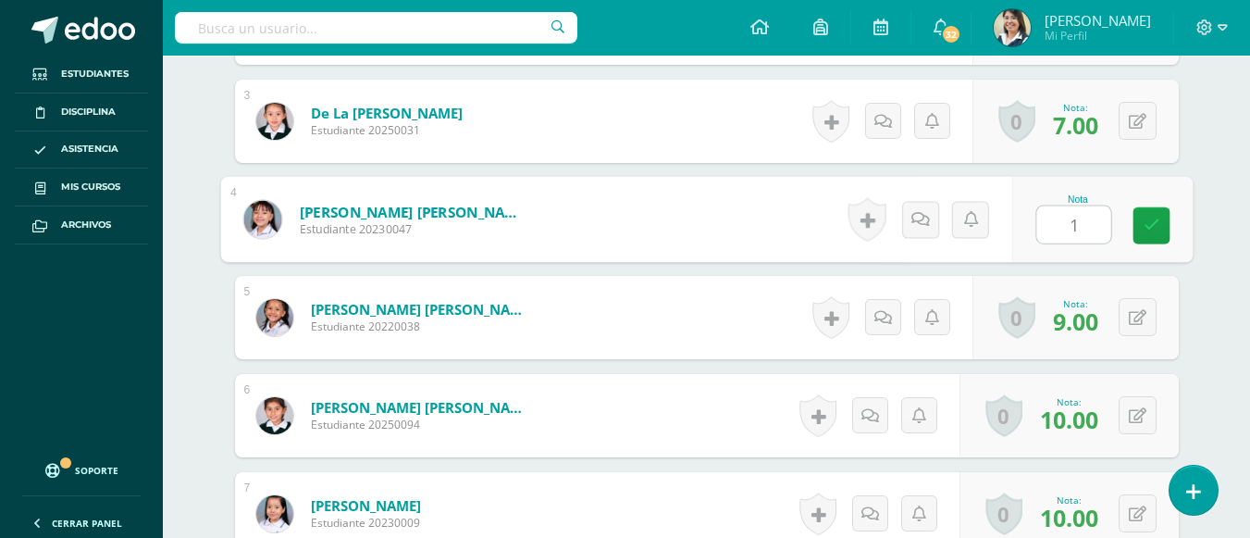
type input "10"
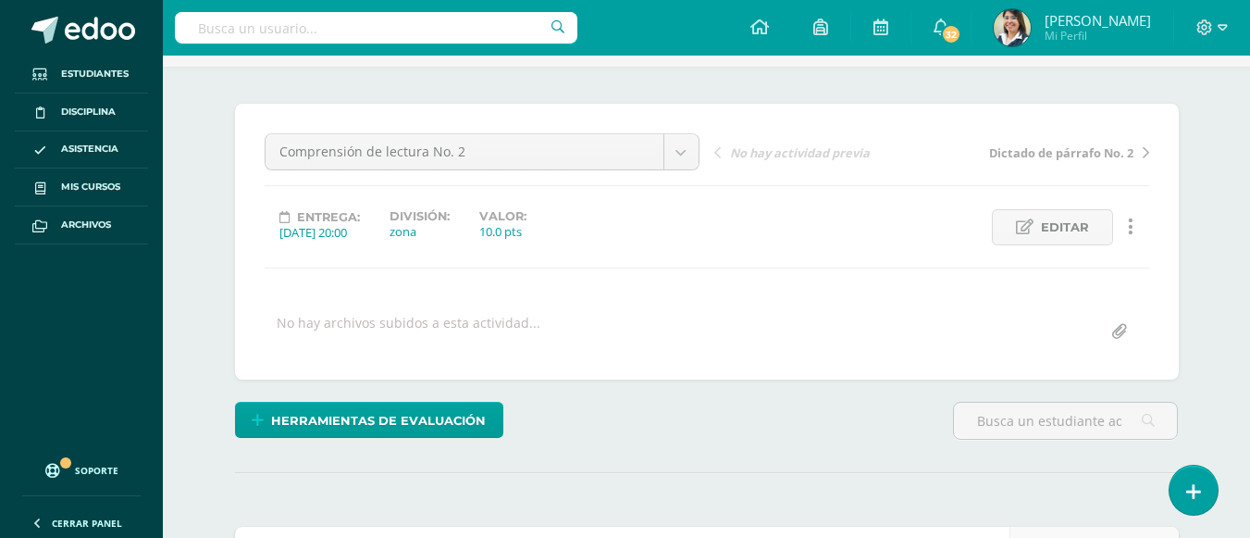
scroll to position [0, 0]
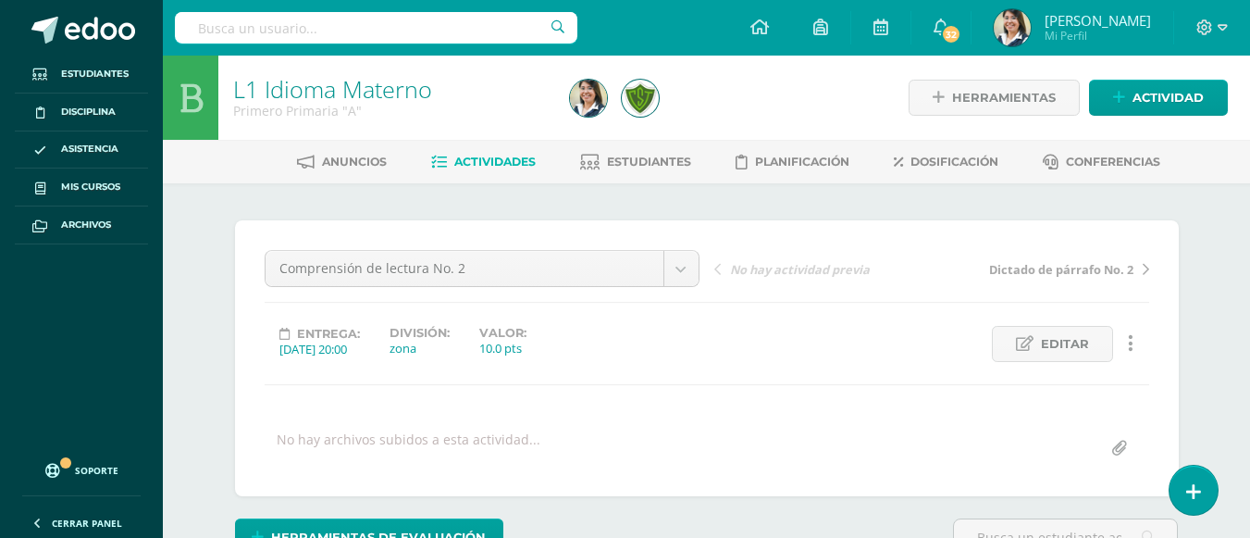
click at [520, 164] on span "Actividades" at bounding box center [494, 162] width 81 height 14
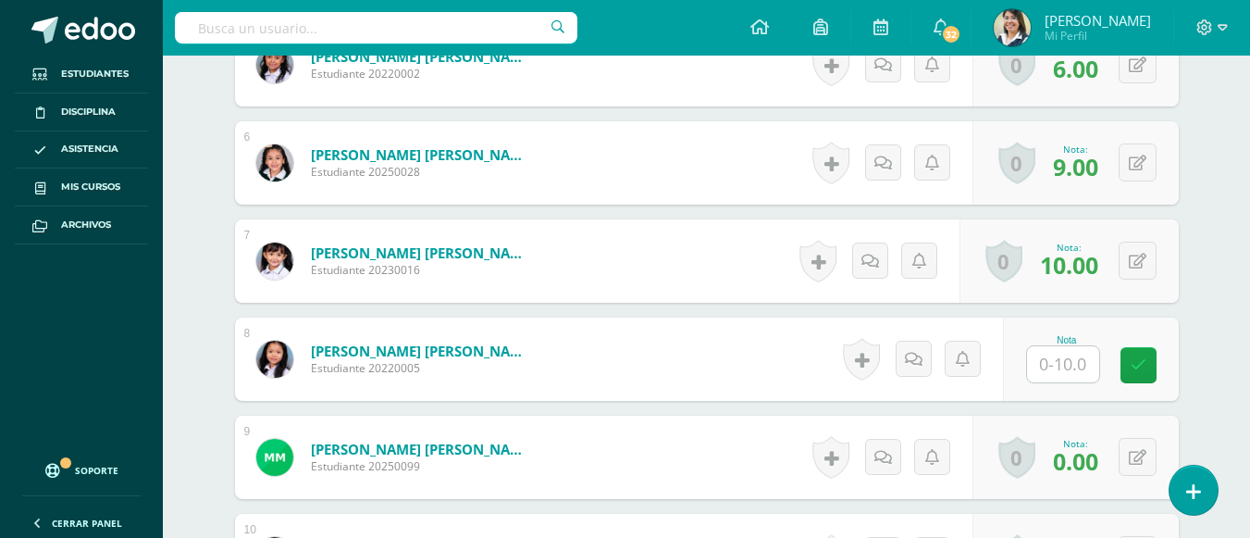
scroll to position [1037, 0]
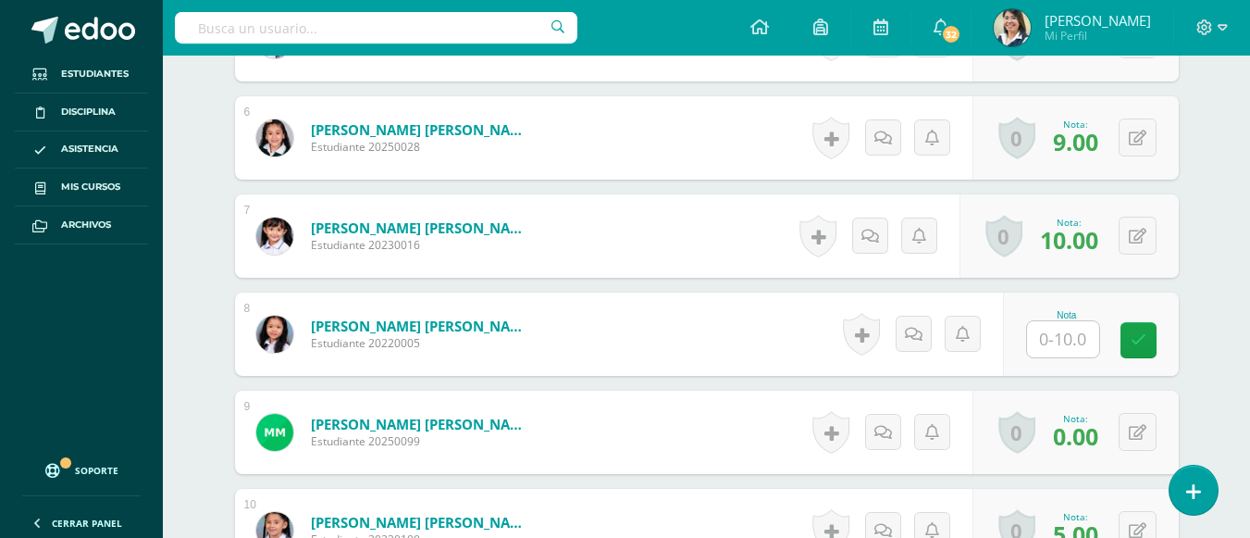
click at [1060, 328] on input "text" at bounding box center [1063, 339] width 72 height 36
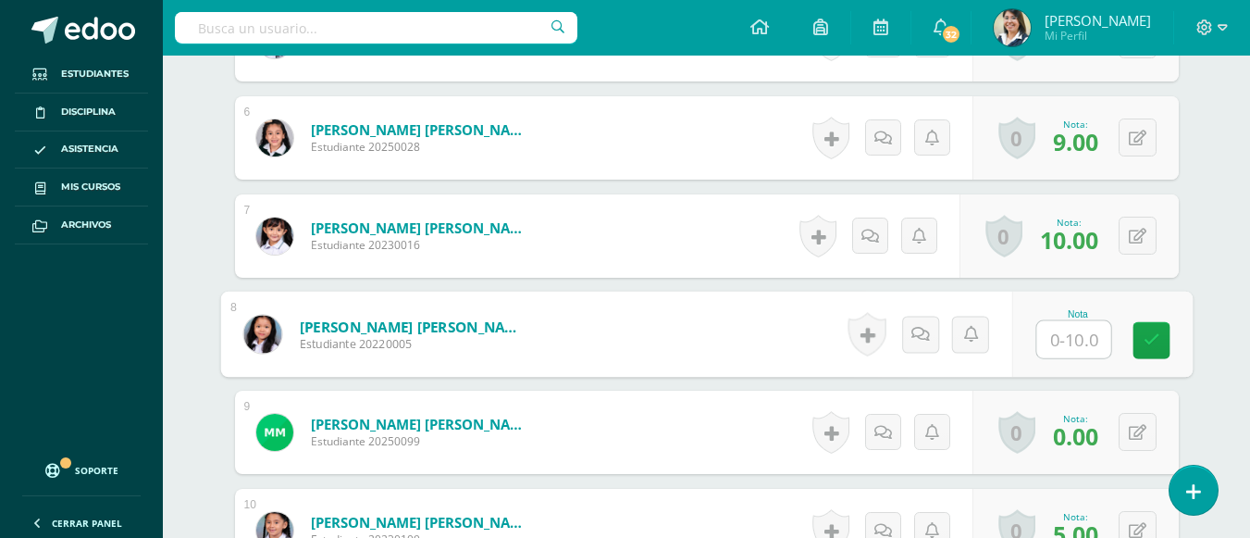
type input "8"
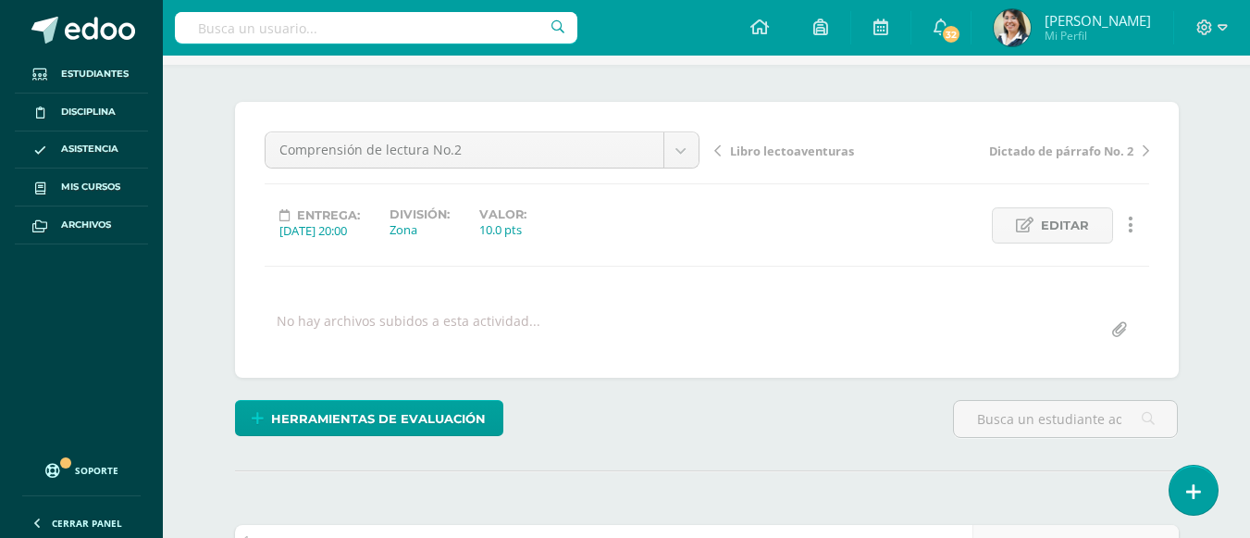
scroll to position [113, 0]
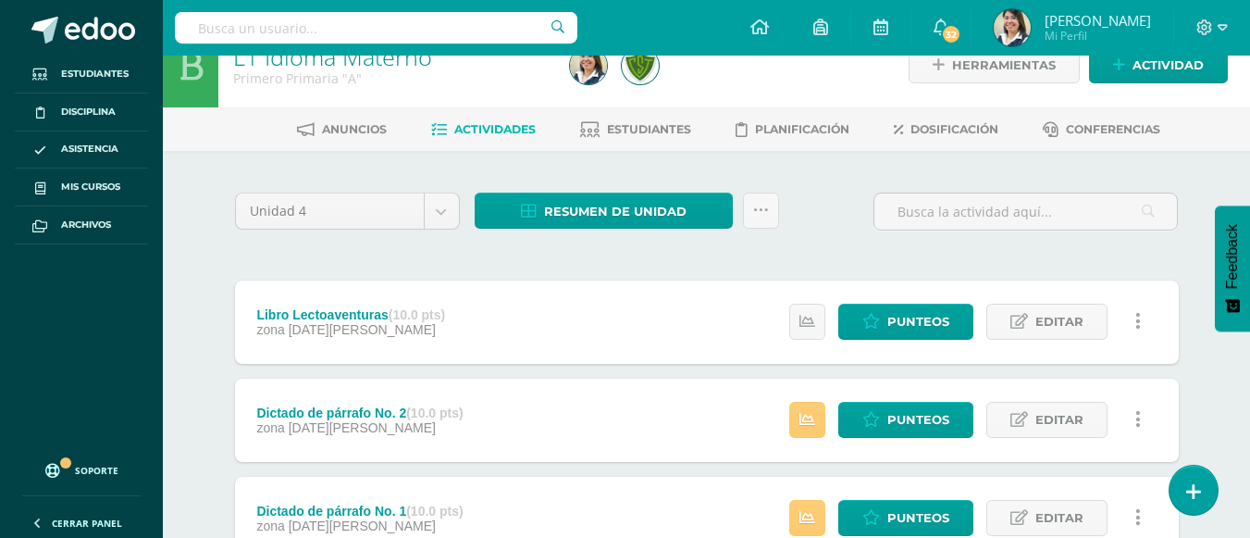
scroll to position [20, 0]
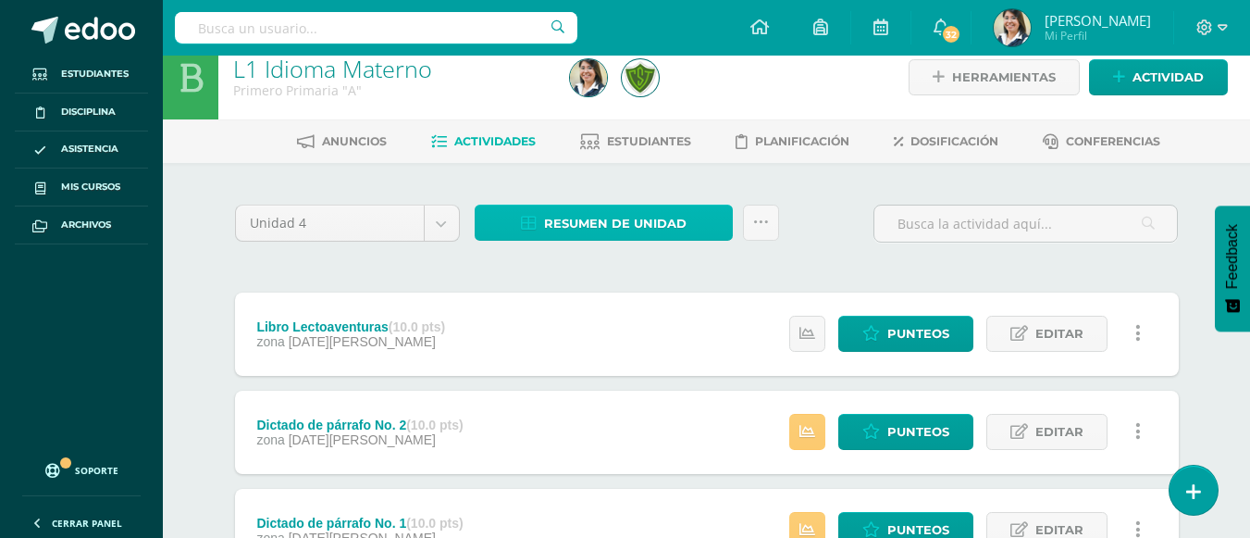
click at [640, 214] on span "Resumen de unidad" at bounding box center [615, 223] width 143 height 34
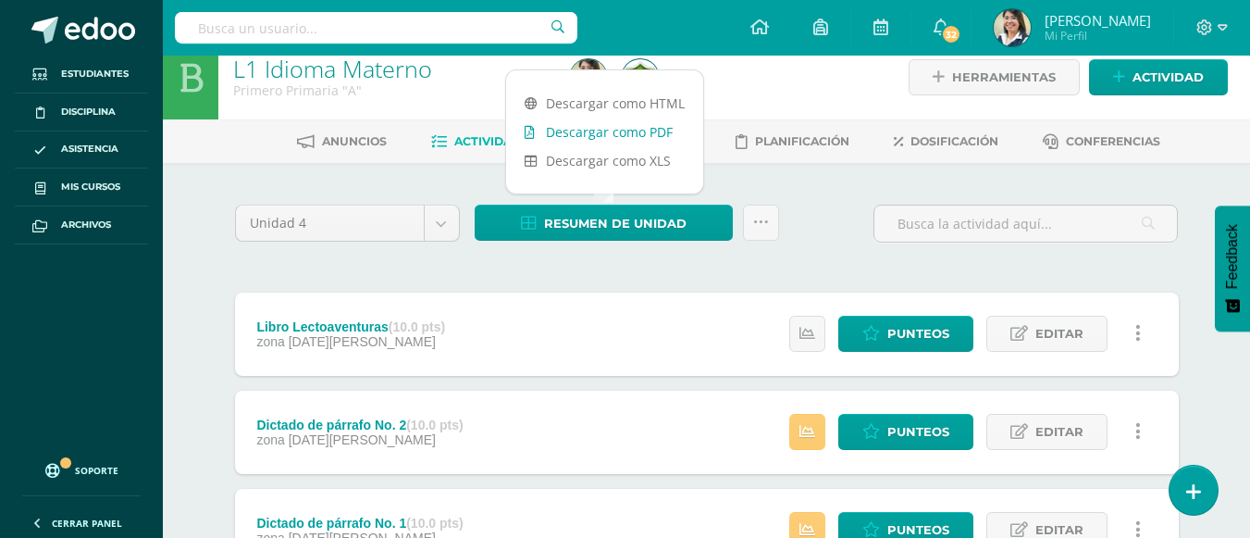
click at [655, 133] on link "Descargar como PDF" at bounding box center [604, 132] width 197 height 29
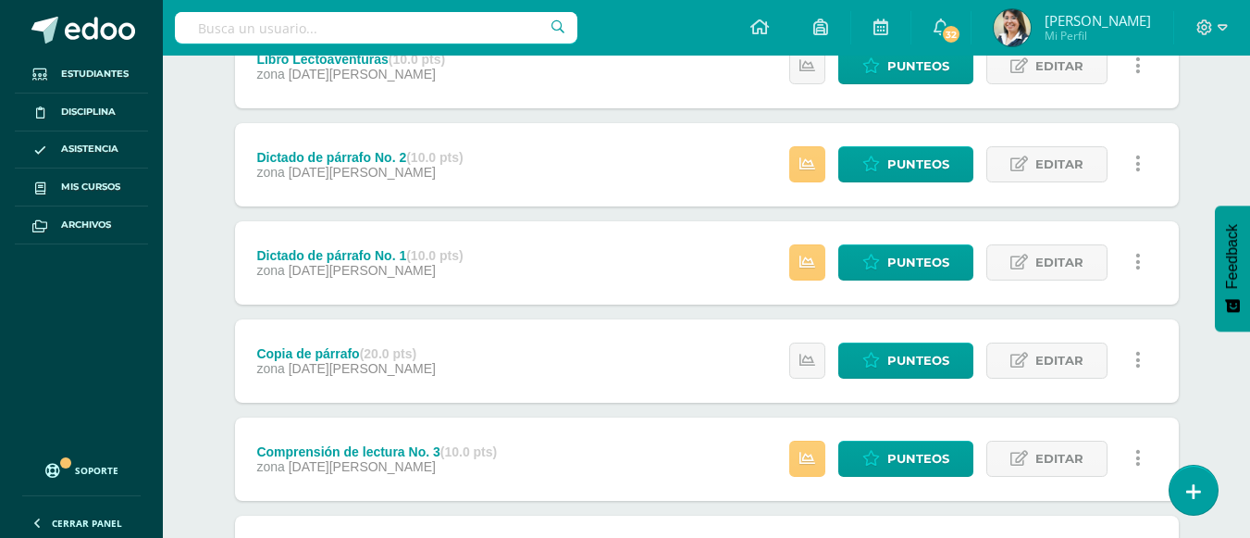
scroll to position [298, 0]
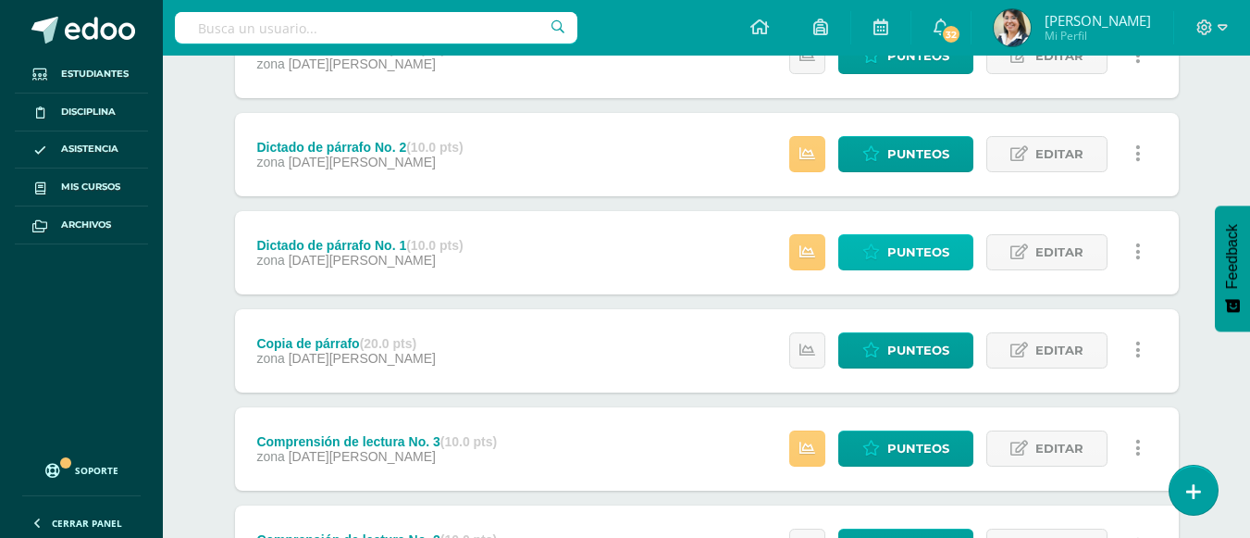
click at [894, 255] on span "Punteos" at bounding box center [919, 252] width 62 height 34
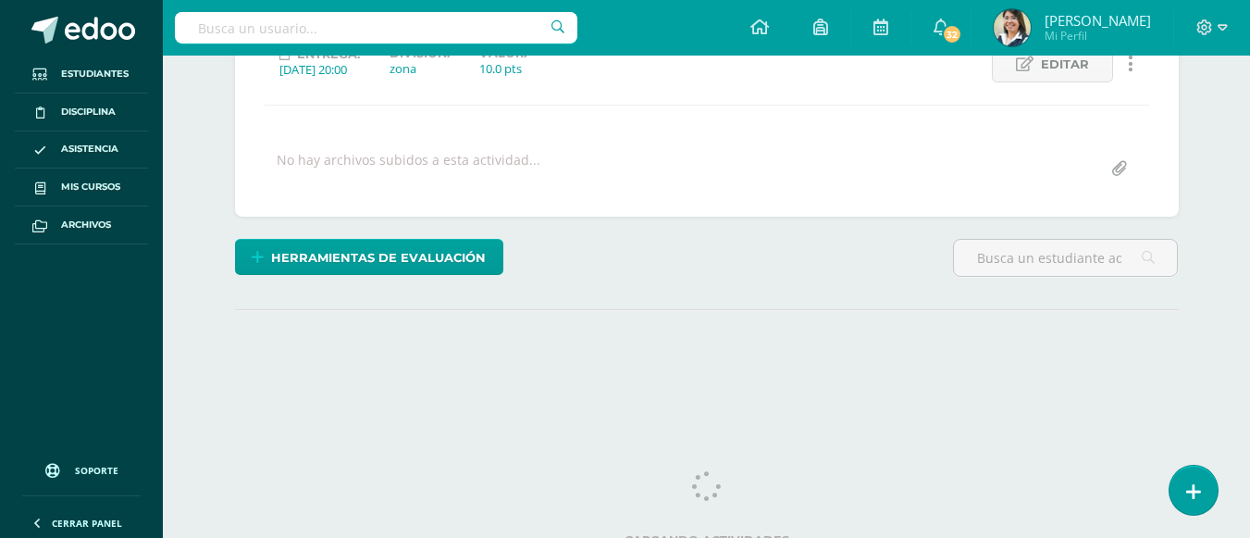
scroll to position [296, 0]
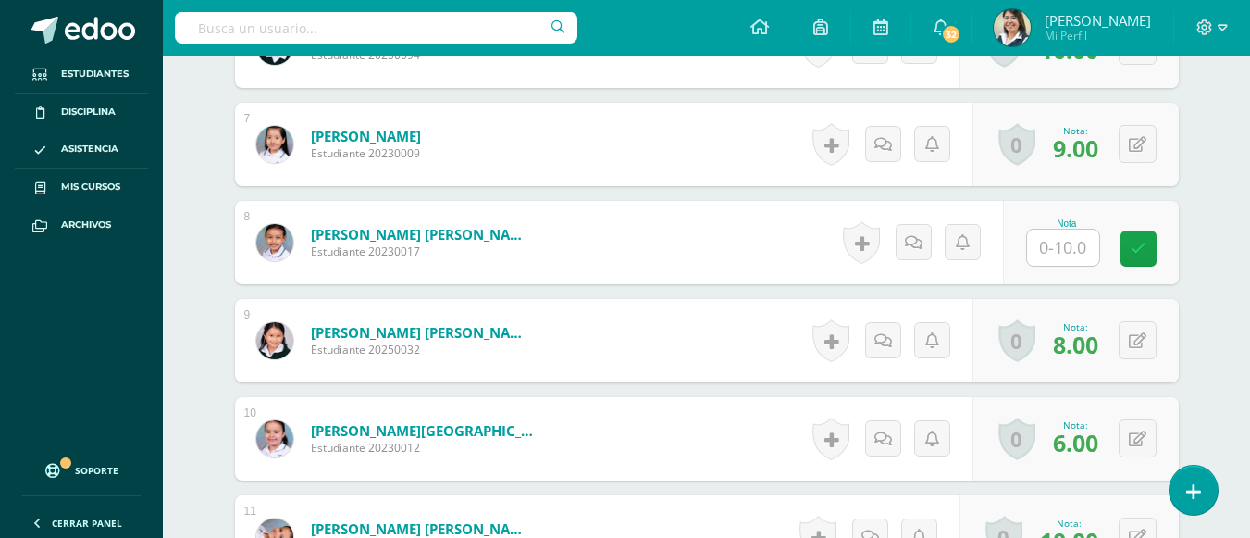
click at [1091, 235] on input "text" at bounding box center [1063, 248] width 72 height 36
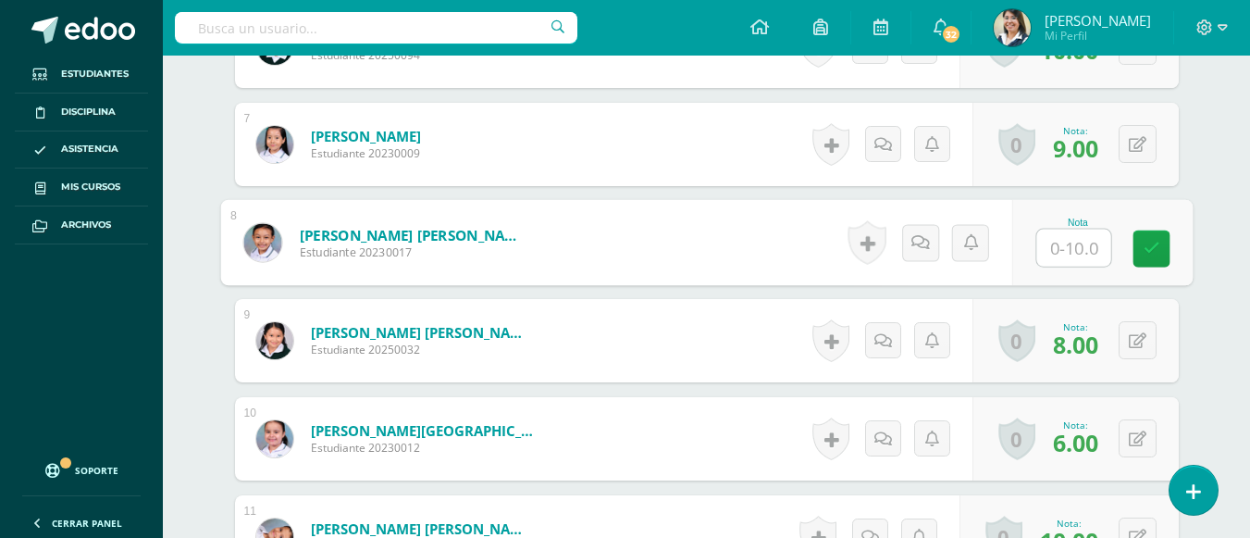
scroll to position [1130, 0]
type input "10"
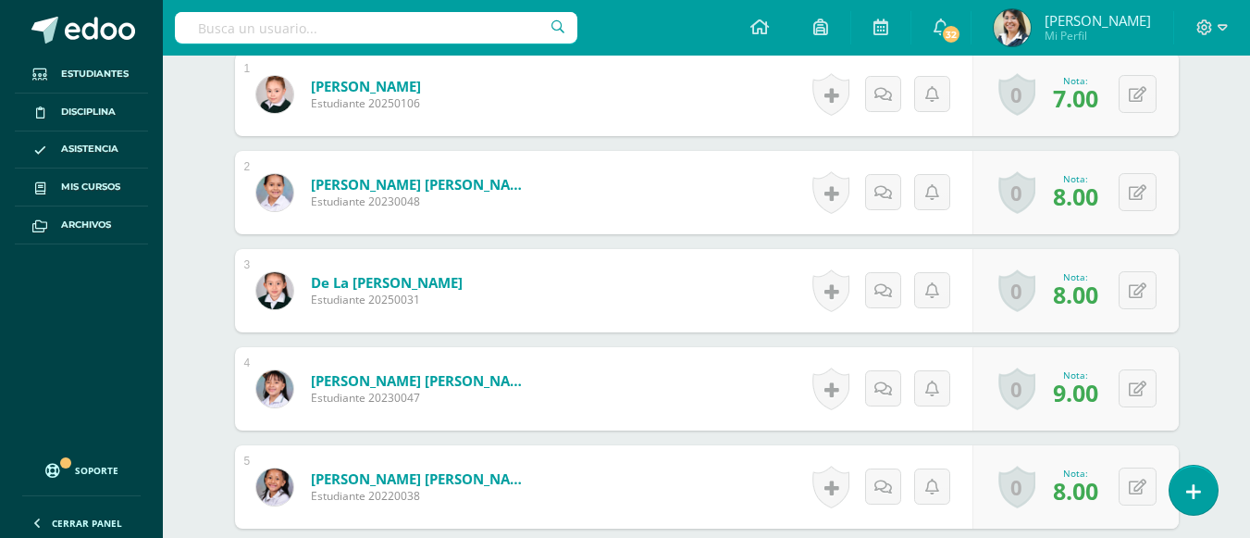
scroll to position [575, 0]
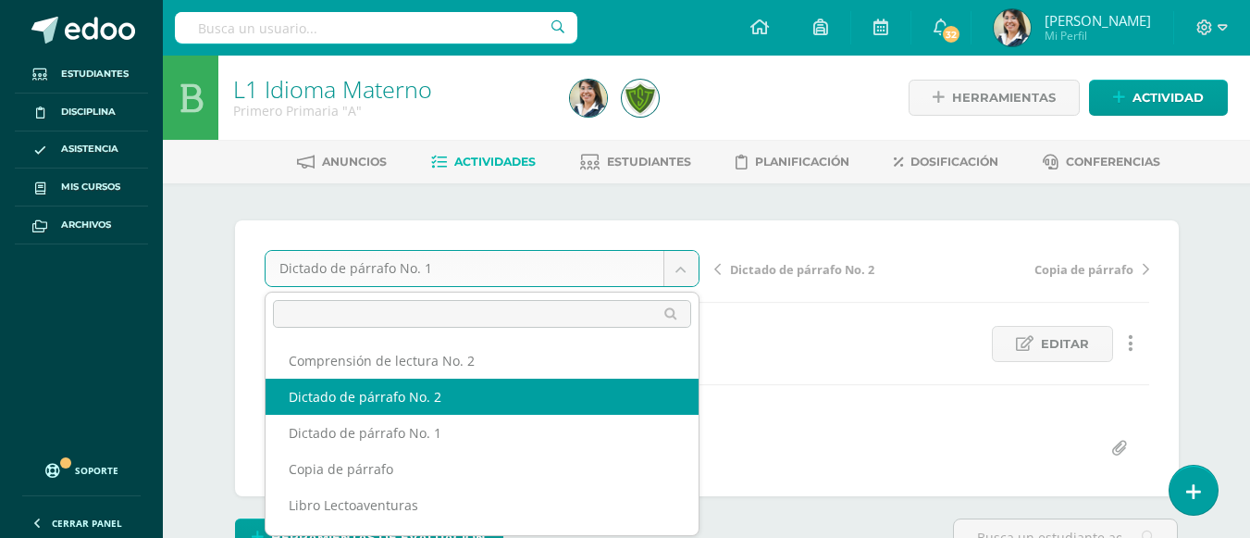
select select "/dashboard/teacher/grade-activity/106265/"
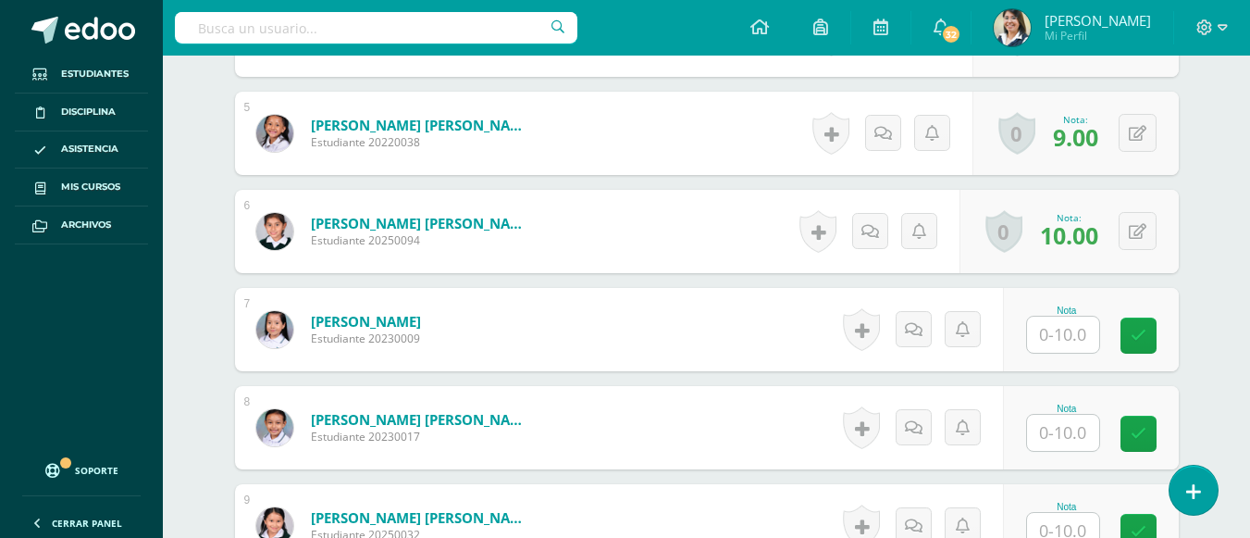
scroll to position [945, 0]
click at [1069, 424] on input "text" at bounding box center [1063, 432] width 72 height 36
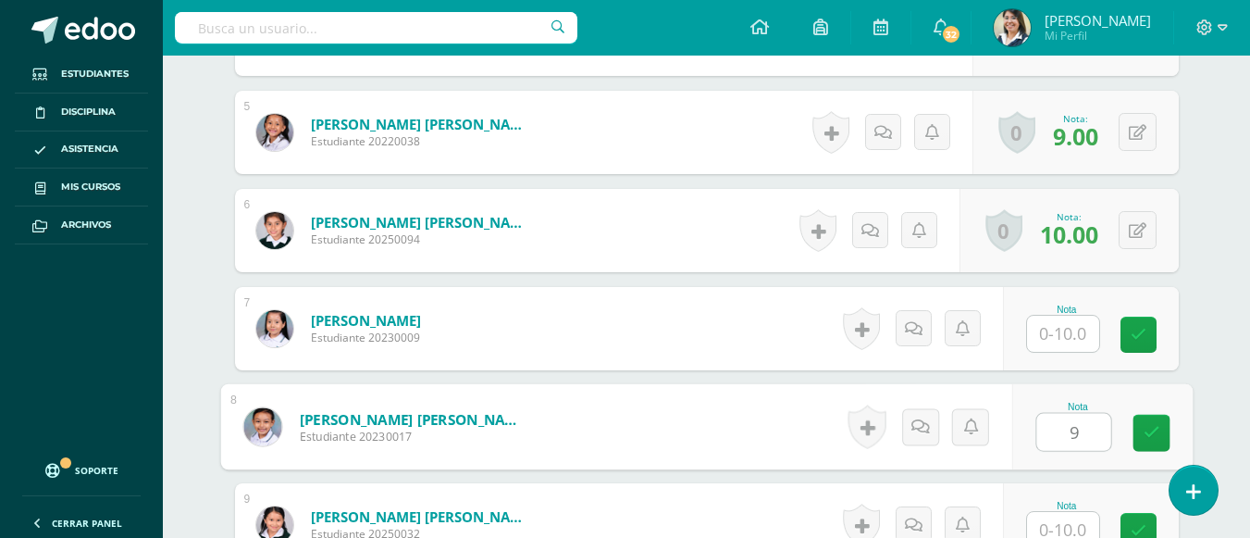
type input "9"
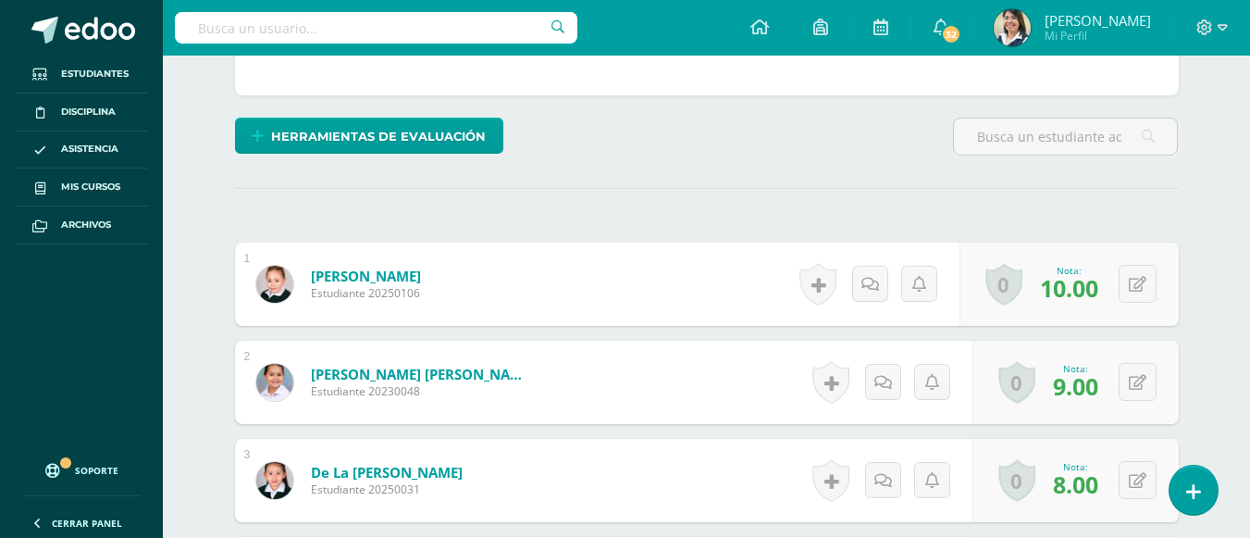
scroll to position [0, 0]
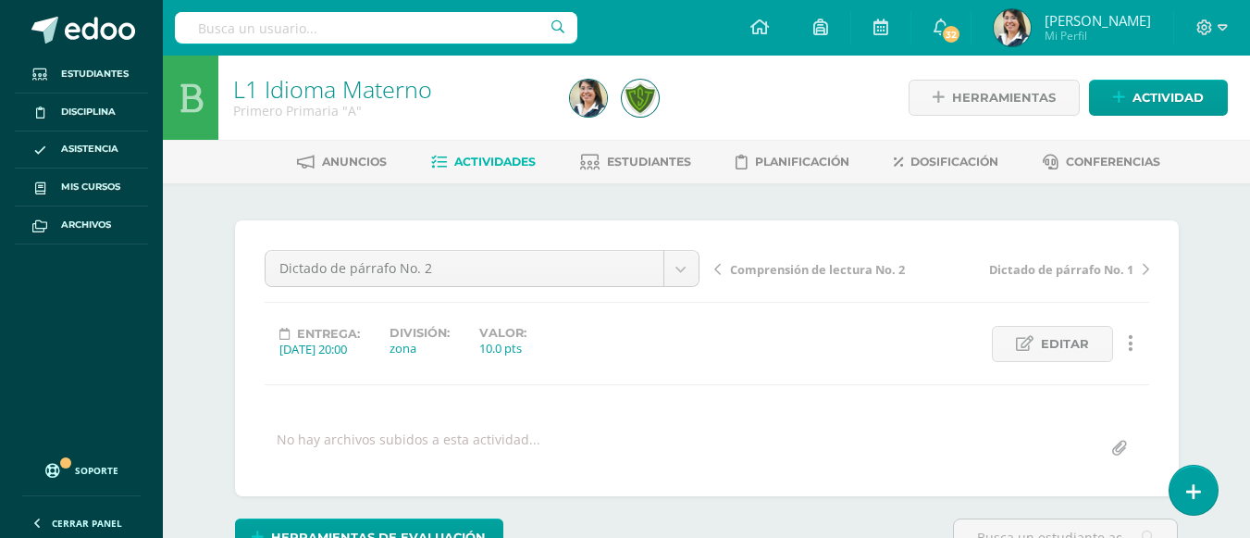
click at [493, 150] on link "Actividades" at bounding box center [483, 162] width 105 height 30
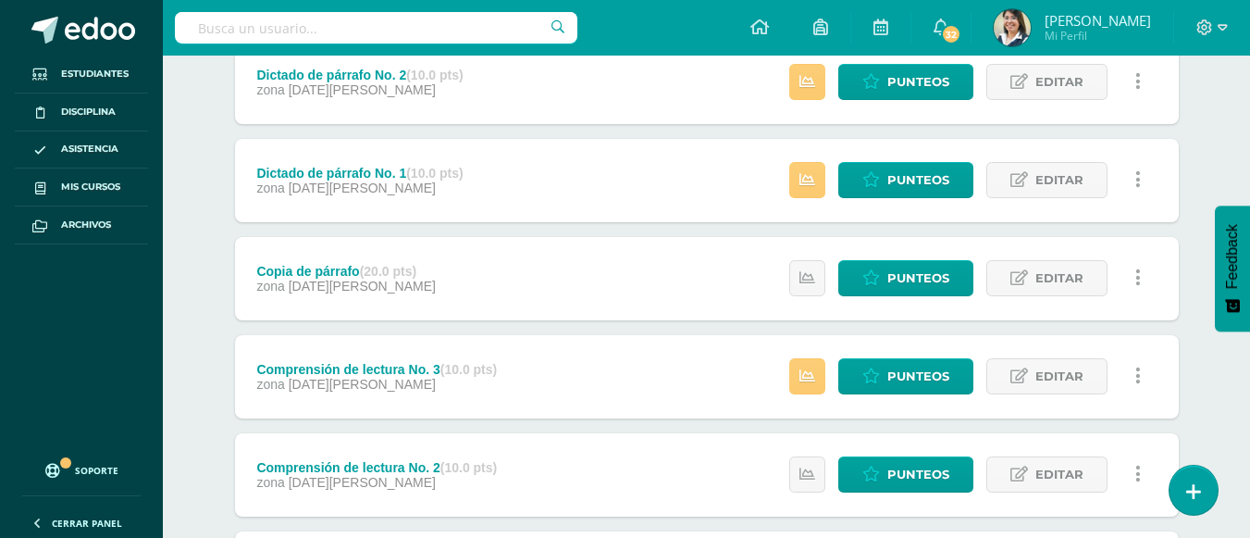
scroll to position [93, 0]
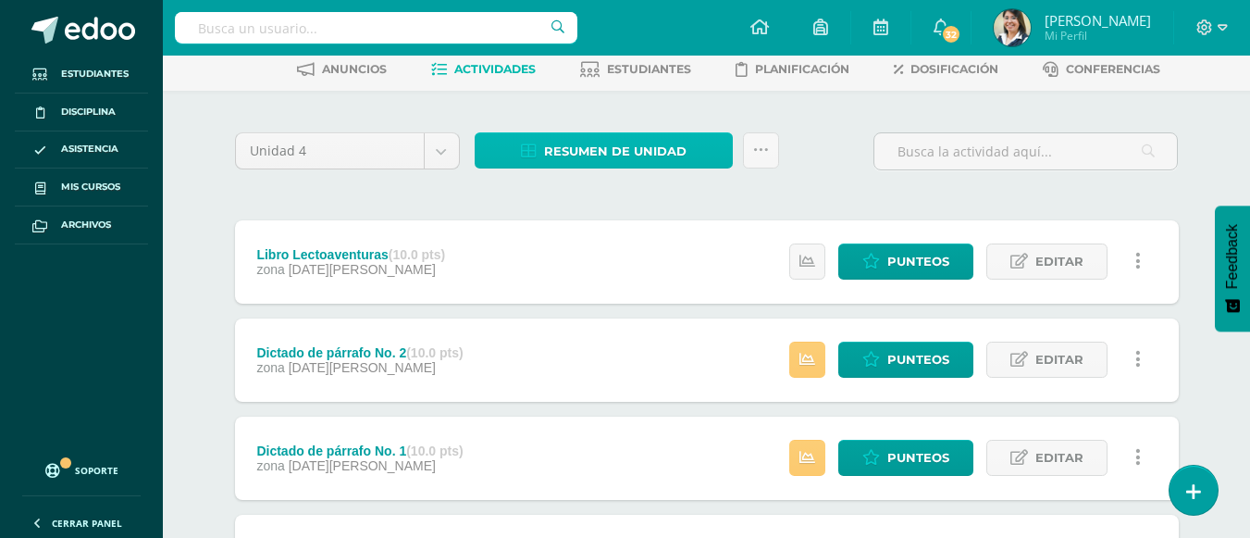
click at [531, 141] on link "Resumen de unidad" at bounding box center [604, 150] width 258 height 36
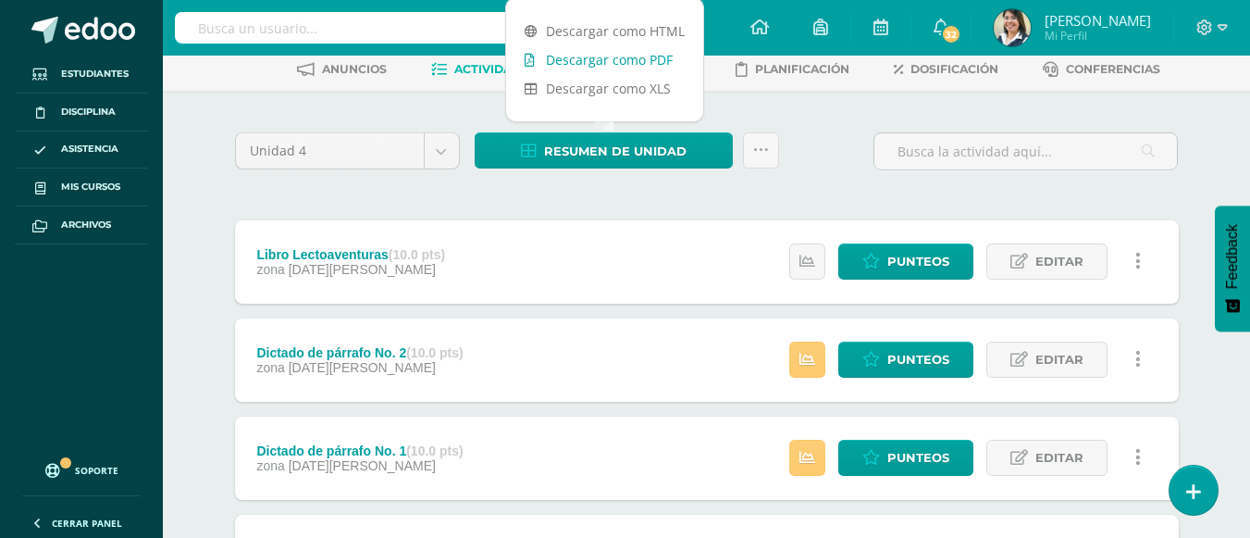
click at [602, 56] on link "Descargar como PDF" at bounding box center [604, 59] width 197 height 29
click at [629, 54] on link "Descargar como PDF" at bounding box center [604, 59] width 197 height 29
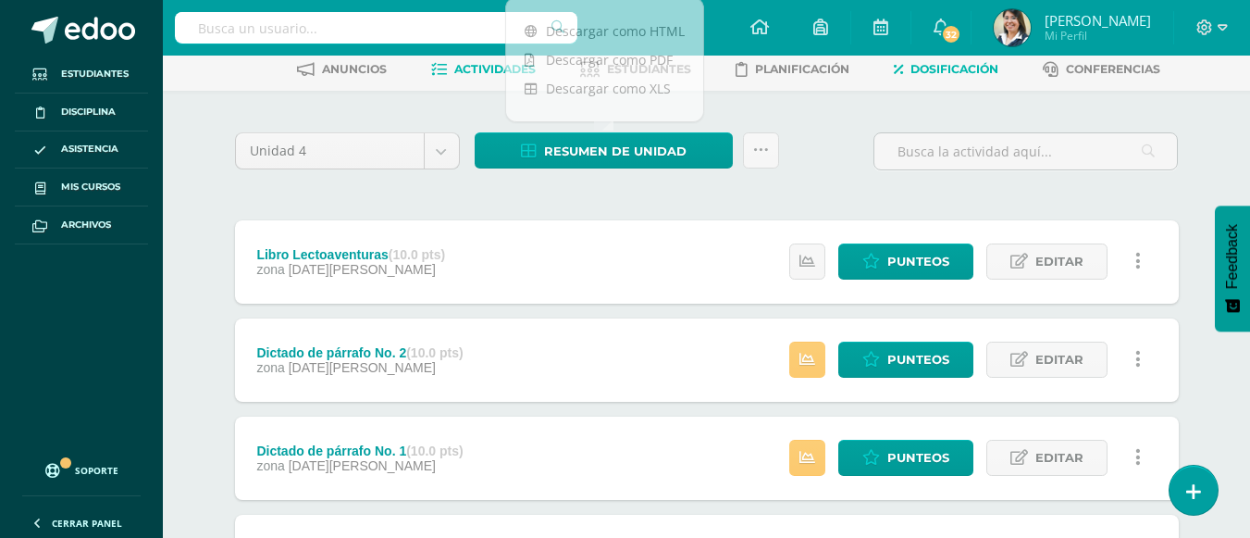
click at [971, 82] on link "Dosificación" at bounding box center [946, 70] width 105 height 30
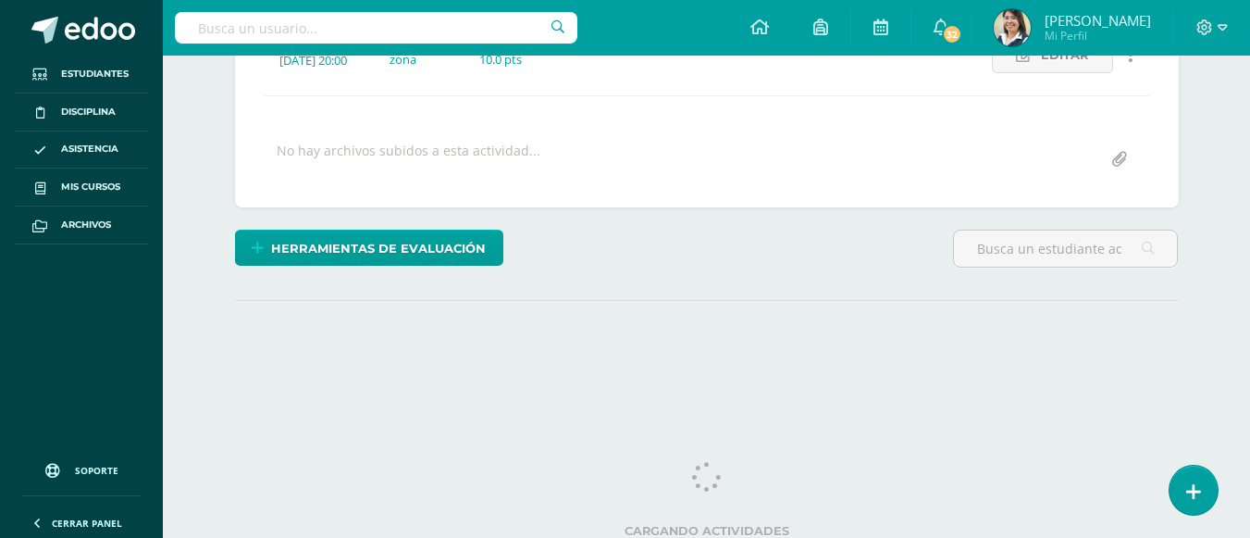
scroll to position [296, 0]
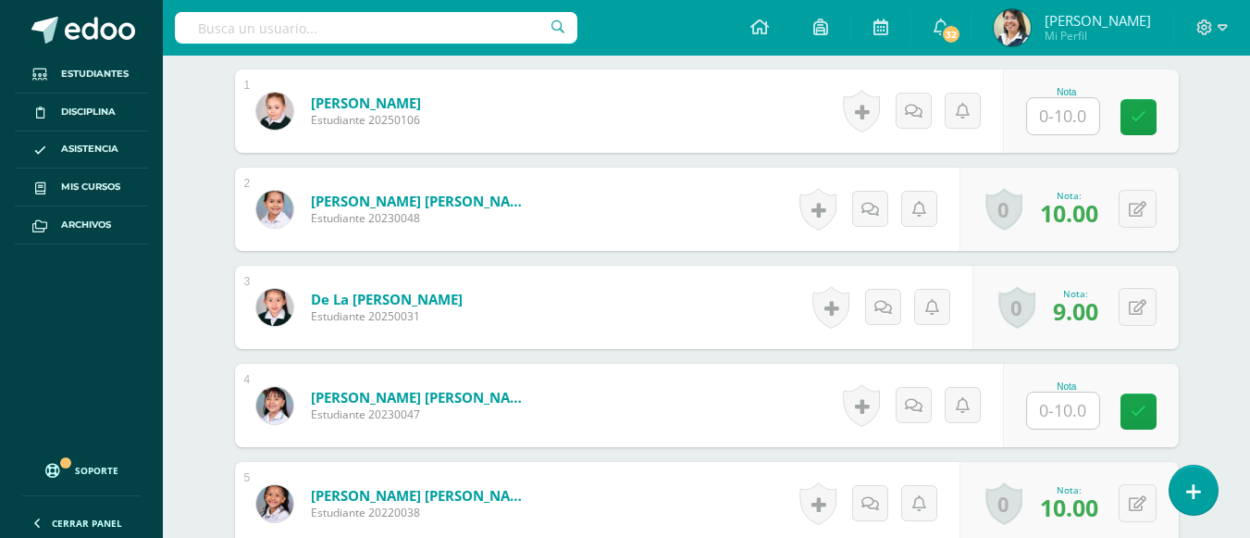
click at [1069, 126] on input "text" at bounding box center [1063, 116] width 72 height 36
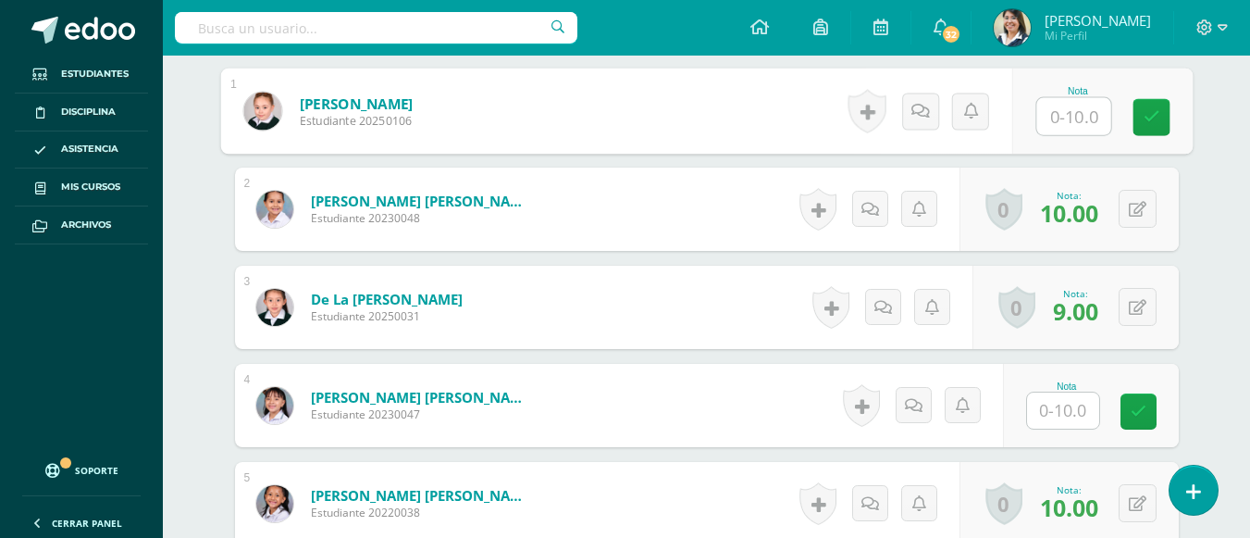
scroll to position [575, 0]
type input "10"
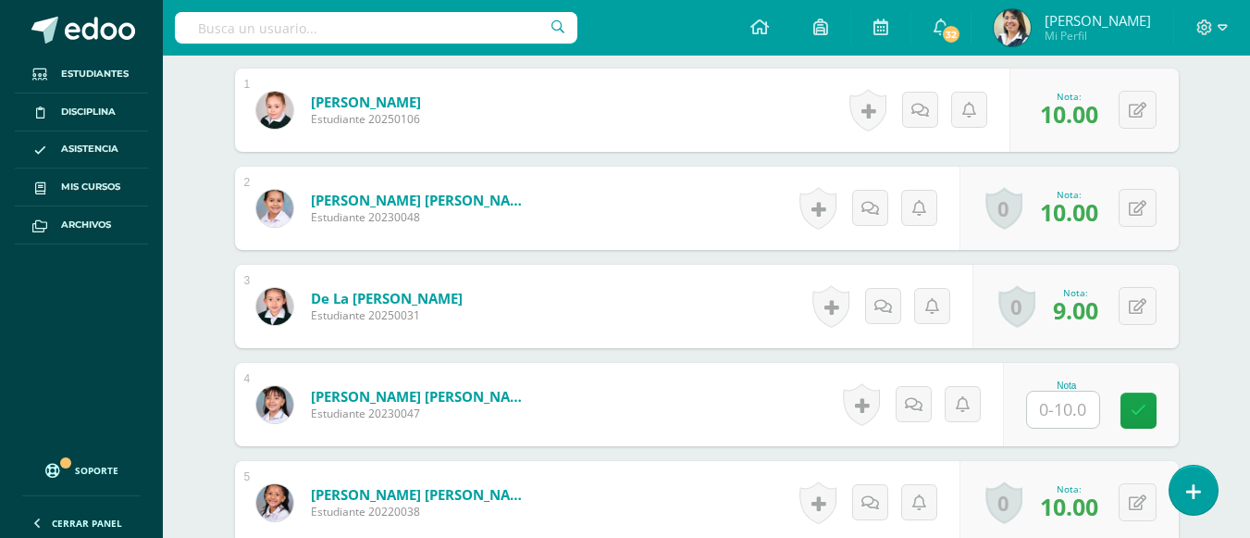
scroll to position [576, 0]
click at [1046, 415] on input "text" at bounding box center [1063, 409] width 72 height 36
type input "10"
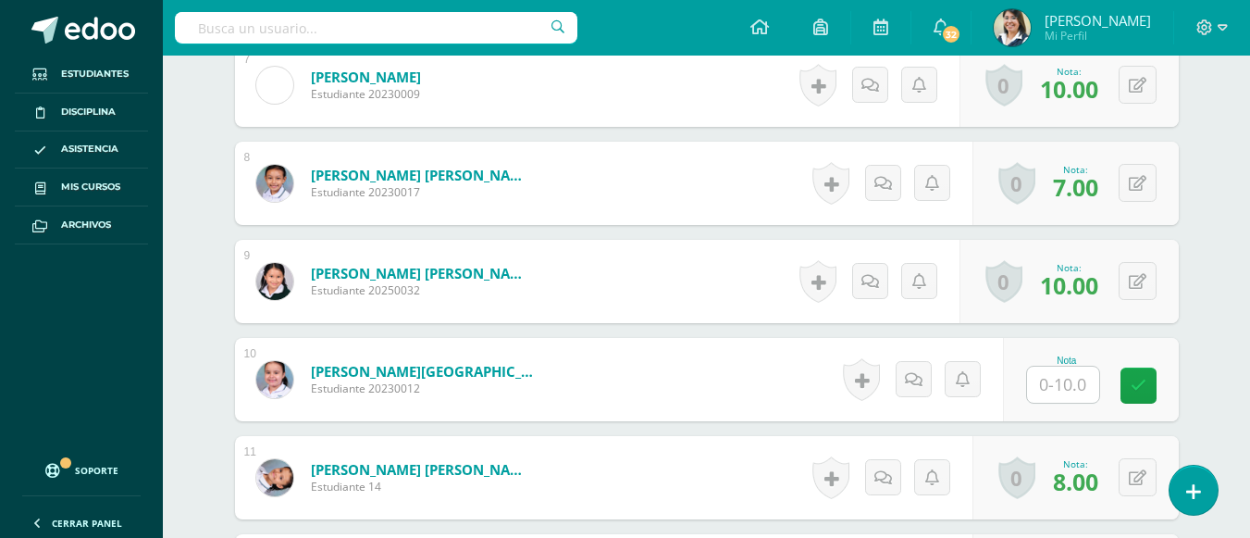
scroll to position [1224, 0]
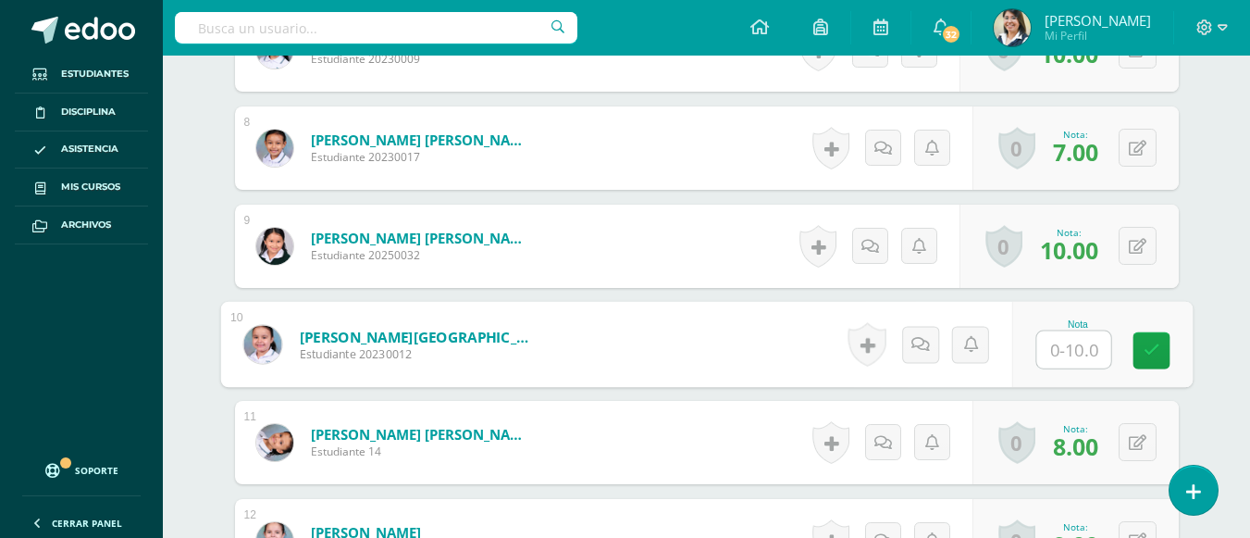
click at [1067, 346] on input "text" at bounding box center [1074, 349] width 74 height 37
type input "6"
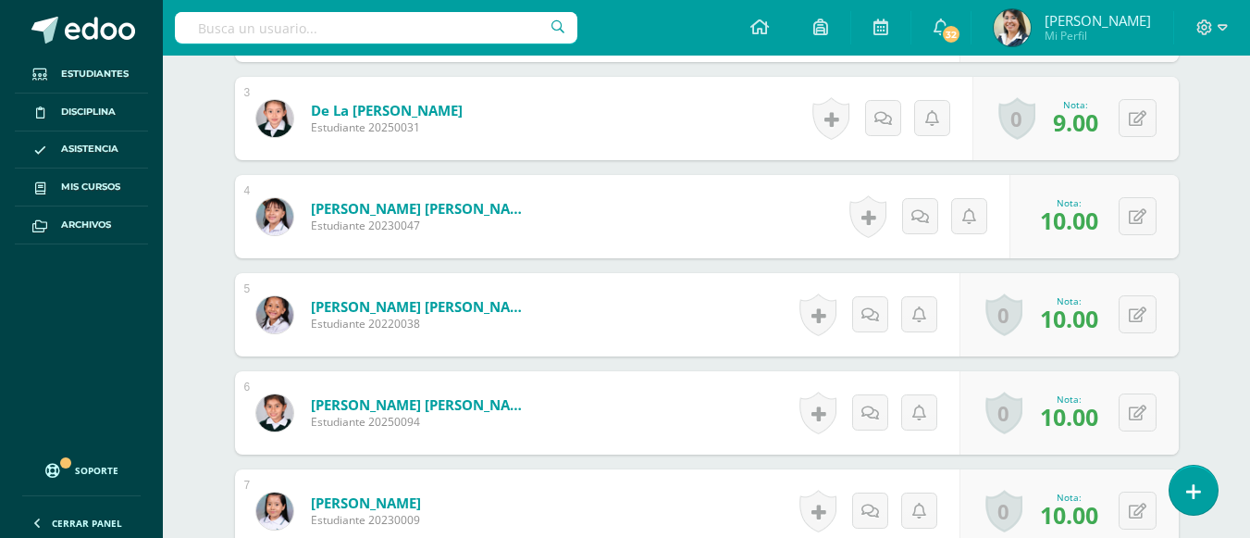
scroll to position [761, 0]
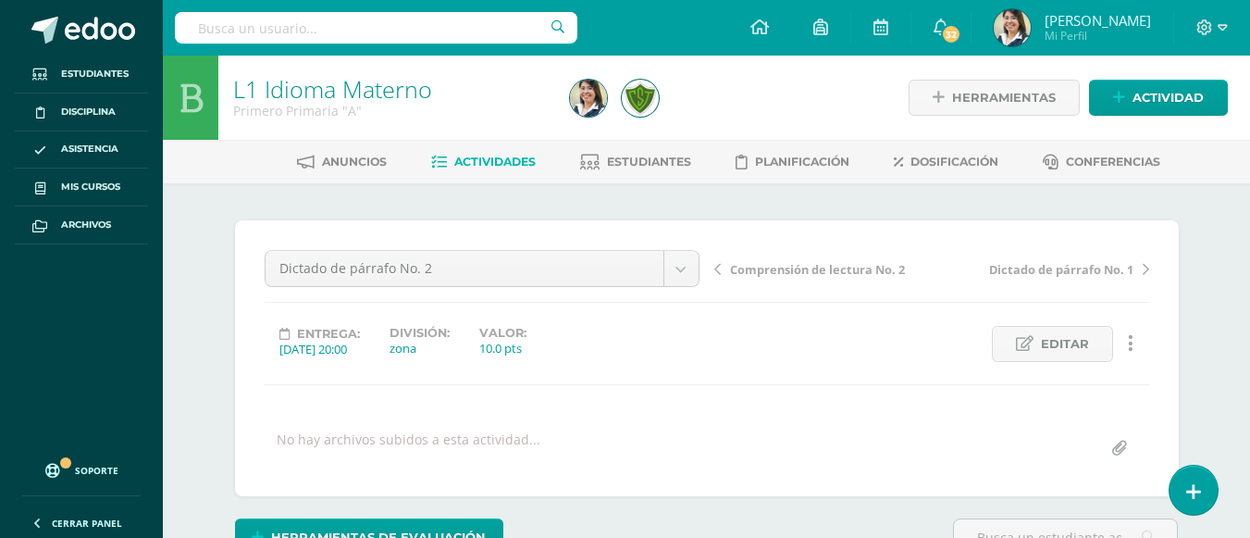
click at [489, 161] on span "Actividades" at bounding box center [494, 162] width 81 height 14
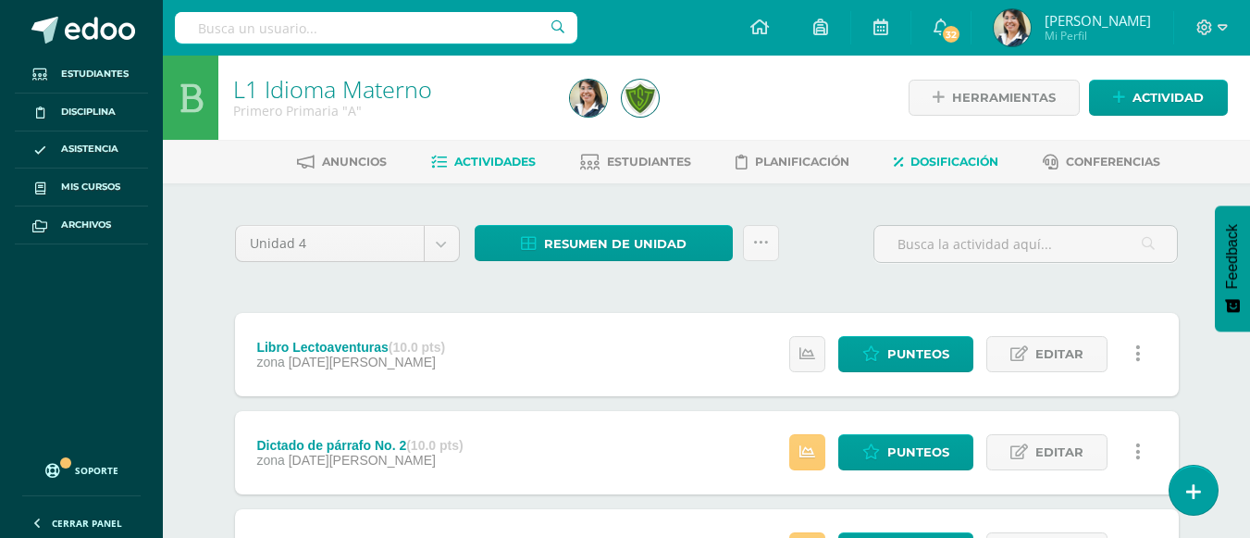
click at [911, 159] on link "Dosificación" at bounding box center [946, 162] width 105 height 30
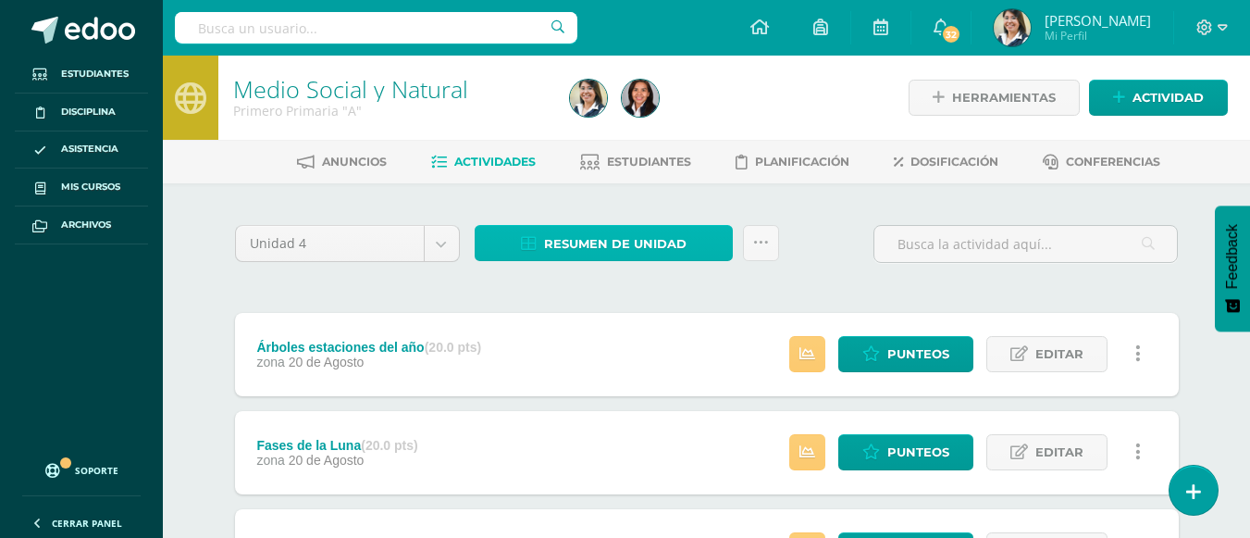
click at [570, 235] on span "Resumen de unidad" at bounding box center [615, 244] width 143 height 34
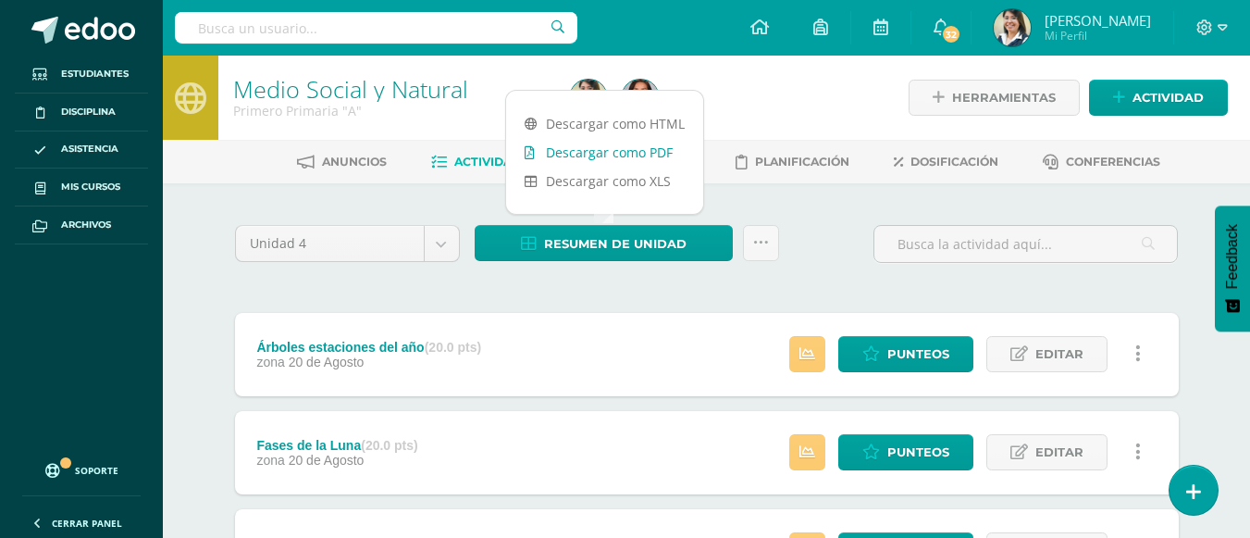
click at [616, 152] on link "Descargar como PDF" at bounding box center [604, 152] width 197 height 29
click at [963, 171] on link "Dosificación" at bounding box center [946, 162] width 105 height 30
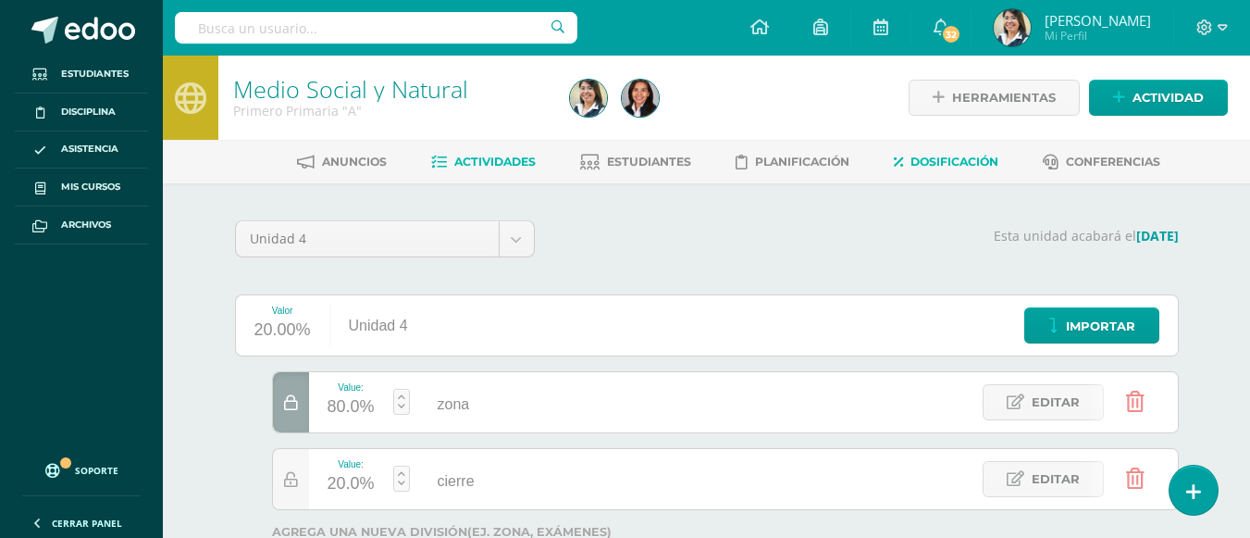
click at [512, 161] on span "Actividades" at bounding box center [494, 162] width 81 height 14
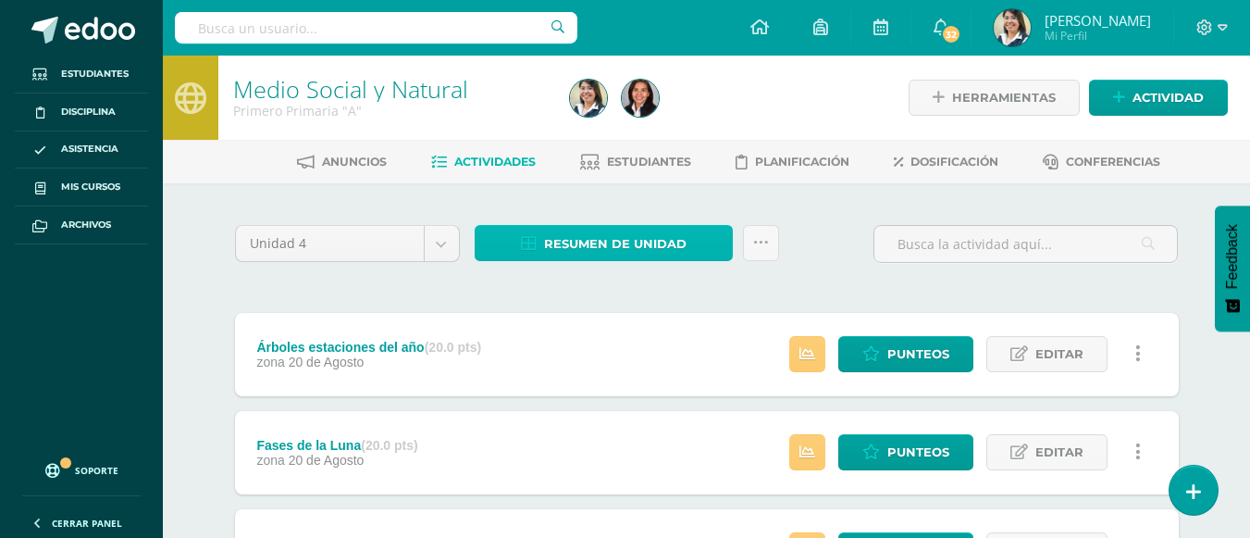
click at [603, 245] on span "Resumen de unidad" at bounding box center [615, 244] width 143 height 34
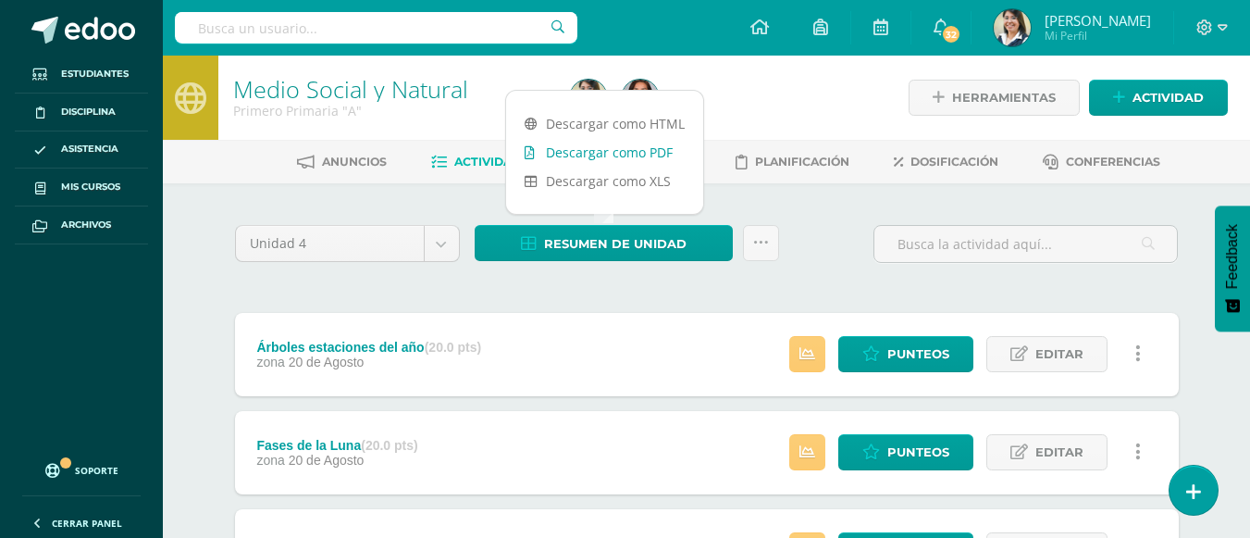
click at [625, 147] on link "Descargar como PDF" at bounding box center [604, 152] width 197 height 29
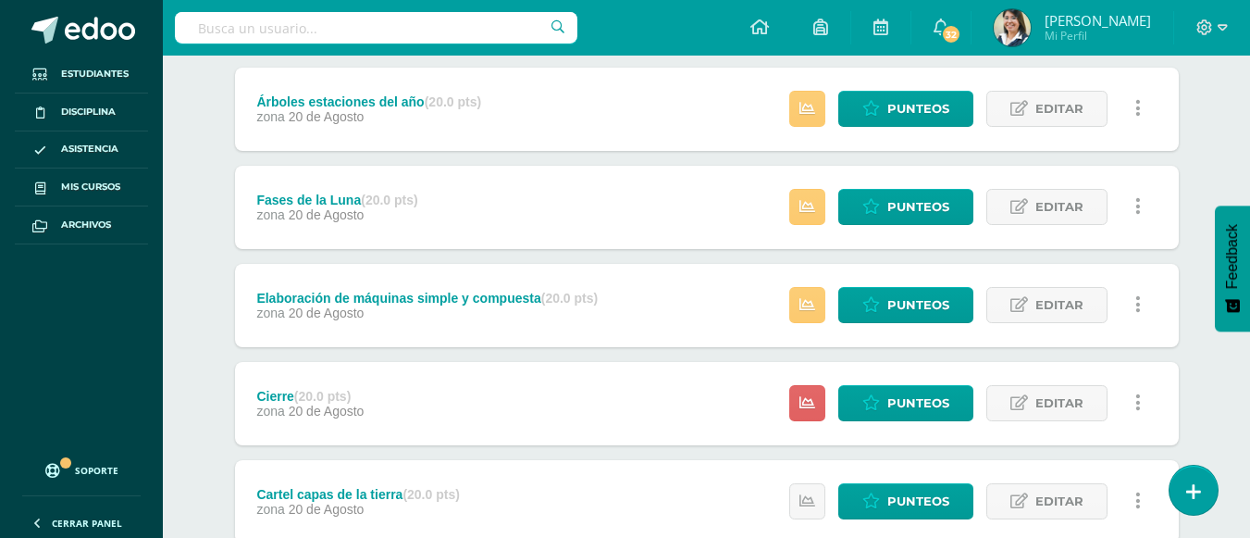
scroll to position [278, 0]
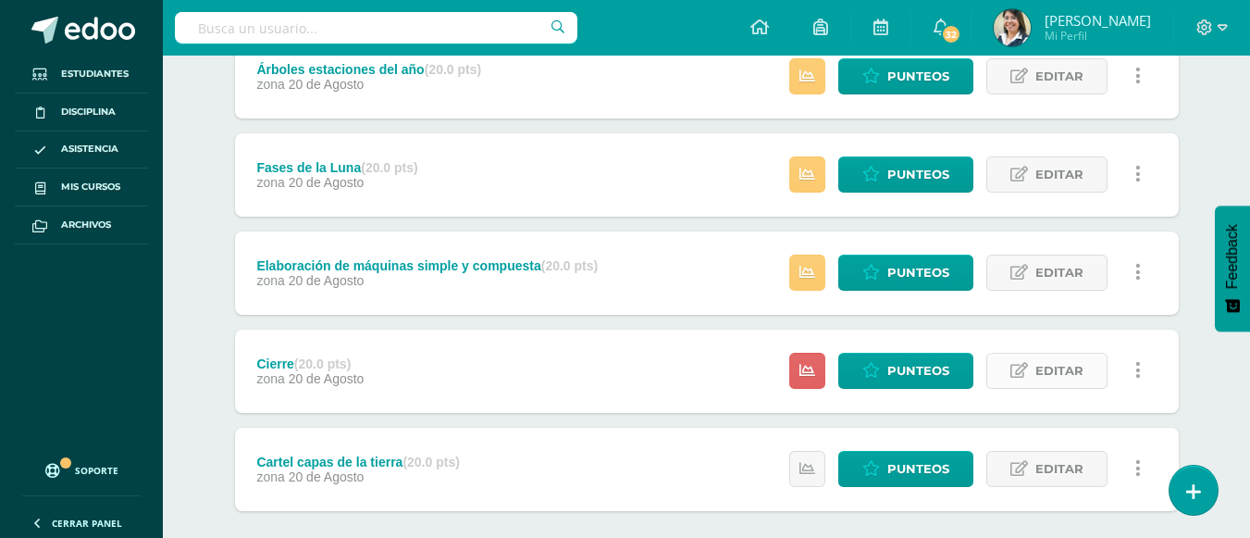
click at [1054, 381] on span "Editar" at bounding box center [1060, 371] width 48 height 34
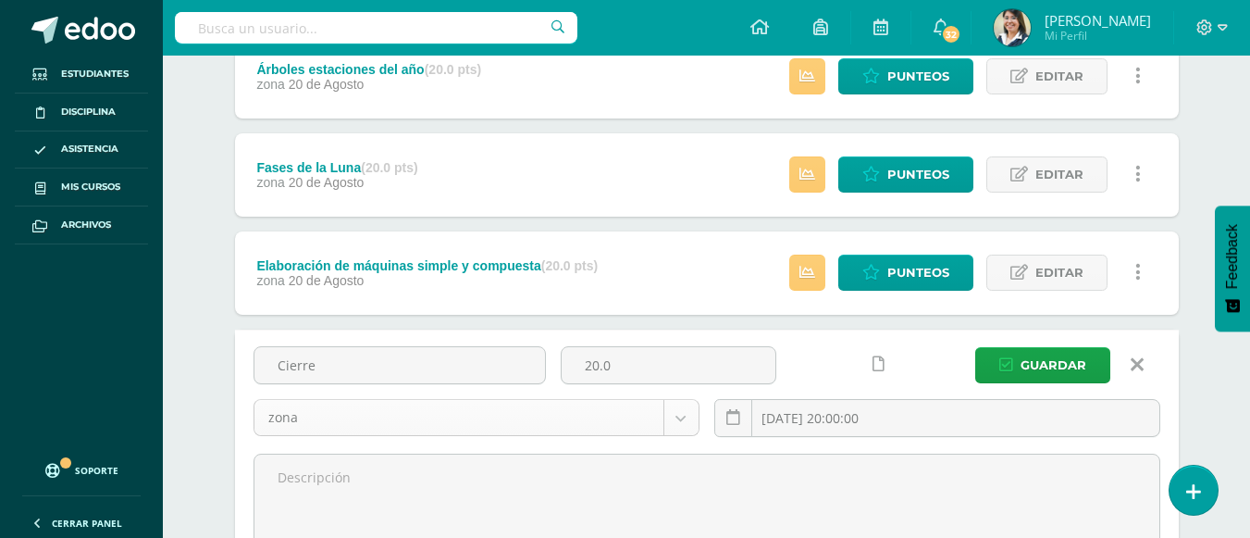
click at [687, 428] on body "Estudiantes Disciplina Asistencia Mis cursos Archivos Soporte Ayuda Reportar un…" at bounding box center [625, 310] width 1250 height 1176
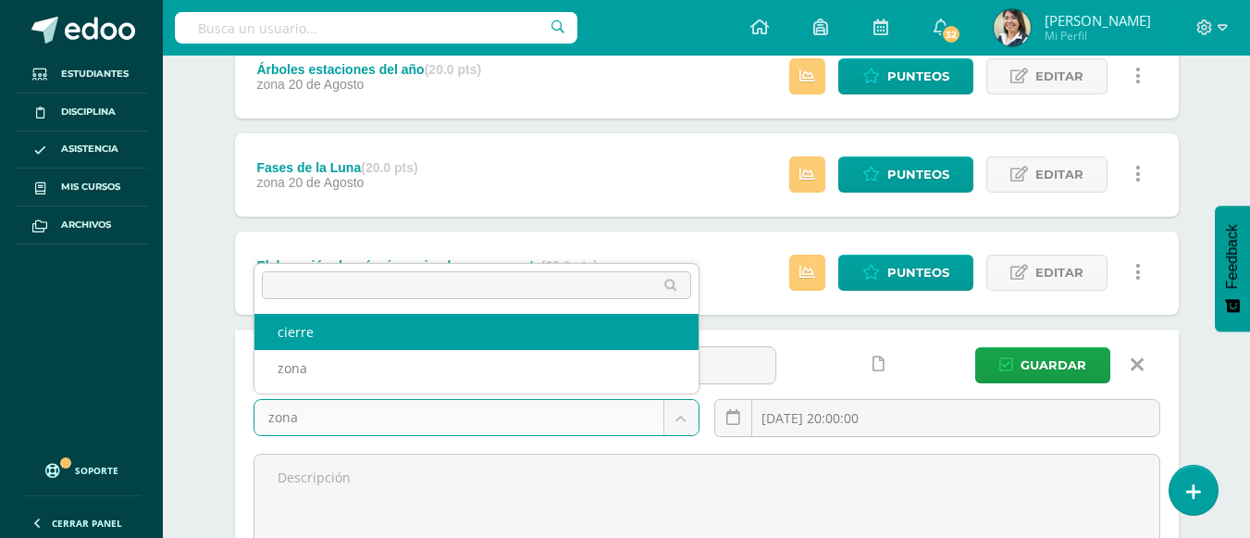
select select "106024"
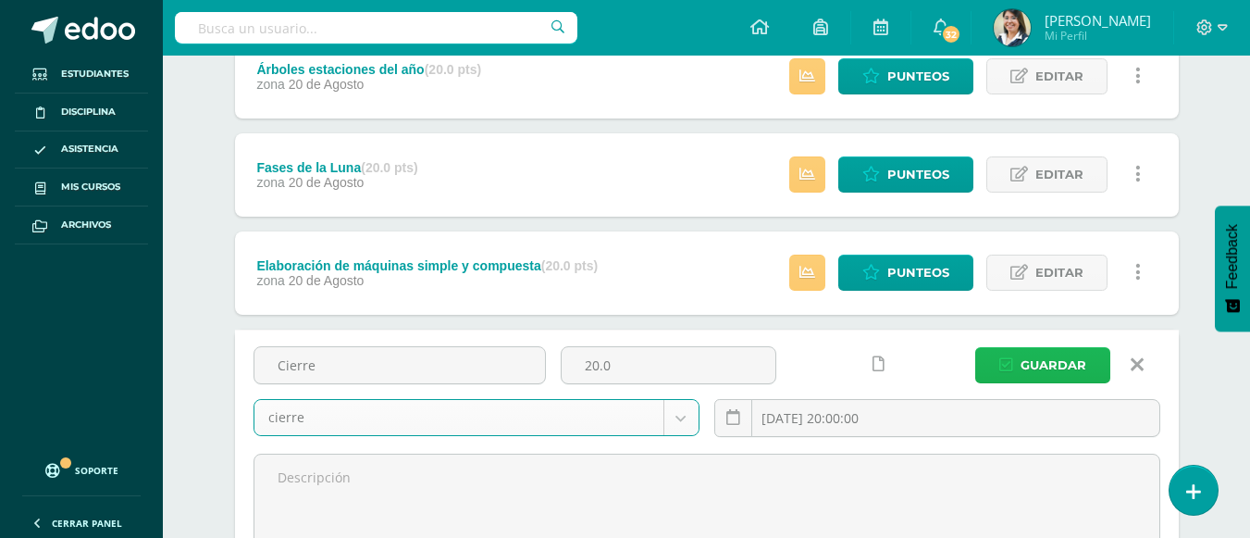
click at [1055, 372] on span "Guardar" at bounding box center [1054, 365] width 66 height 34
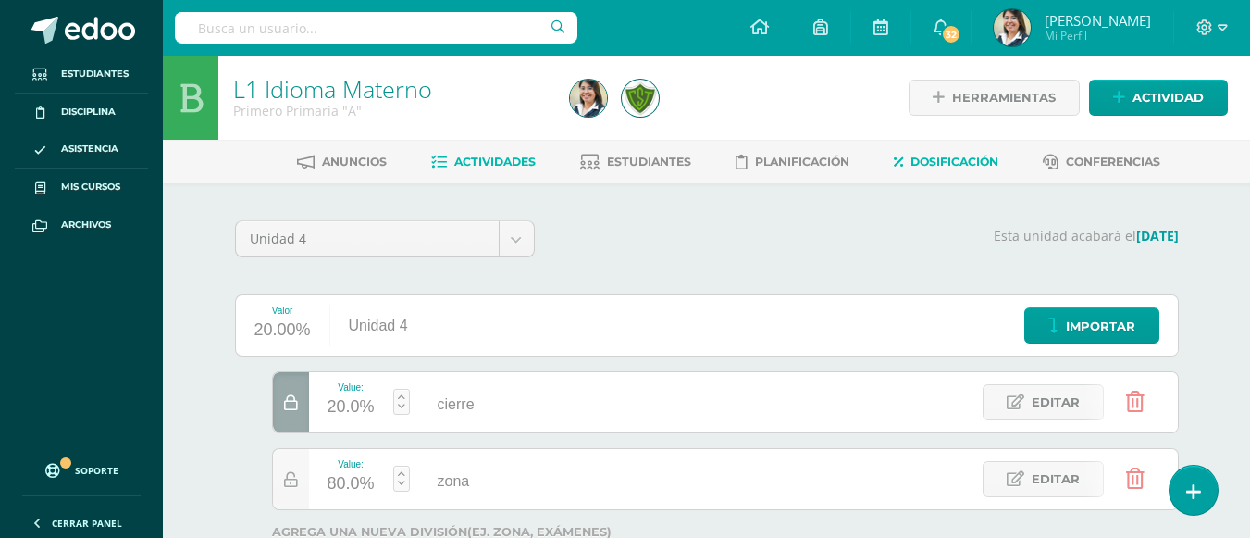
click at [504, 155] on span "Actividades" at bounding box center [494, 162] width 81 height 14
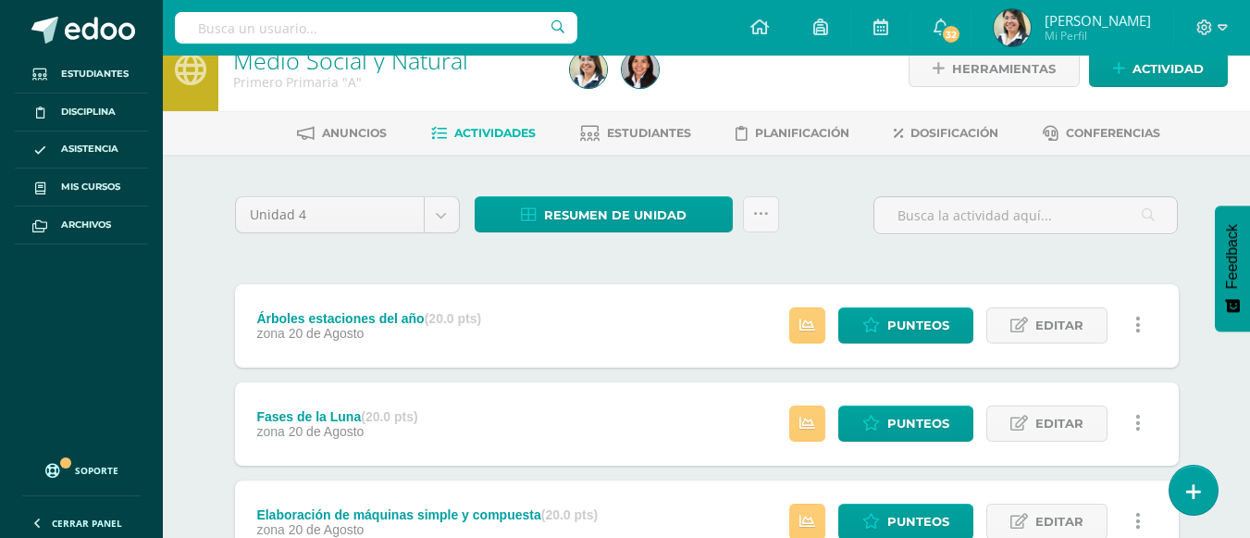
scroll to position [4, 0]
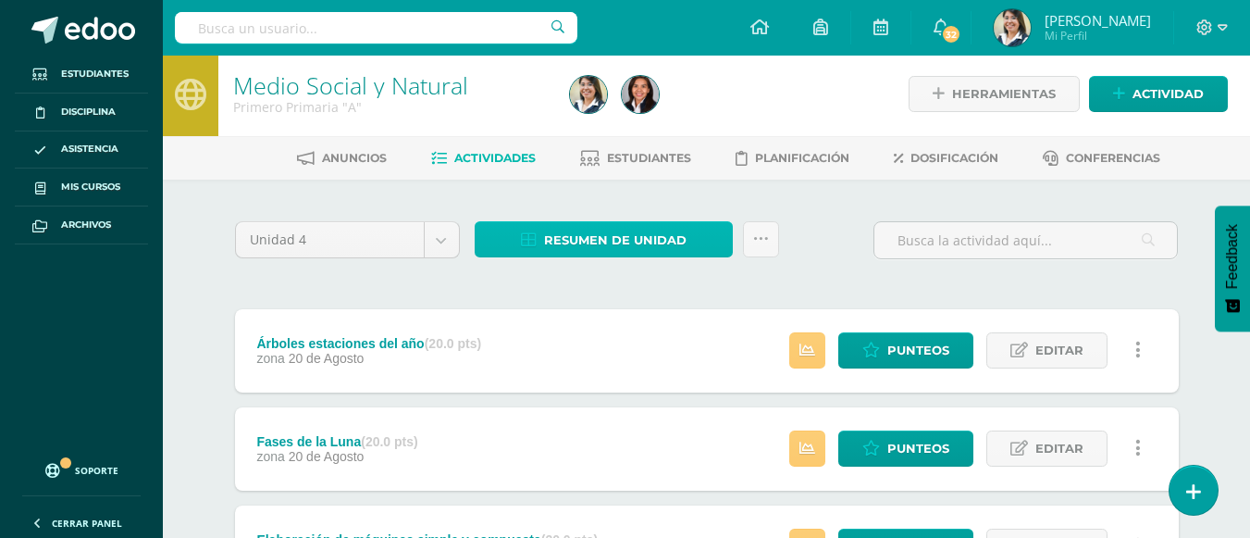
click at [614, 251] on span "Resumen de unidad" at bounding box center [615, 240] width 143 height 34
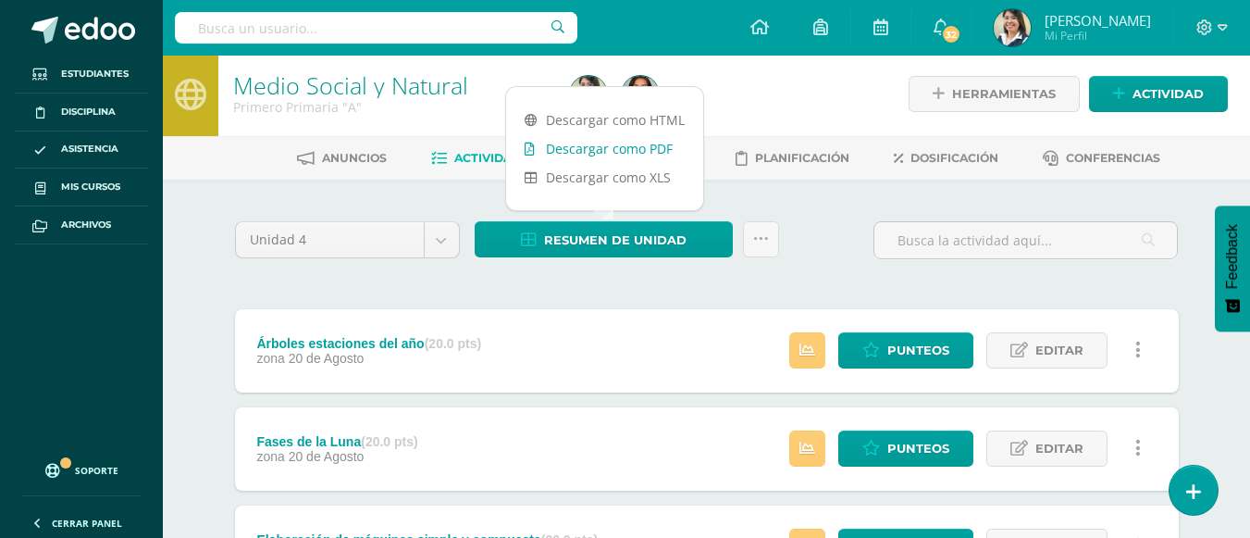
click at [635, 143] on link "Descargar como PDF" at bounding box center [604, 148] width 197 height 29
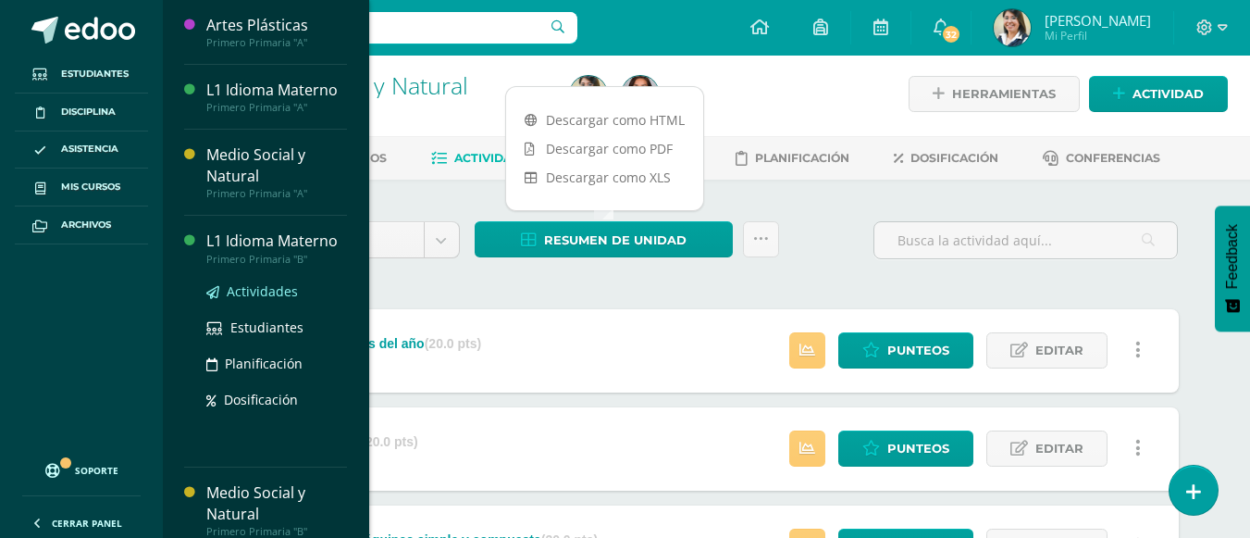
click at [284, 285] on span "Actividades" at bounding box center [262, 291] width 71 height 18
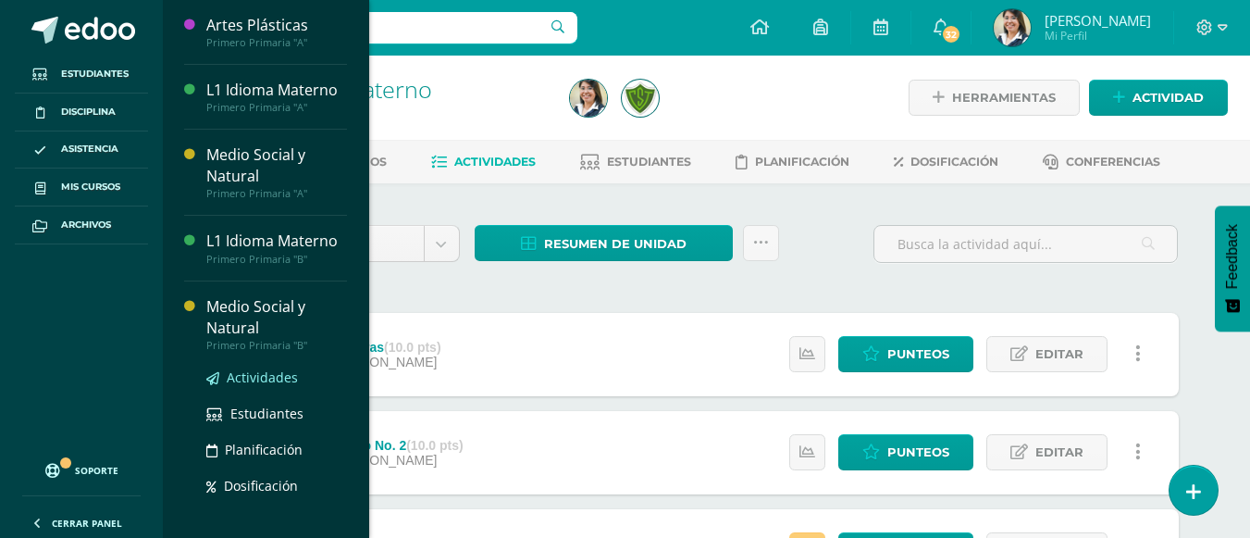
click at [289, 377] on span "Actividades" at bounding box center [262, 377] width 71 height 18
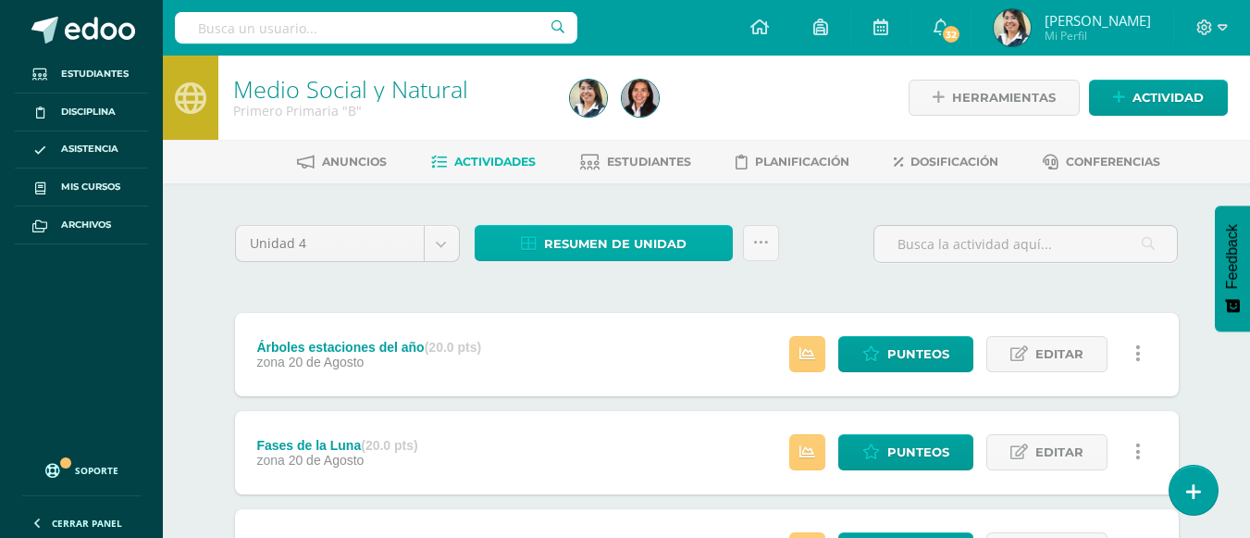
scroll to position [93, 0]
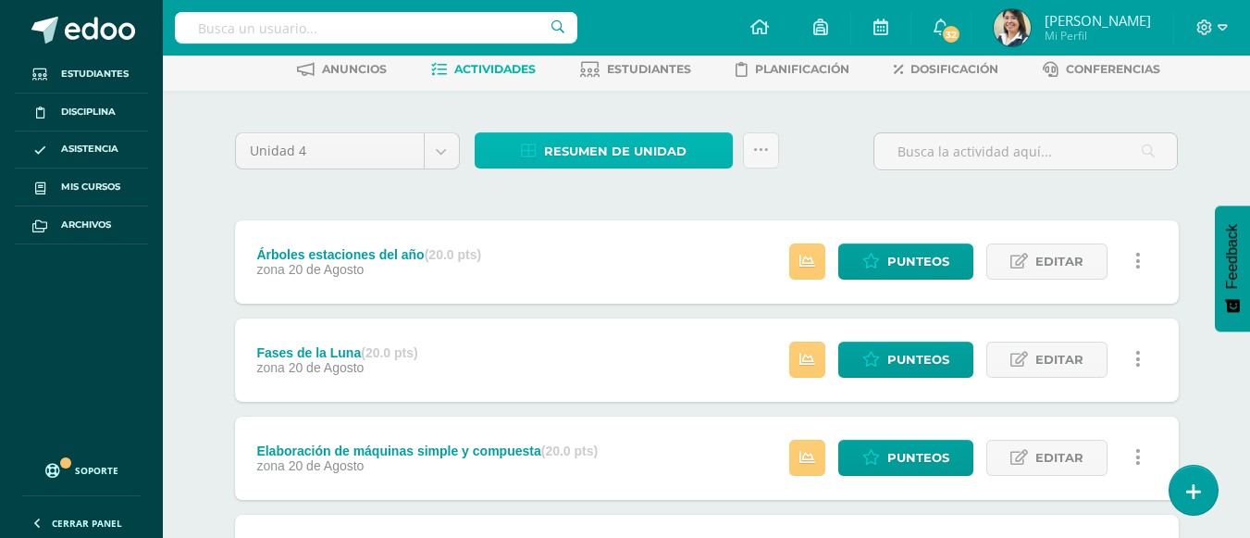
click at [635, 142] on span "Resumen de unidad" at bounding box center [615, 151] width 143 height 34
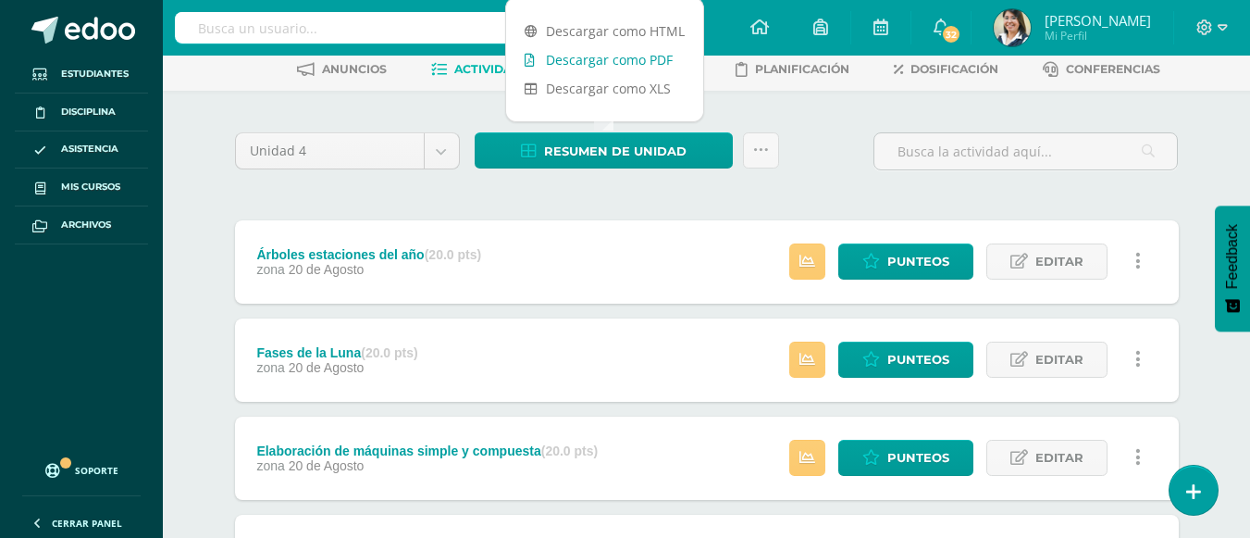
click at [615, 66] on link "Descargar como PDF" at bounding box center [604, 59] width 197 height 29
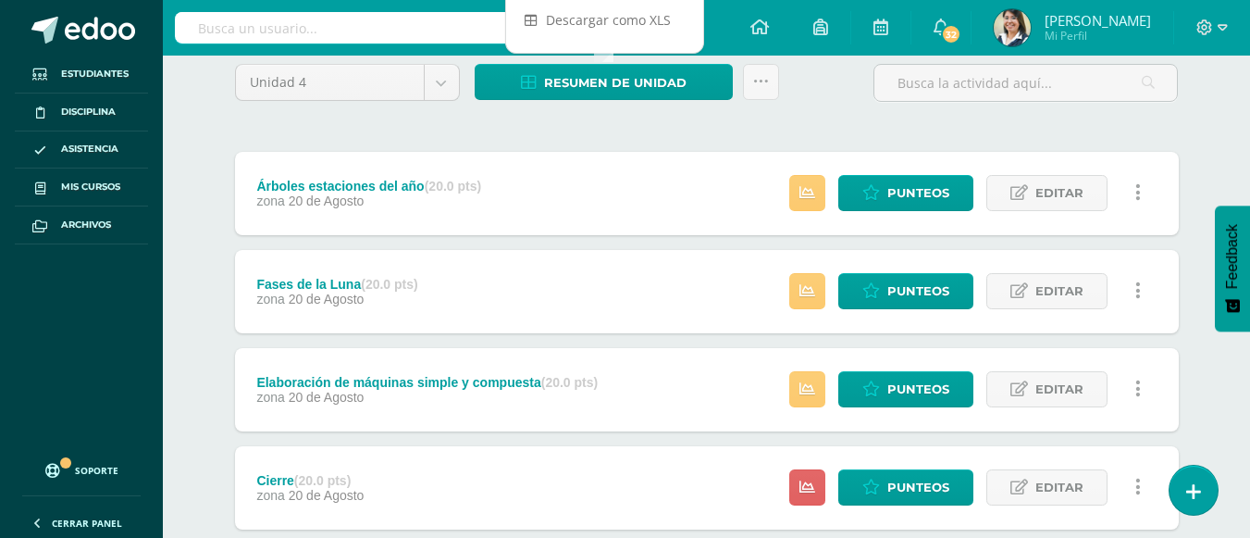
scroll to position [374, 0]
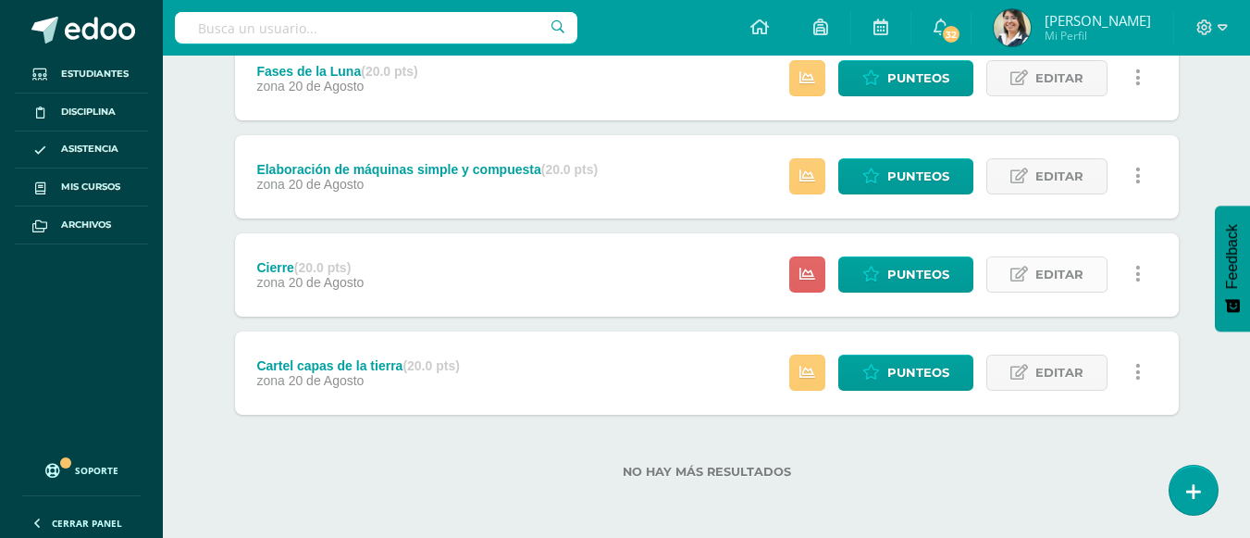
click at [997, 269] on link "Editar" at bounding box center [1047, 274] width 121 height 36
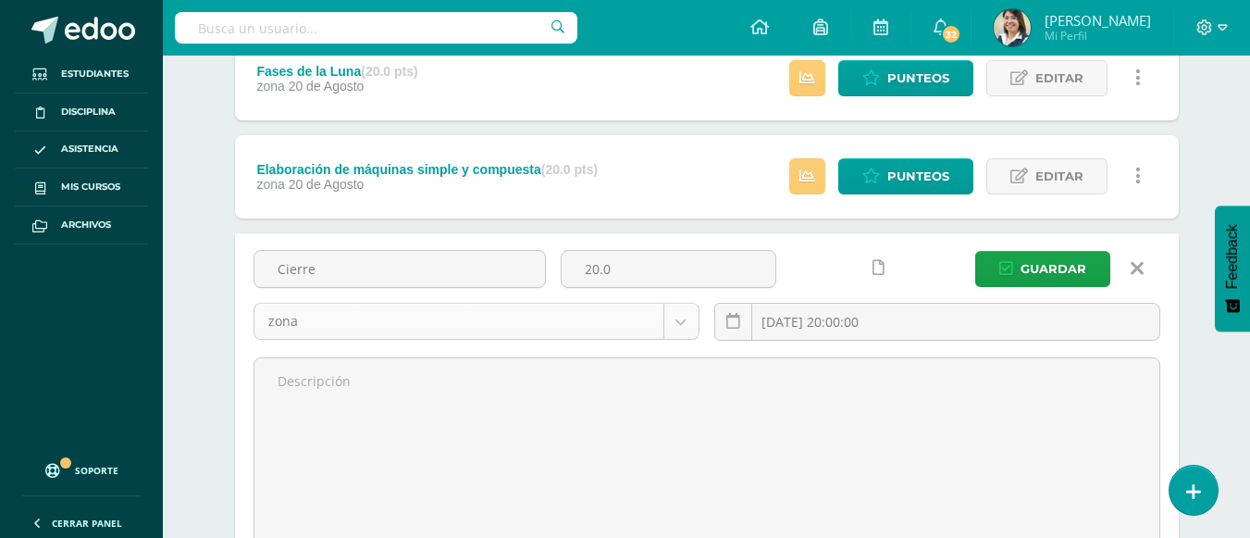
click at [685, 327] on body "Estudiantes Disciplina Asistencia Mis cursos Archivos Soporte Ayuda Reportar un…" at bounding box center [625, 214] width 1250 height 1176
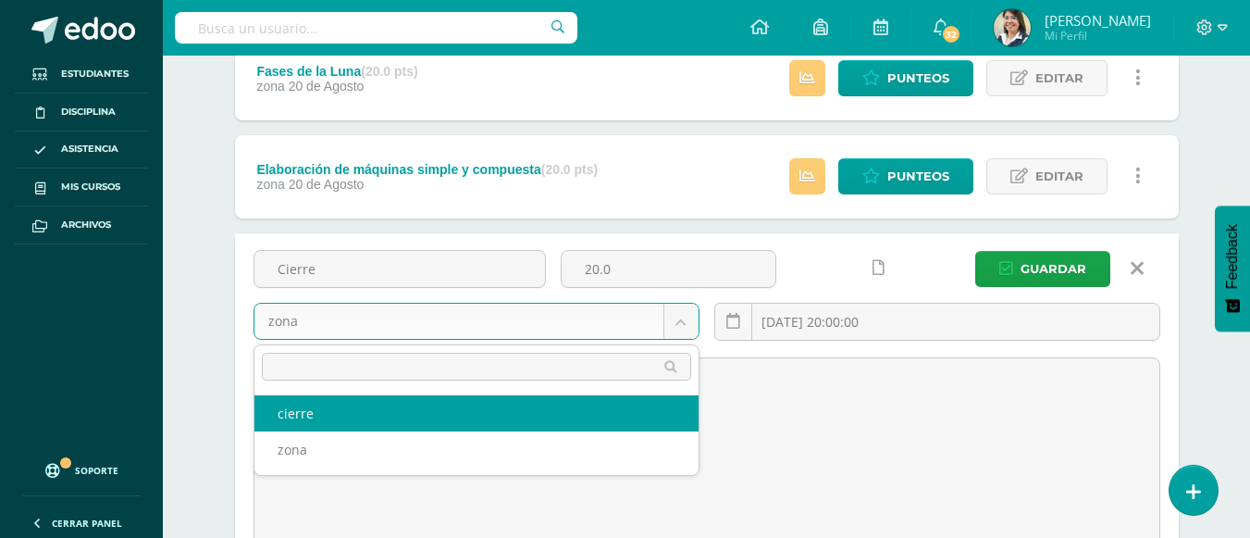
select select "106026"
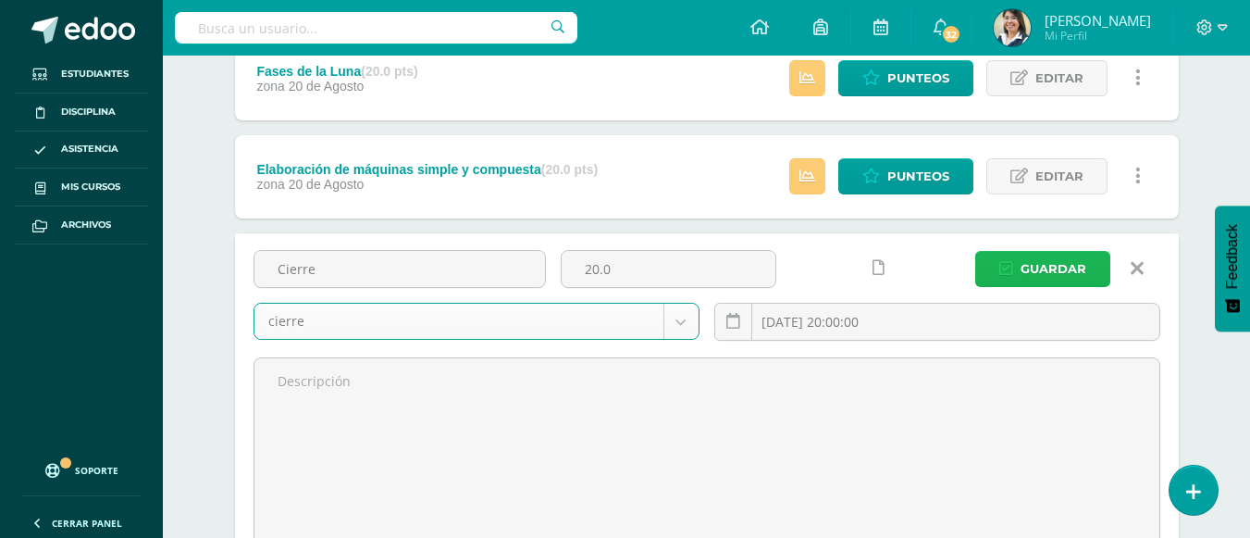
click at [1064, 262] on span "Guardar" at bounding box center [1054, 269] width 66 height 34
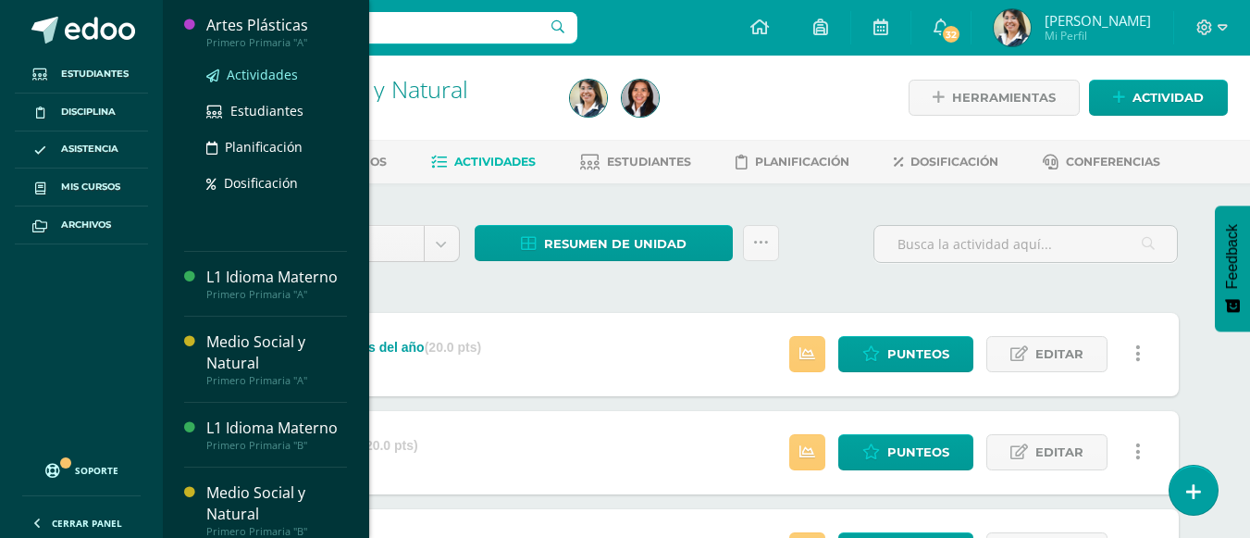
click at [273, 77] on span "Actividades" at bounding box center [262, 75] width 71 height 18
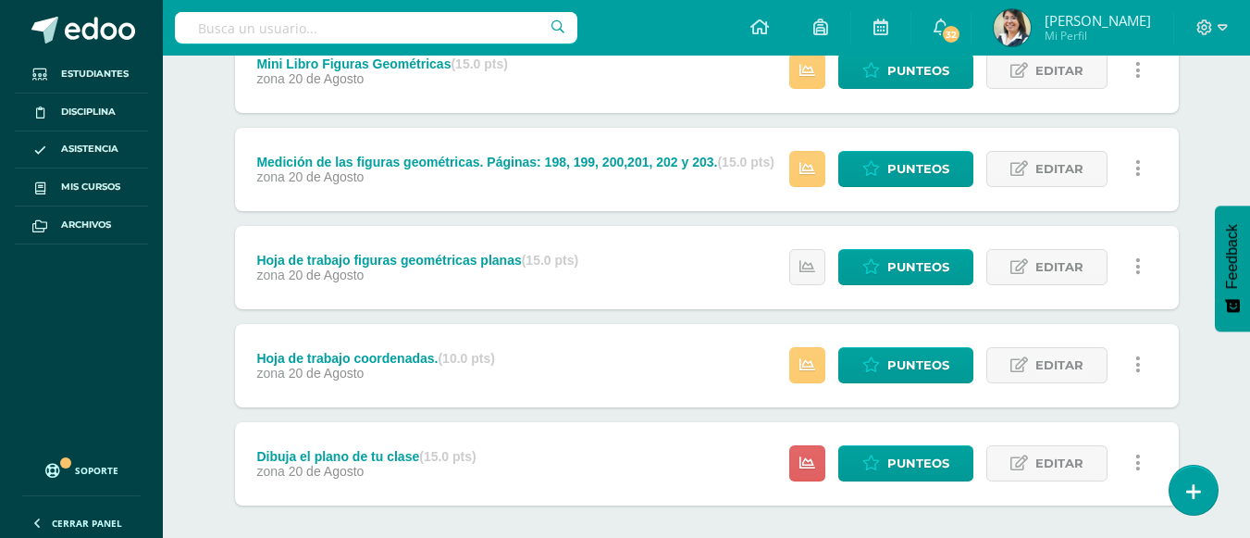
scroll to position [555, 0]
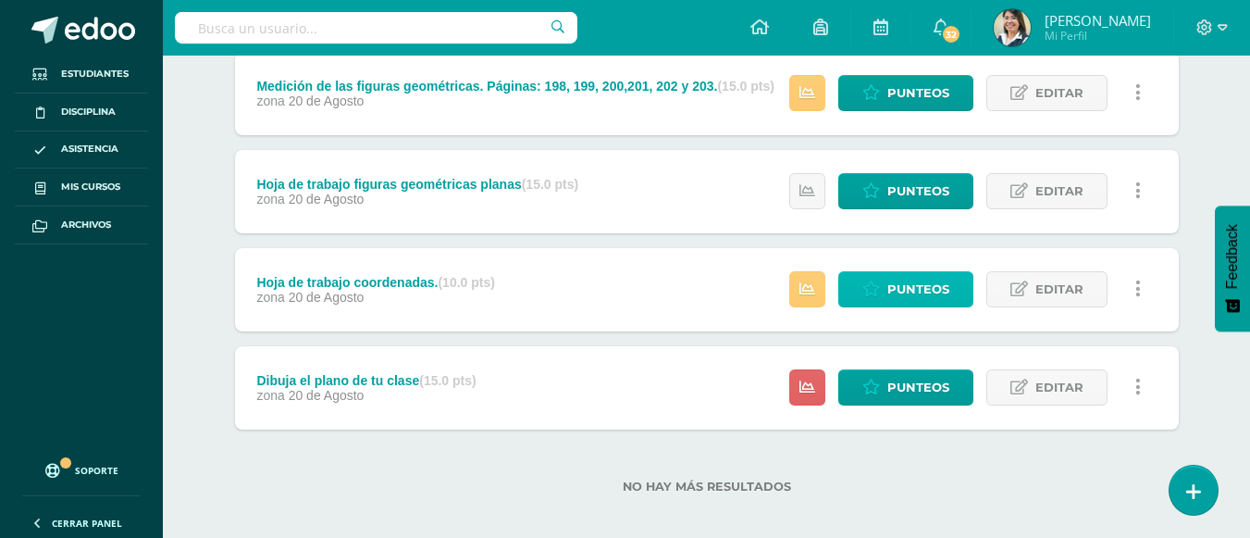
click at [925, 280] on span "Punteos" at bounding box center [919, 289] width 62 height 34
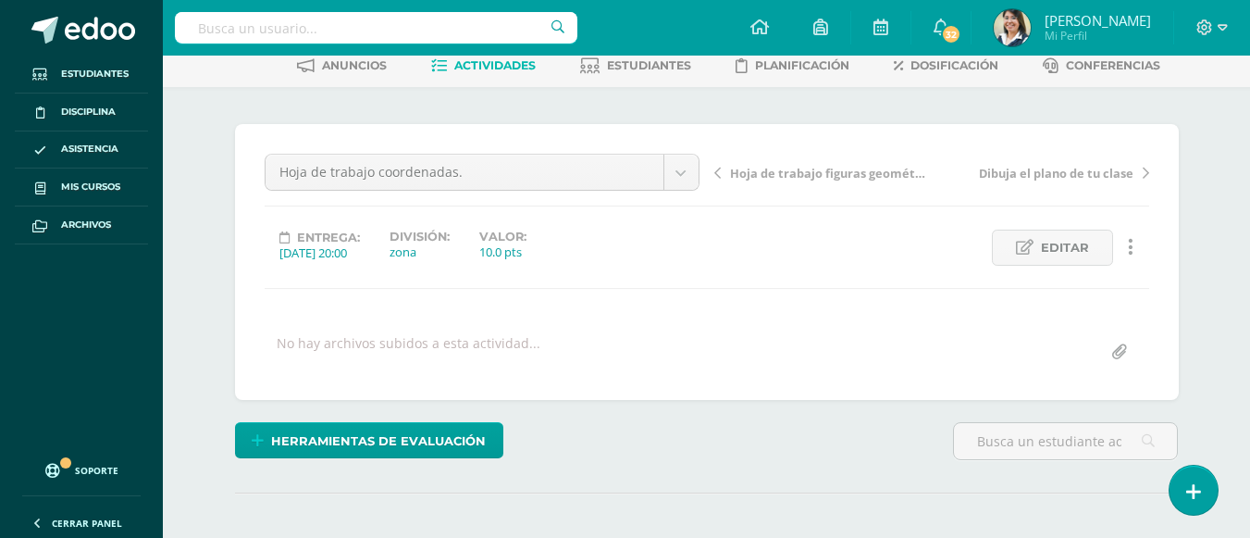
scroll to position [93, 0]
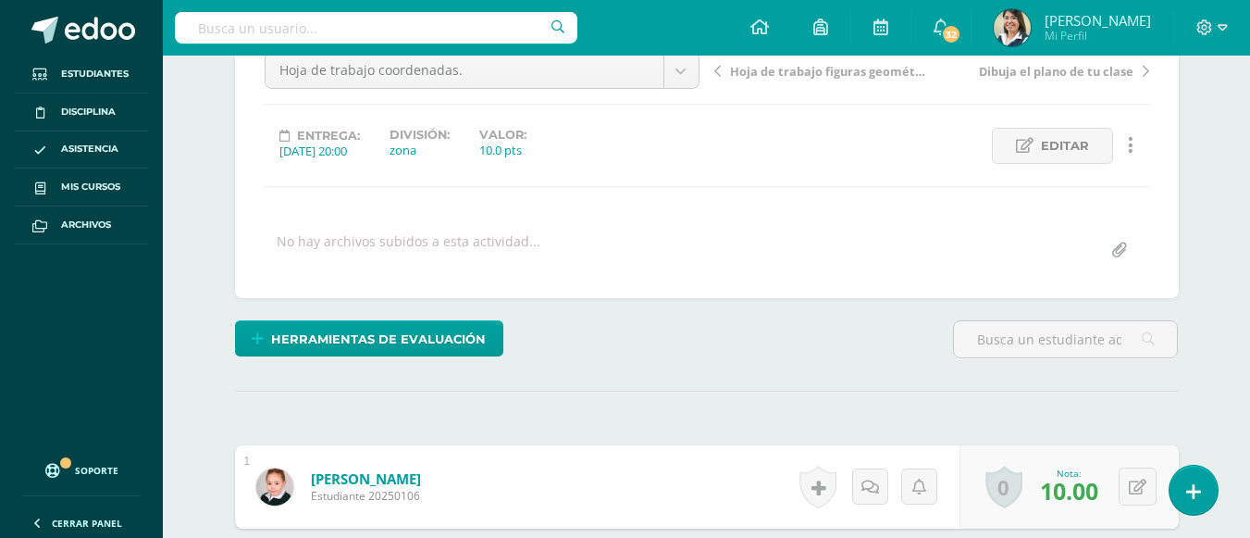
scroll to position [0, 0]
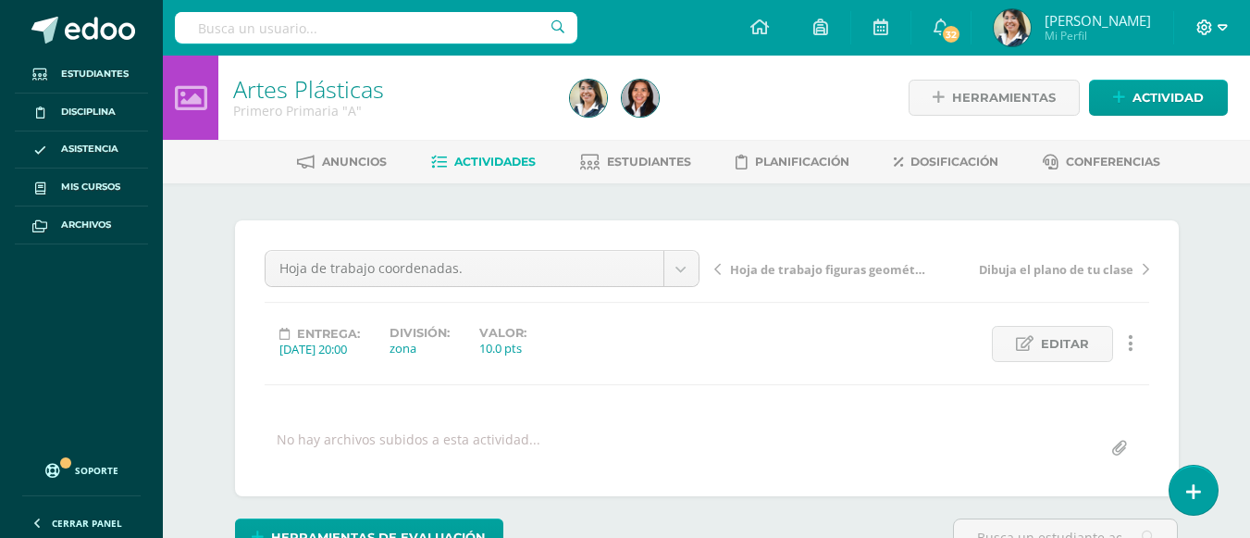
click at [1216, 28] on span at bounding box center [1212, 28] width 31 height 20
click at [1184, 126] on span "Cerrar sesión" at bounding box center [1165, 127] width 83 height 18
